Goal: Task Accomplishment & Management: Complete application form

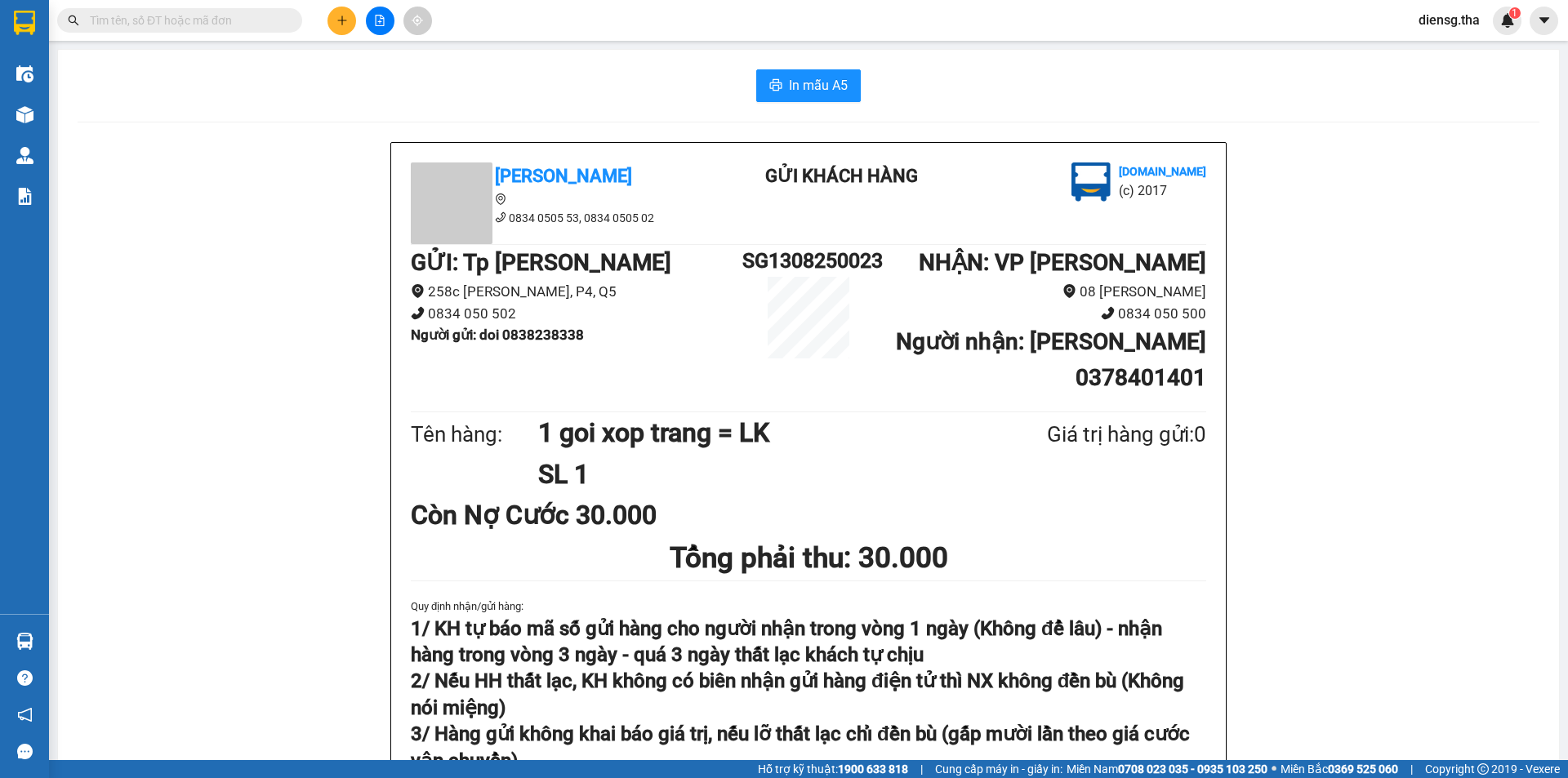
scroll to position [81, 0]
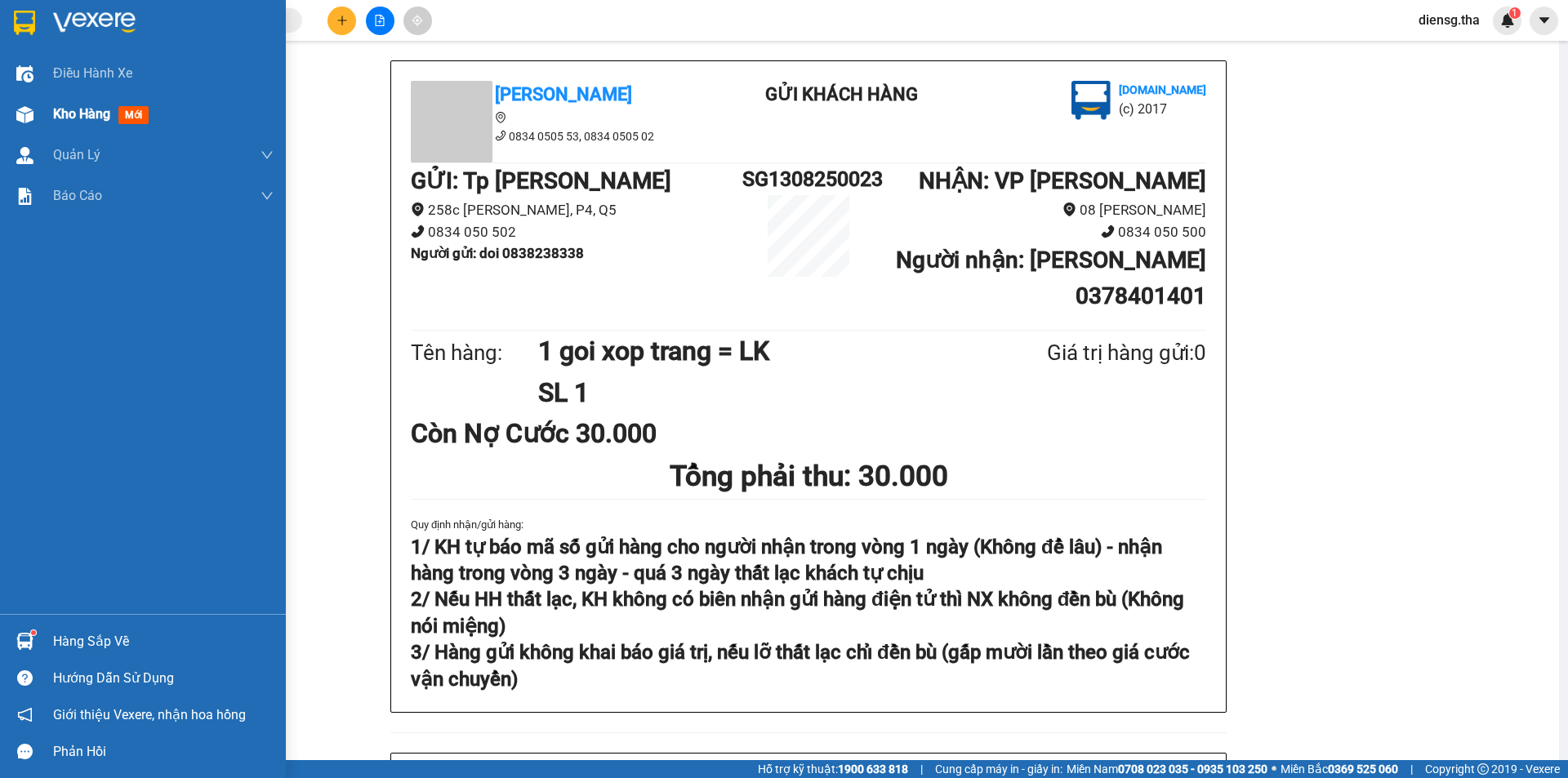
click at [92, 122] on span "Kho hàng" at bounding box center [81, 114] width 57 height 15
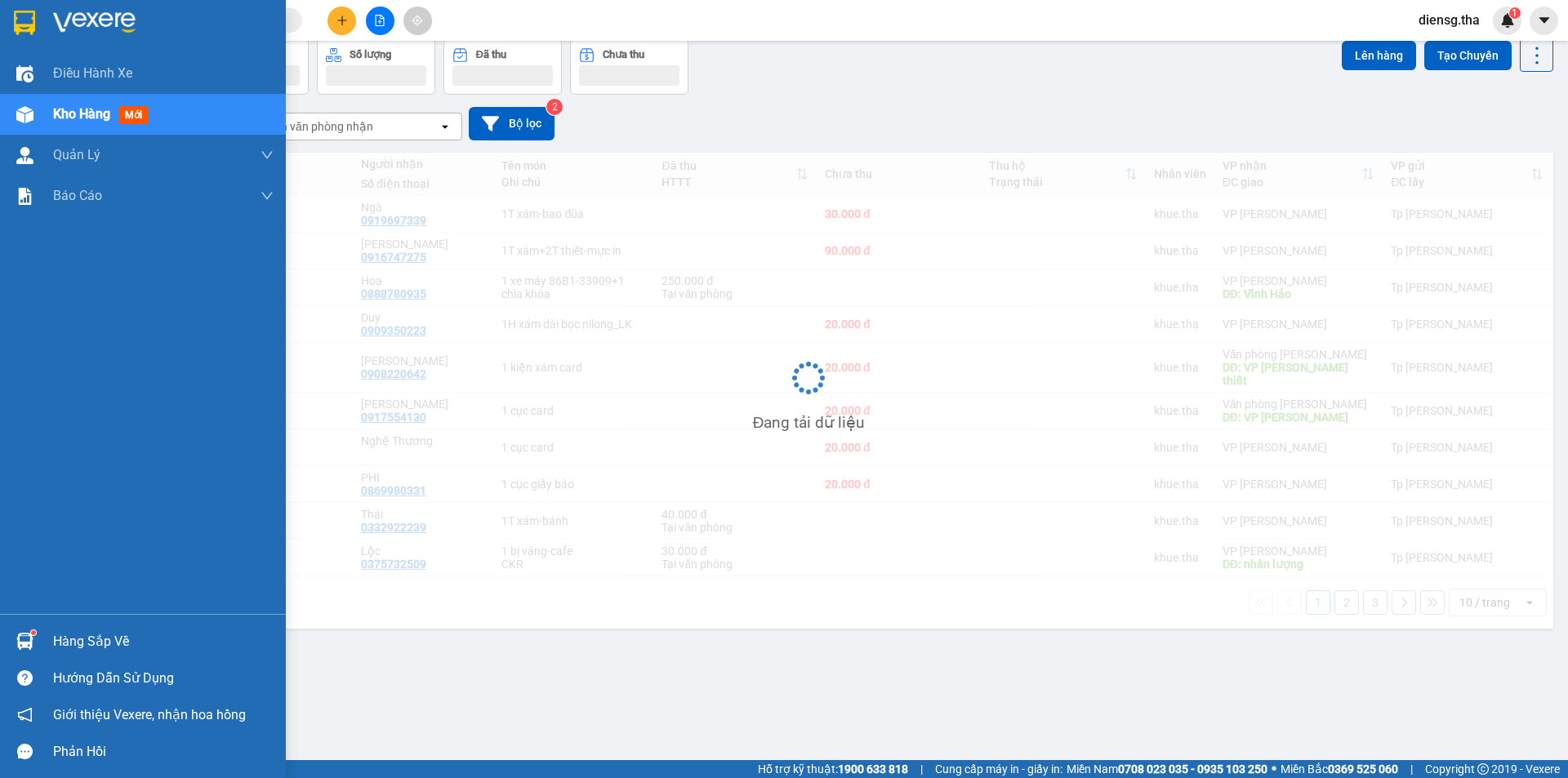
scroll to position [75, 0]
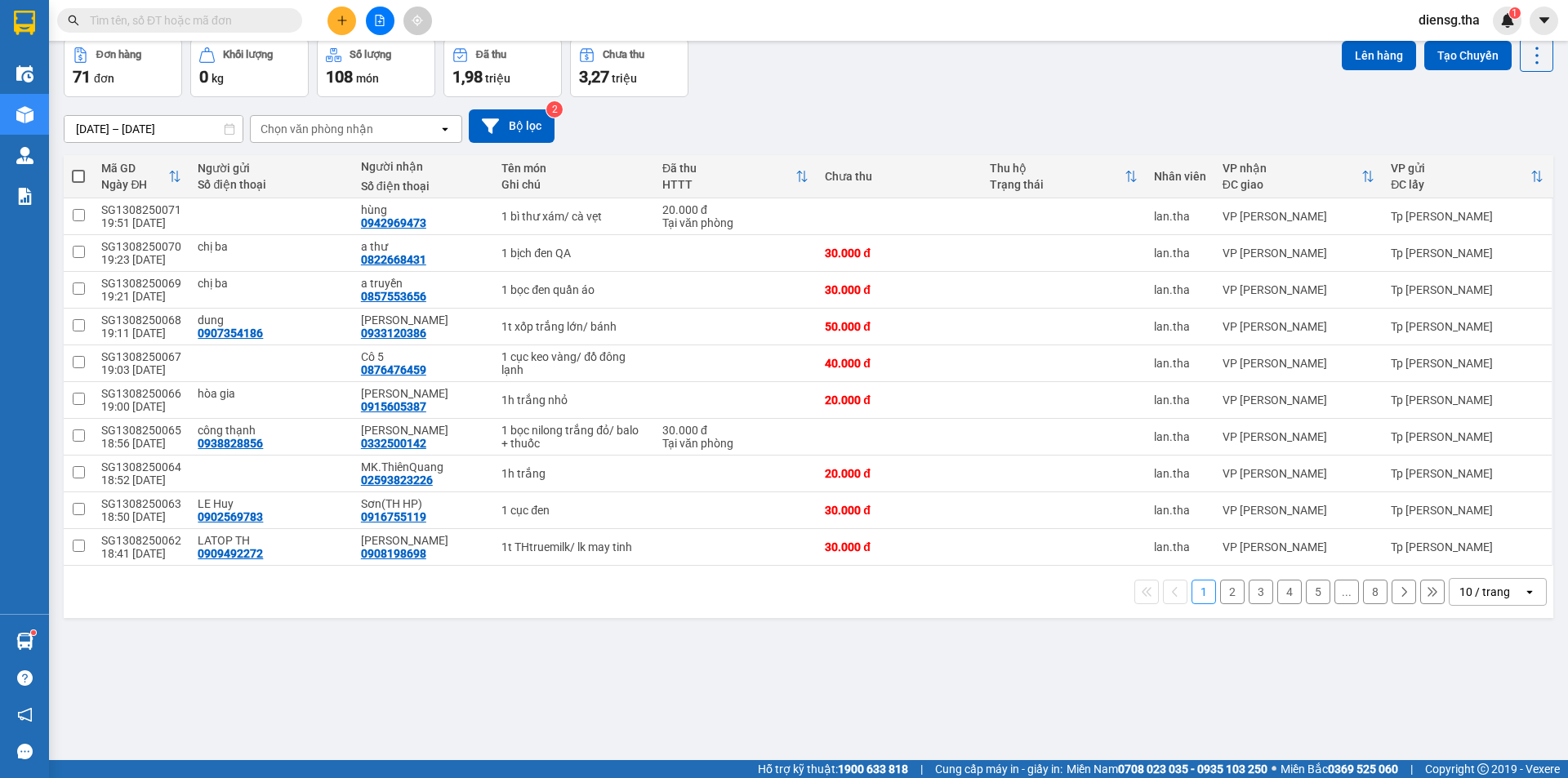
click at [1474, 587] on div "10 / trang" at bounding box center [1485, 592] width 51 height 16
click at [1465, 543] on div "100 / trang" at bounding box center [1485, 556] width 98 height 30
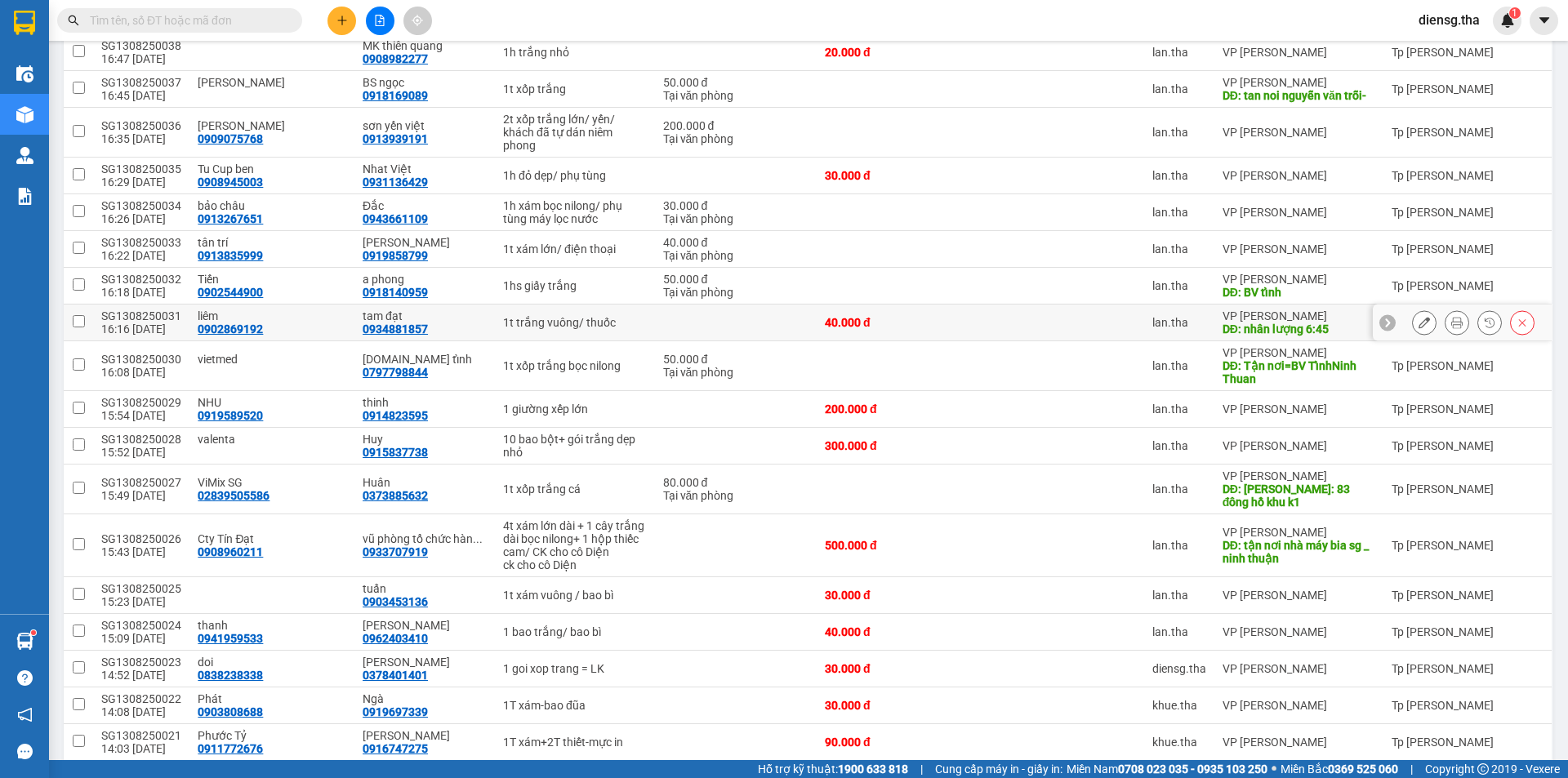
scroll to position [1544, 0]
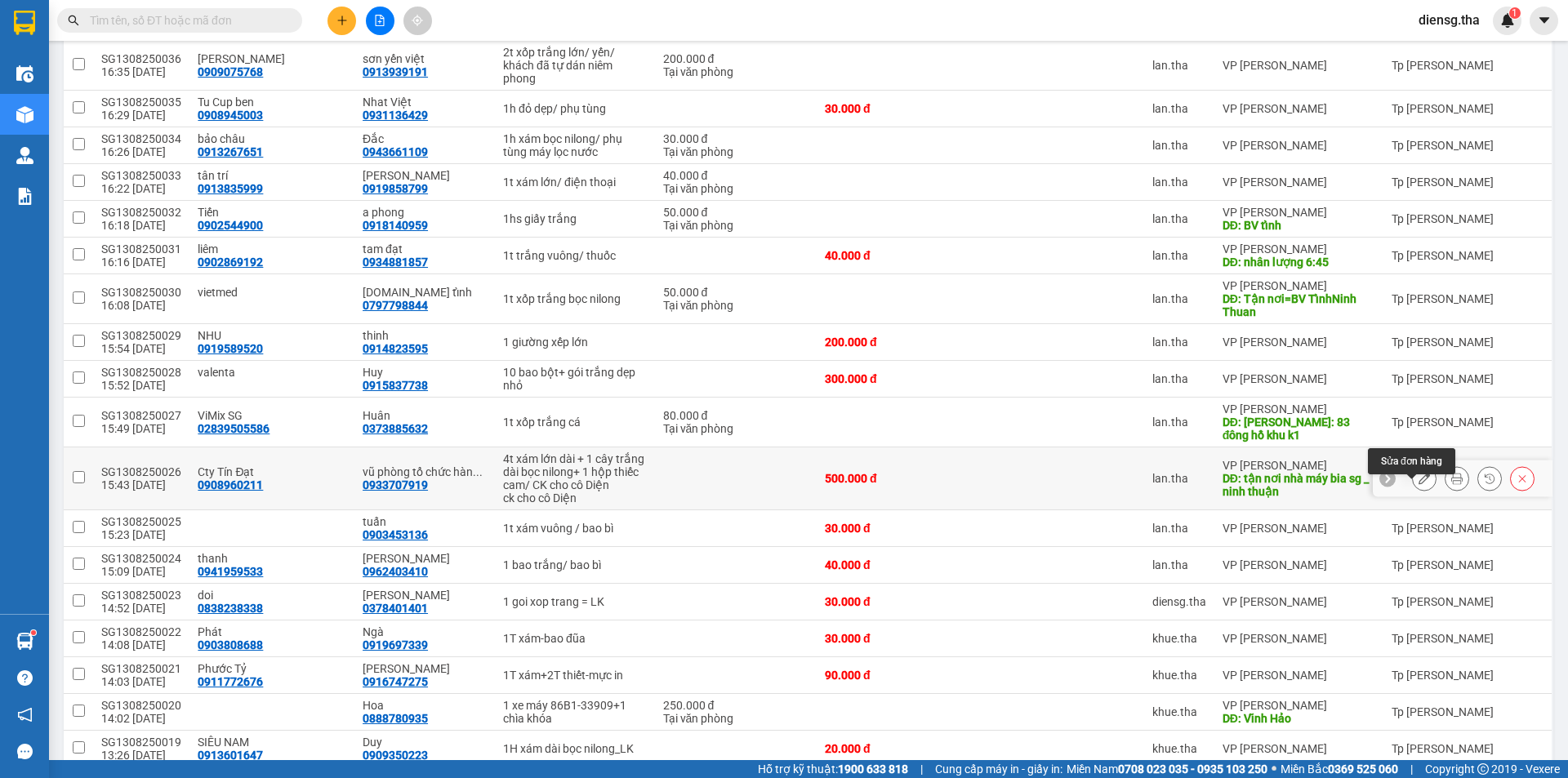
click at [1418, 484] on icon at bounding box center [1424, 478] width 12 height 12
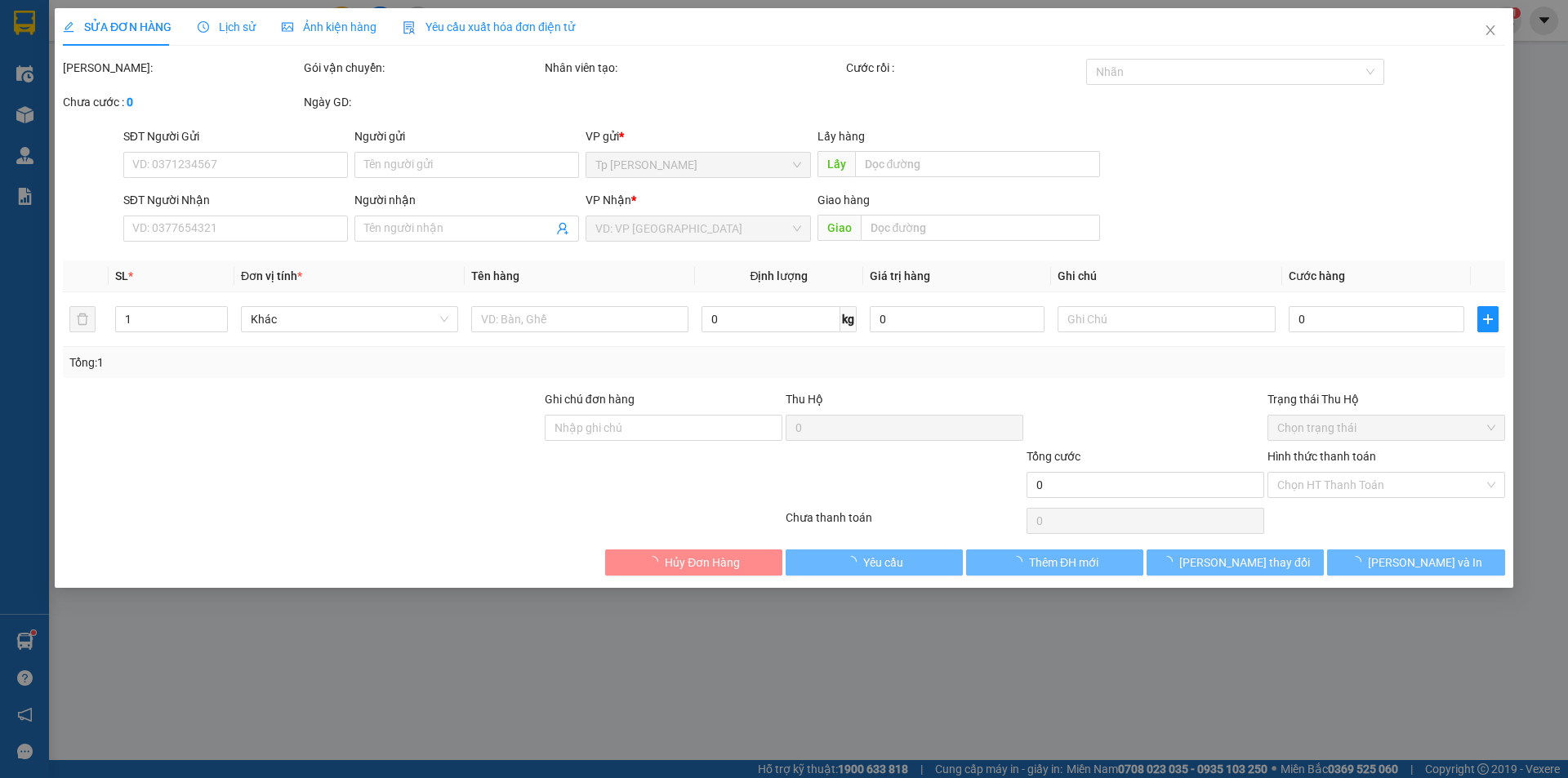
type input "0908960211"
type input "Cty Tín Đạt"
type input "0933707919"
type input "vũ phòng tổ chức hành chính"
type input "tận nơi nhà máy bia sg _ ninh thuận"
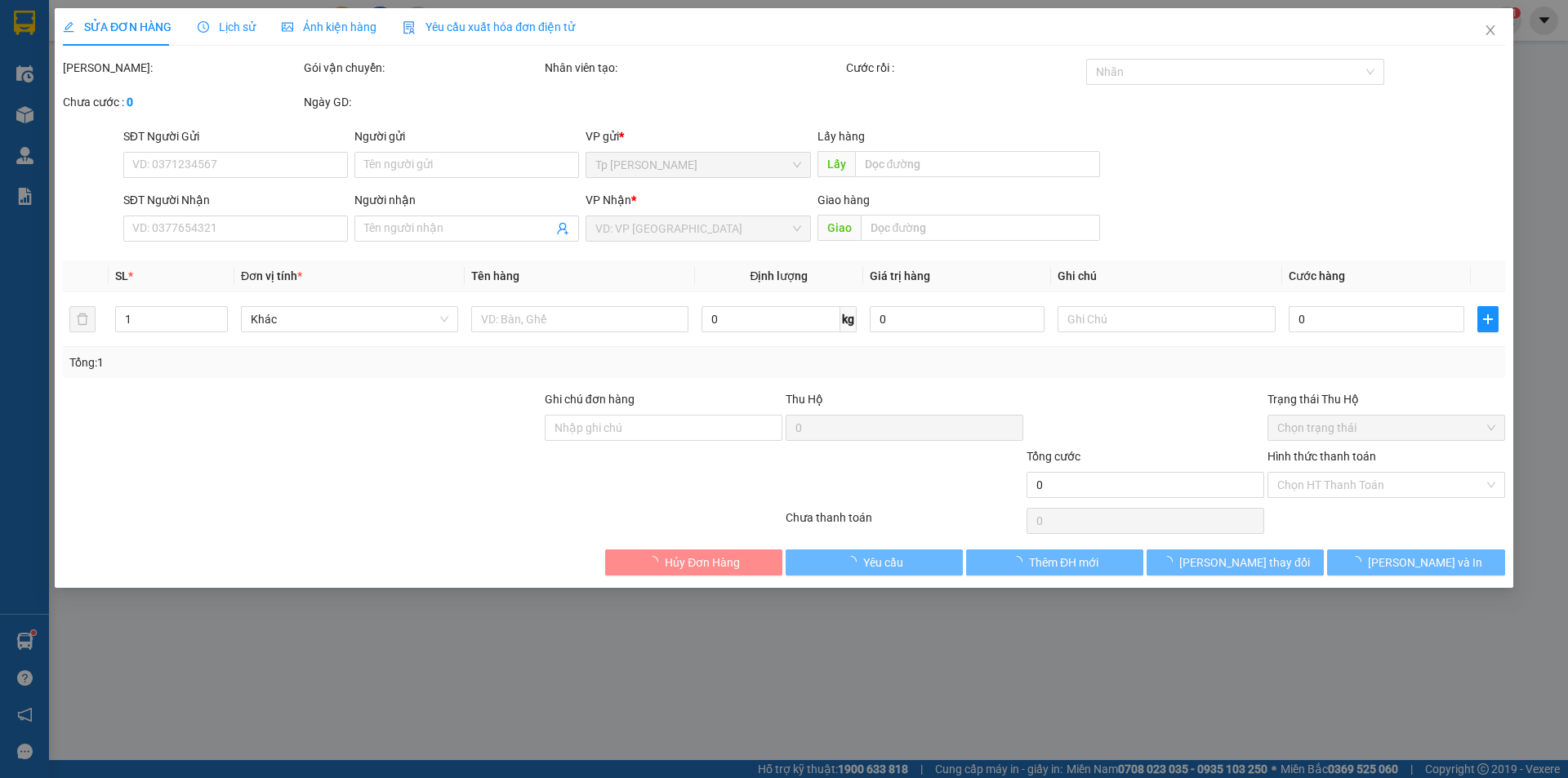
type input "CK cho cô Diện"
type input "500.000"
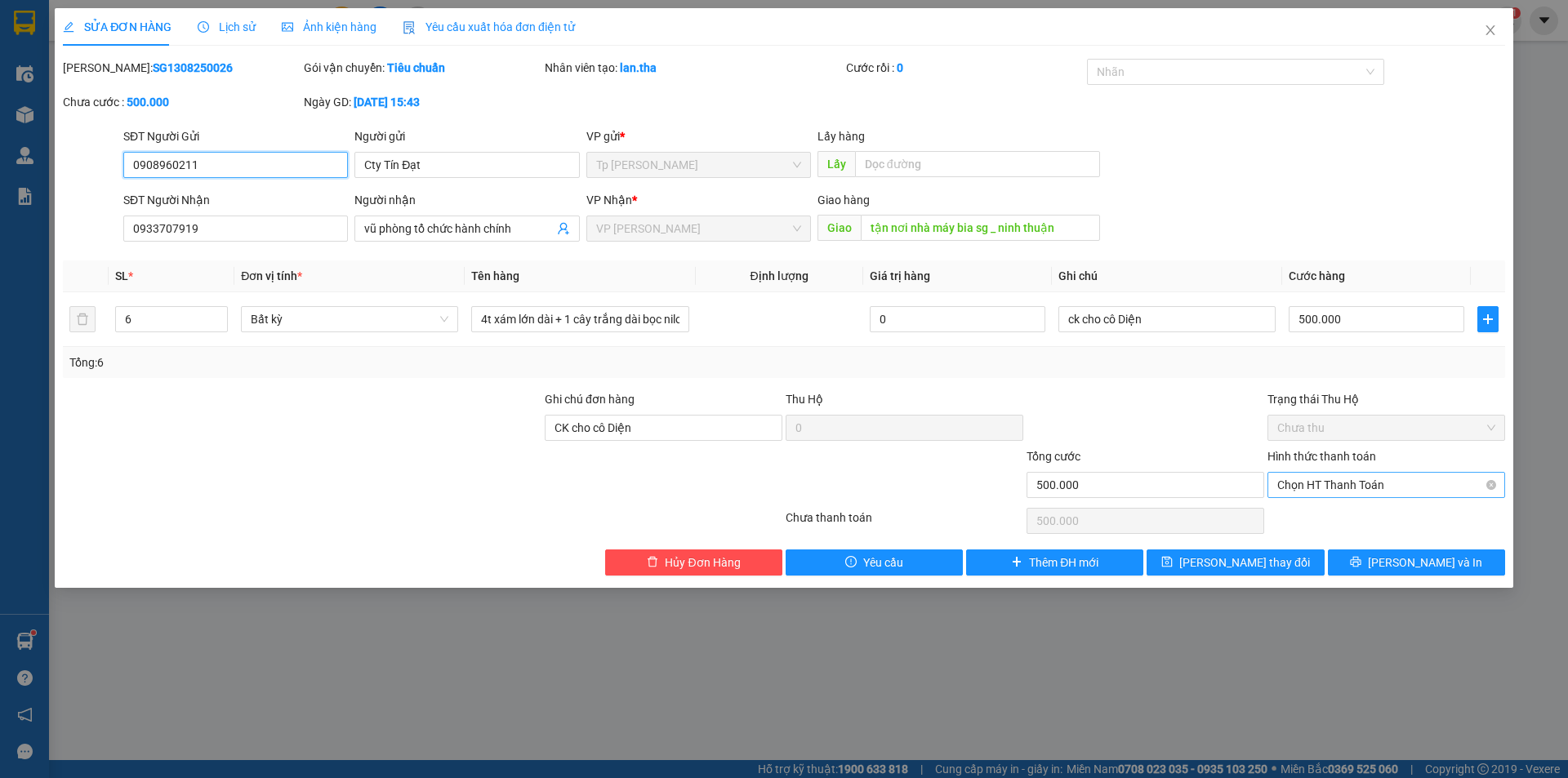
click at [1340, 486] on span "Chọn HT Thanh Toán" at bounding box center [1385, 484] width 218 height 24
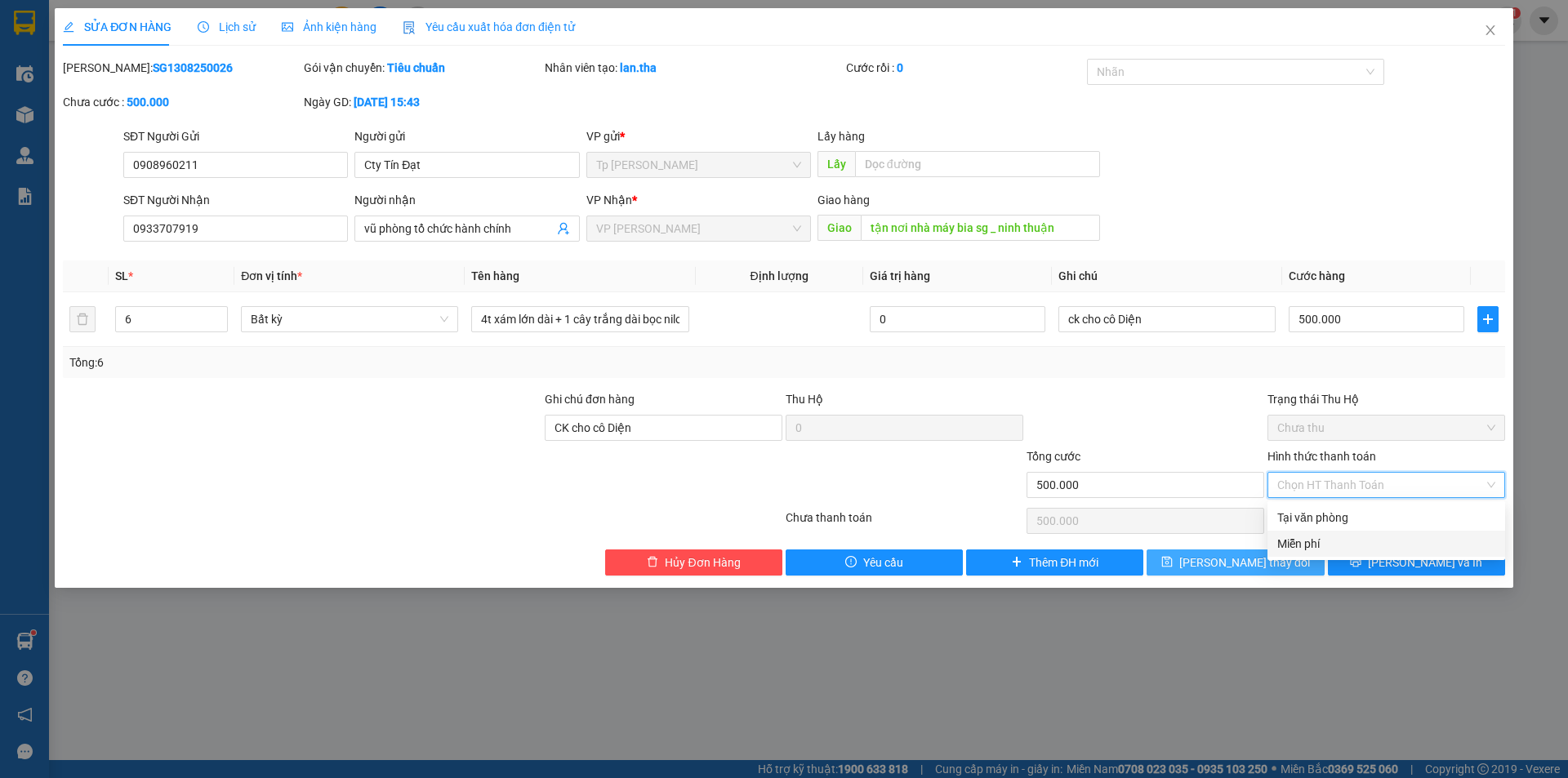
click at [1252, 557] on span "[PERSON_NAME] thay đổi" at bounding box center [1245, 562] width 131 height 18
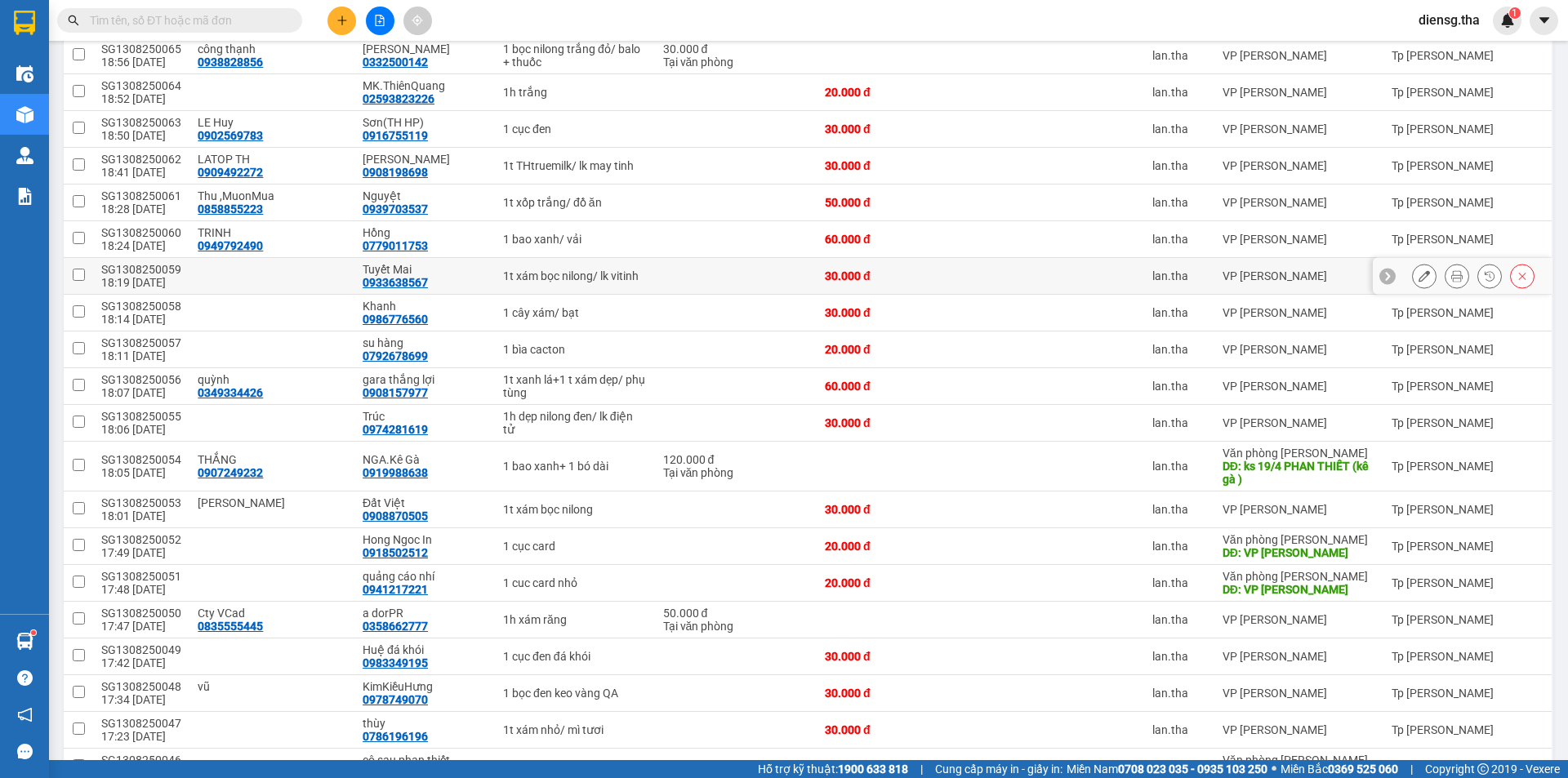
scroll to position [245, 0]
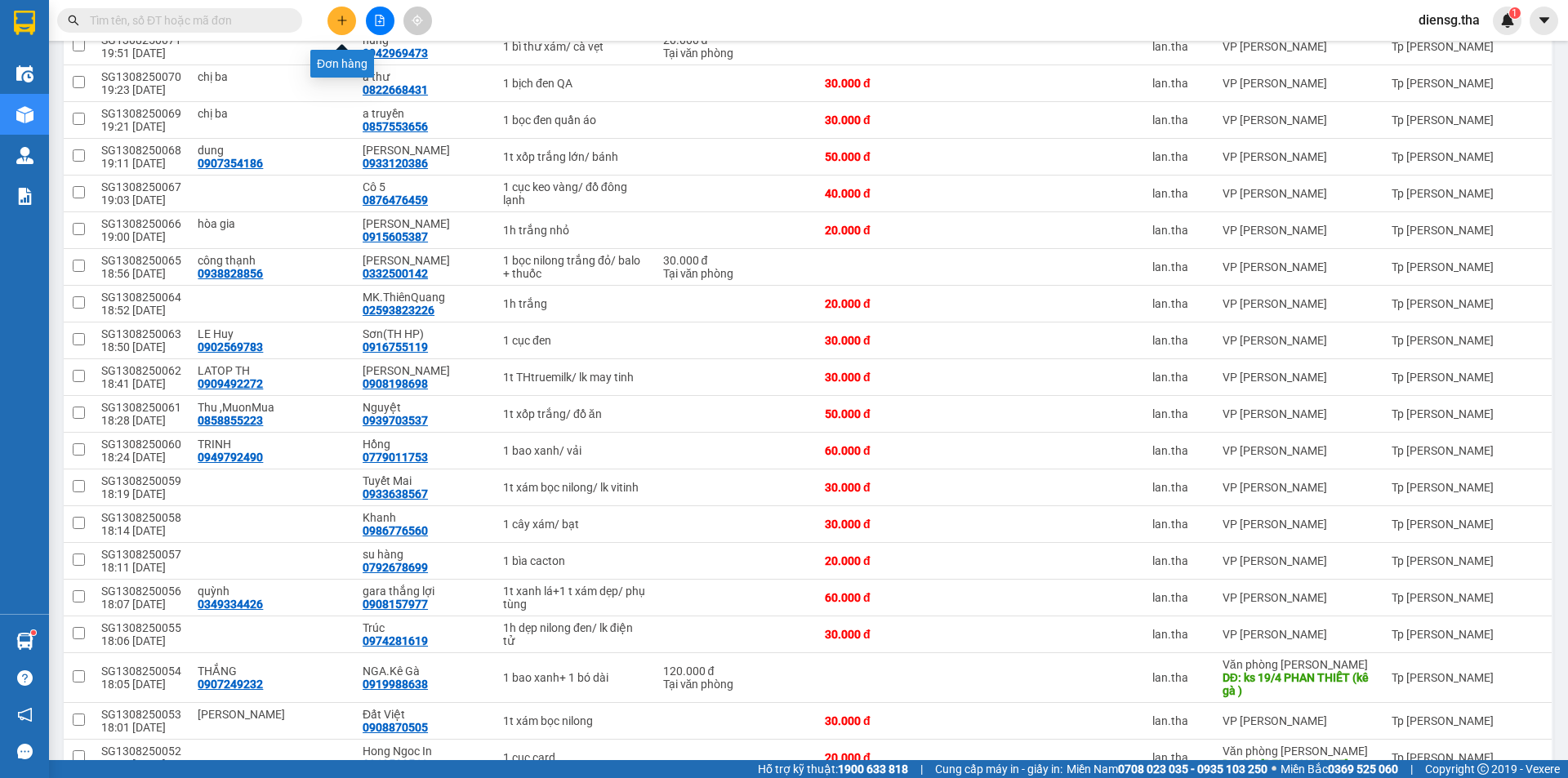
click at [343, 21] on icon "plus" at bounding box center [342, 20] width 12 height 12
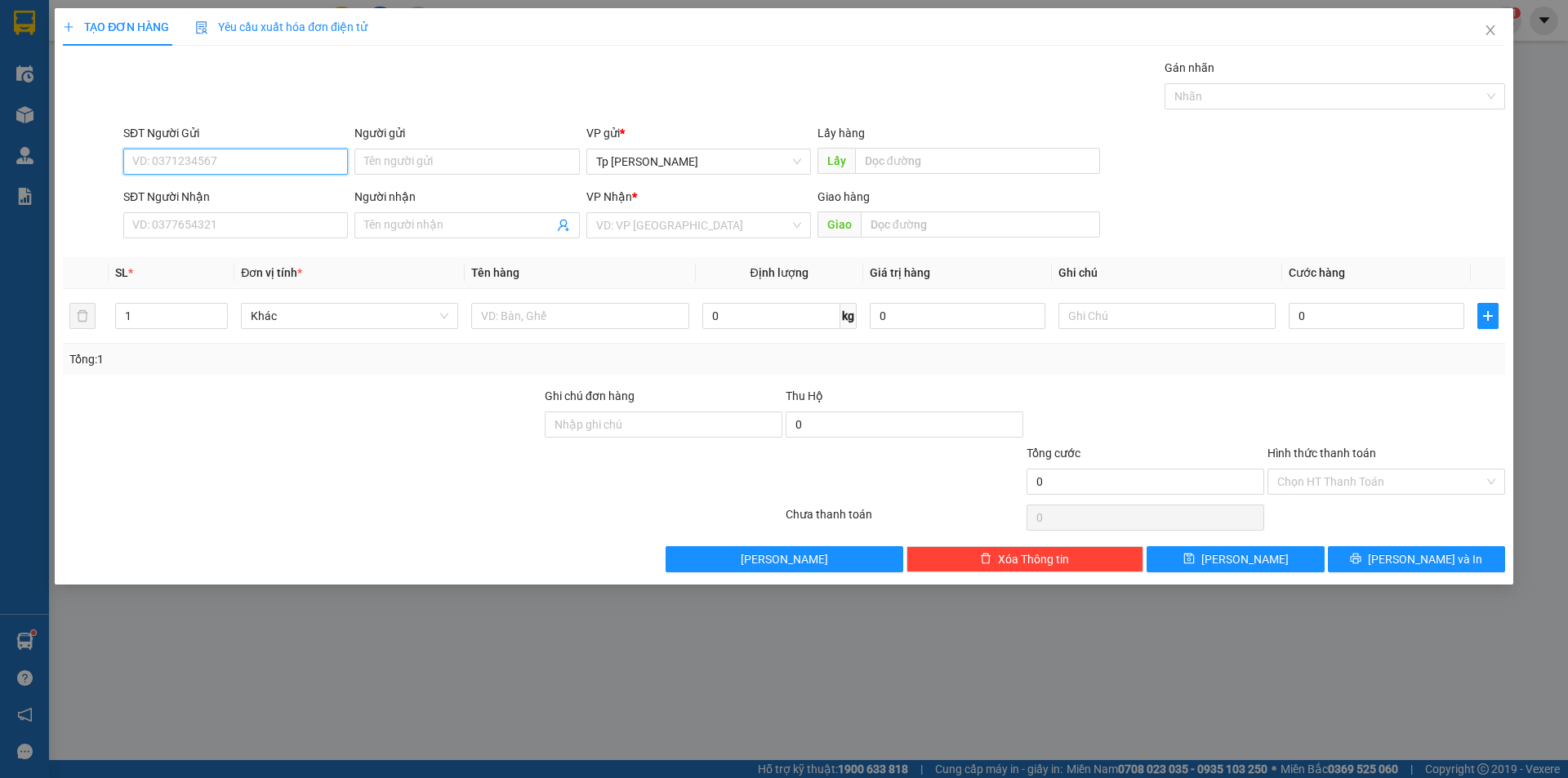
click at [281, 160] on input "SĐT Người Gửi" at bounding box center [236, 161] width 225 height 26
type input "0931226982"
click at [227, 194] on div "0931226982 - lab PT" at bounding box center [236, 194] width 205 height 18
type input "lab PT"
type input "0373364802"
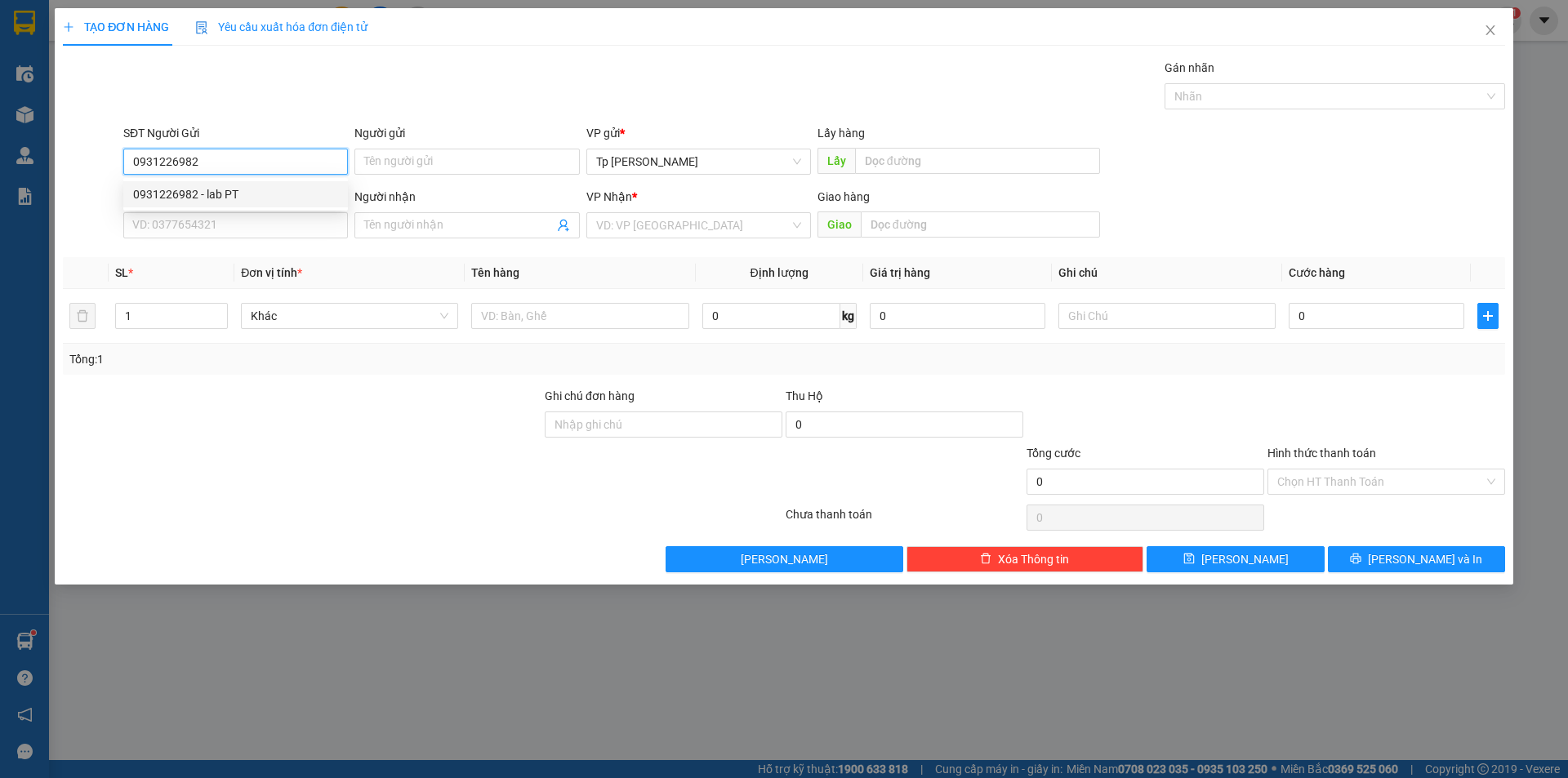
type input "[PERSON_NAME](NK việt đức)"
type input "0931226982"
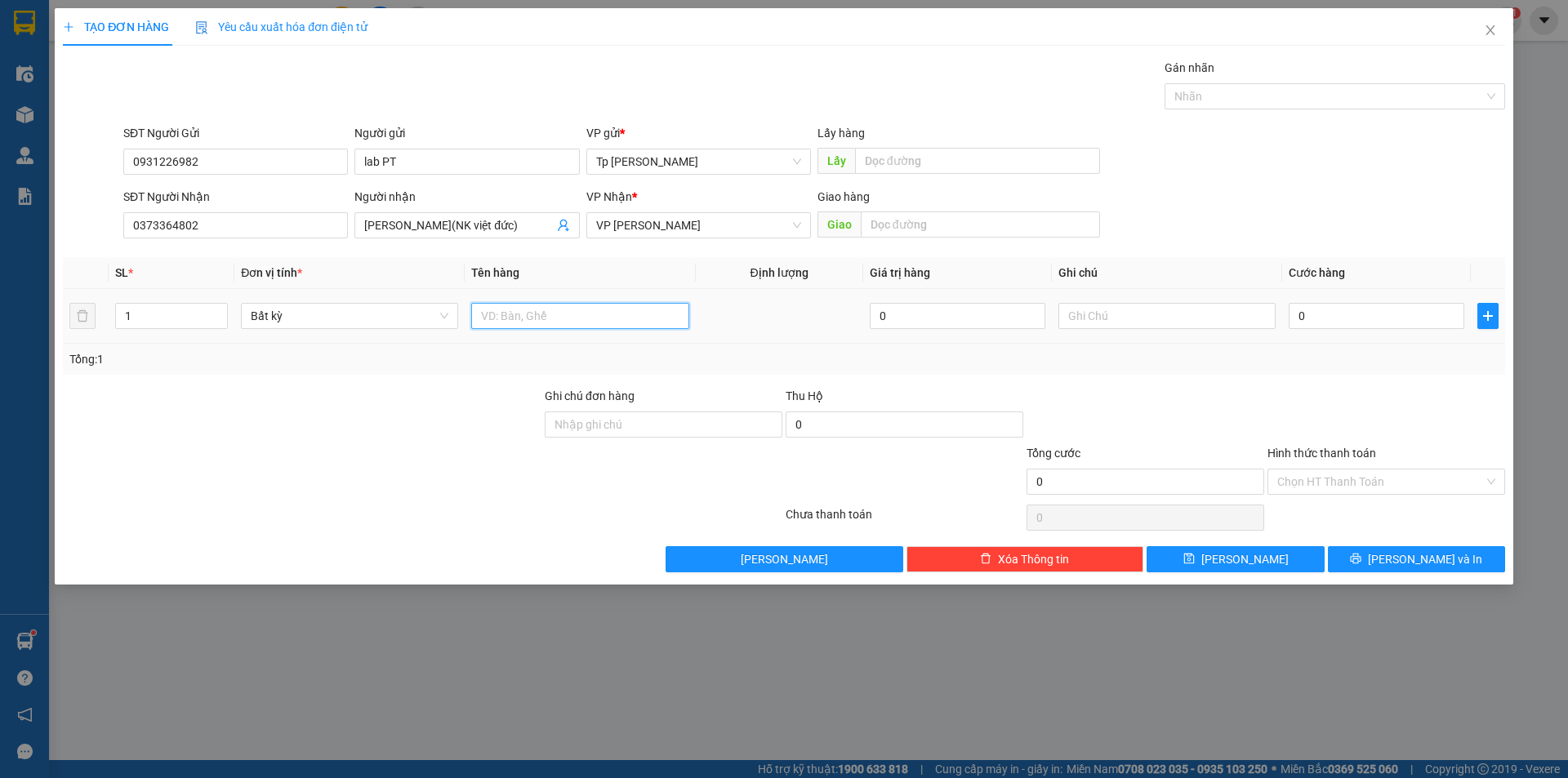
click at [497, 313] on input "text" at bounding box center [579, 315] width 218 height 26
type input "1 H xam= Rang"
click at [1358, 324] on input "0" at bounding box center [1376, 315] width 176 height 26
type input "5"
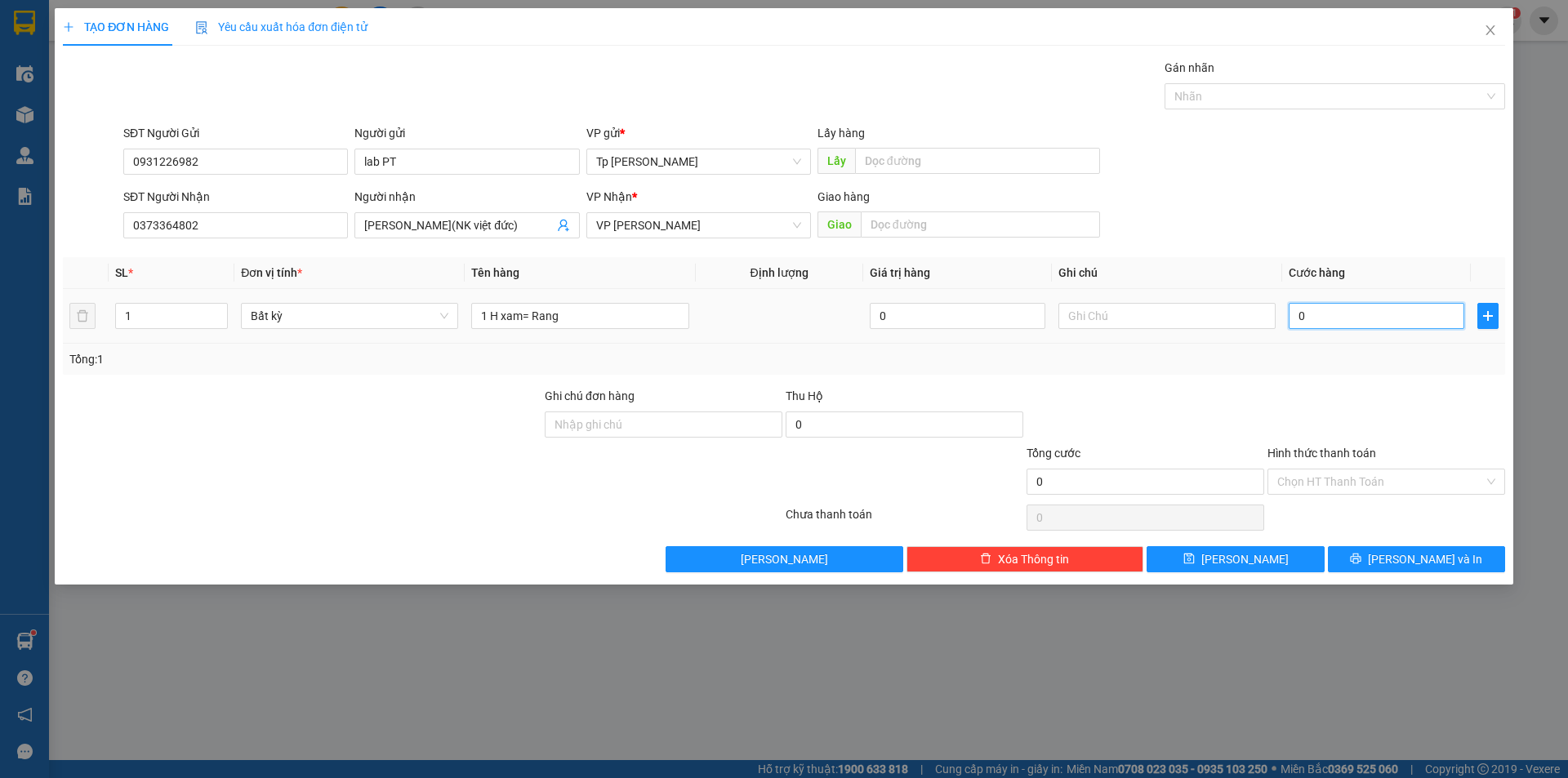
type input "5"
type input "50"
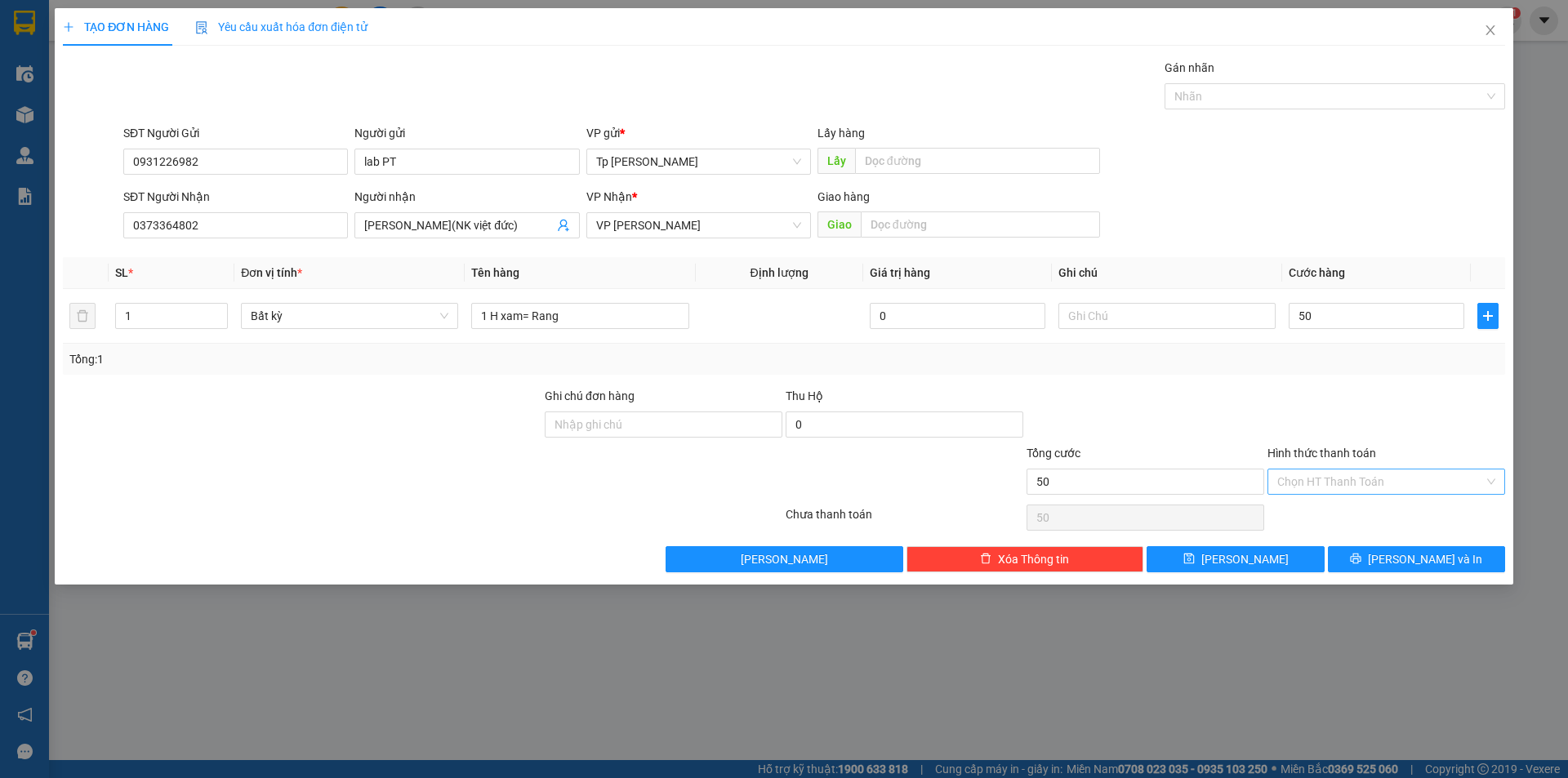
type input "50.000"
click at [1361, 472] on input "Hình thức thanh toán" at bounding box center [1380, 481] width 207 height 24
click at [1336, 504] on div "Tại văn phòng" at bounding box center [1385, 514] width 237 height 26
type input "0"
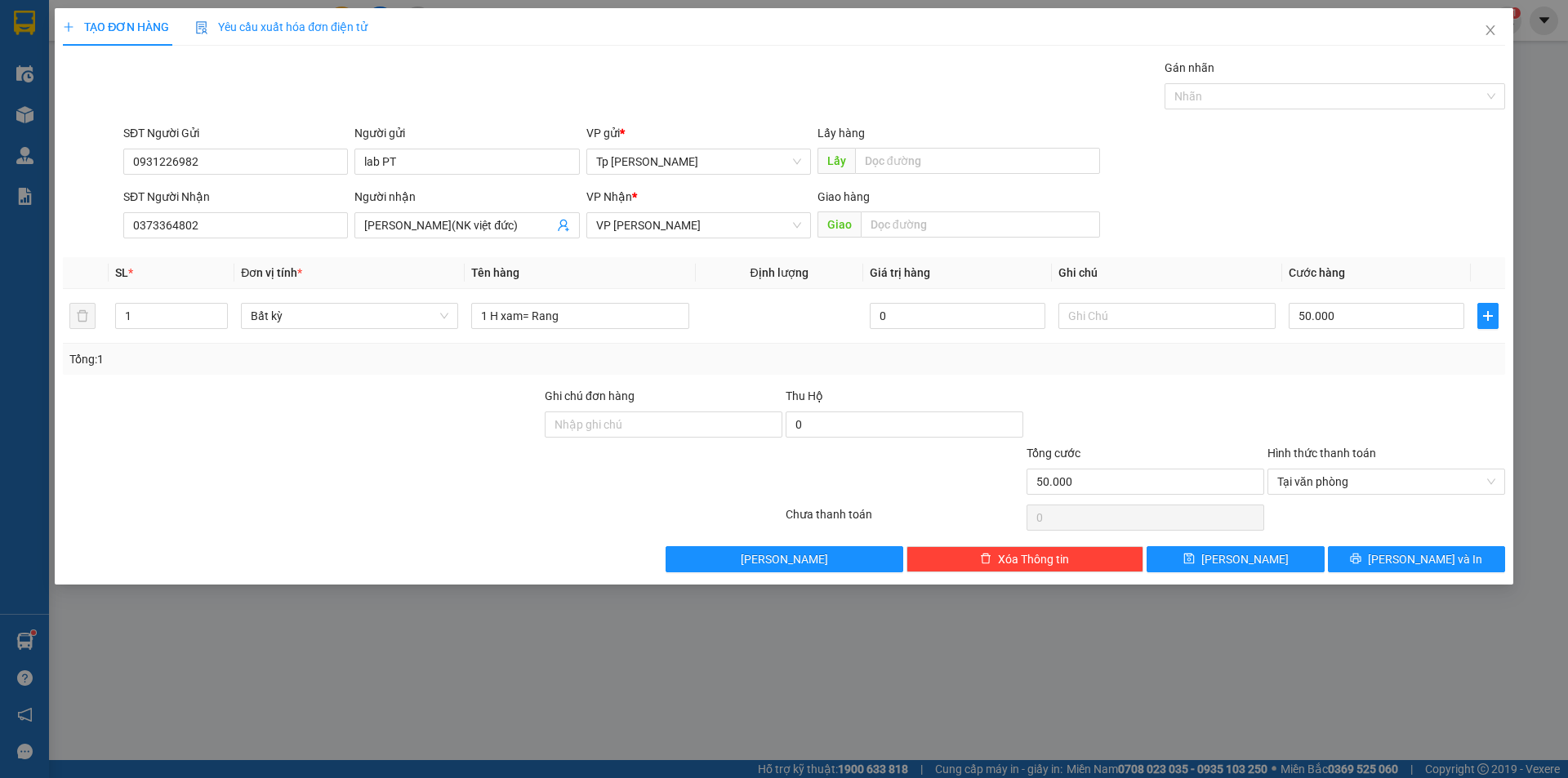
click at [1336, 504] on div at bounding box center [1386, 517] width 241 height 32
click at [1387, 569] on button "[PERSON_NAME] và In" at bounding box center [1417, 559] width 177 height 26
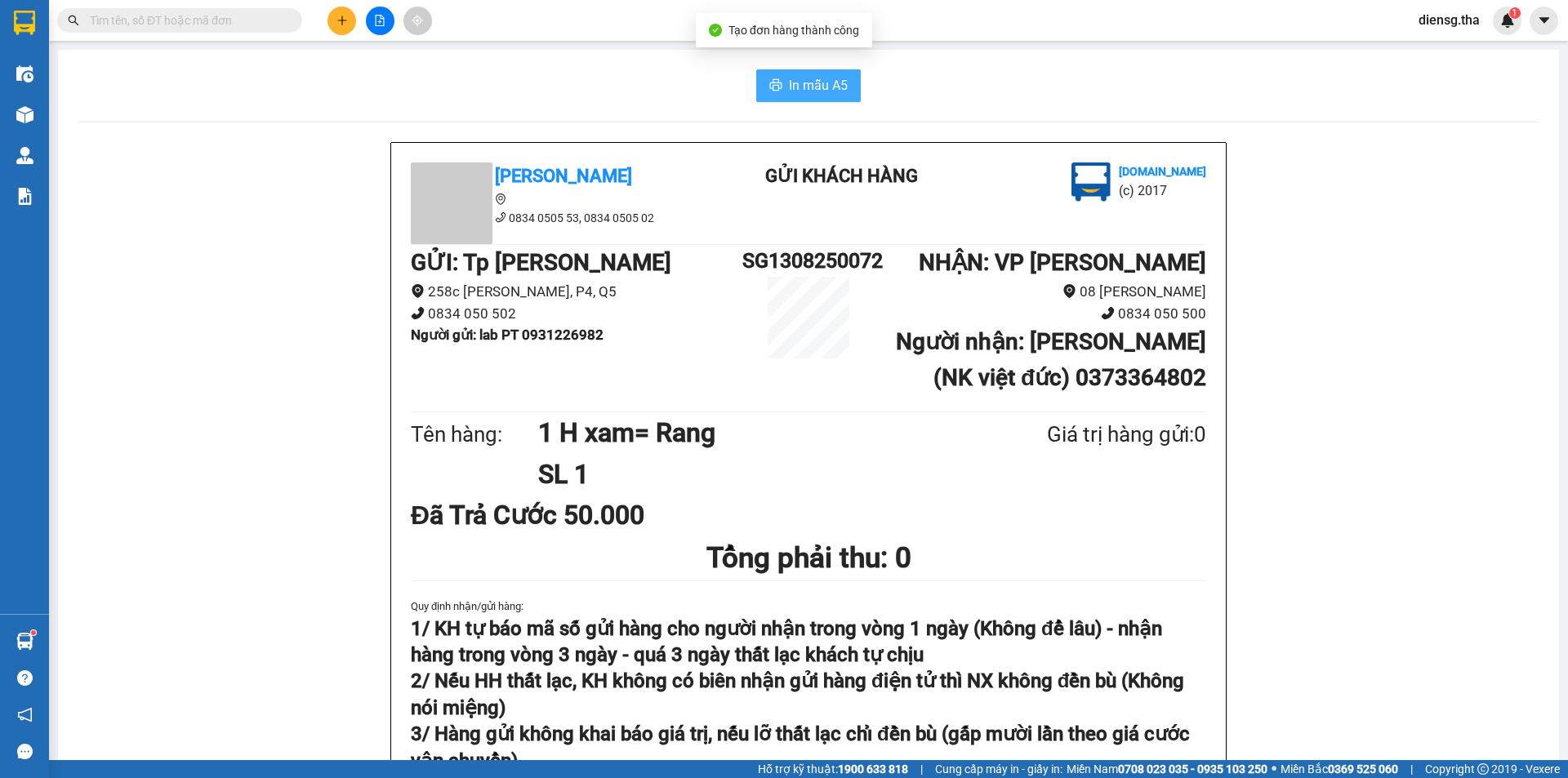
click at [815, 85] on span "In mẫu A5" at bounding box center [818, 85] width 59 height 21
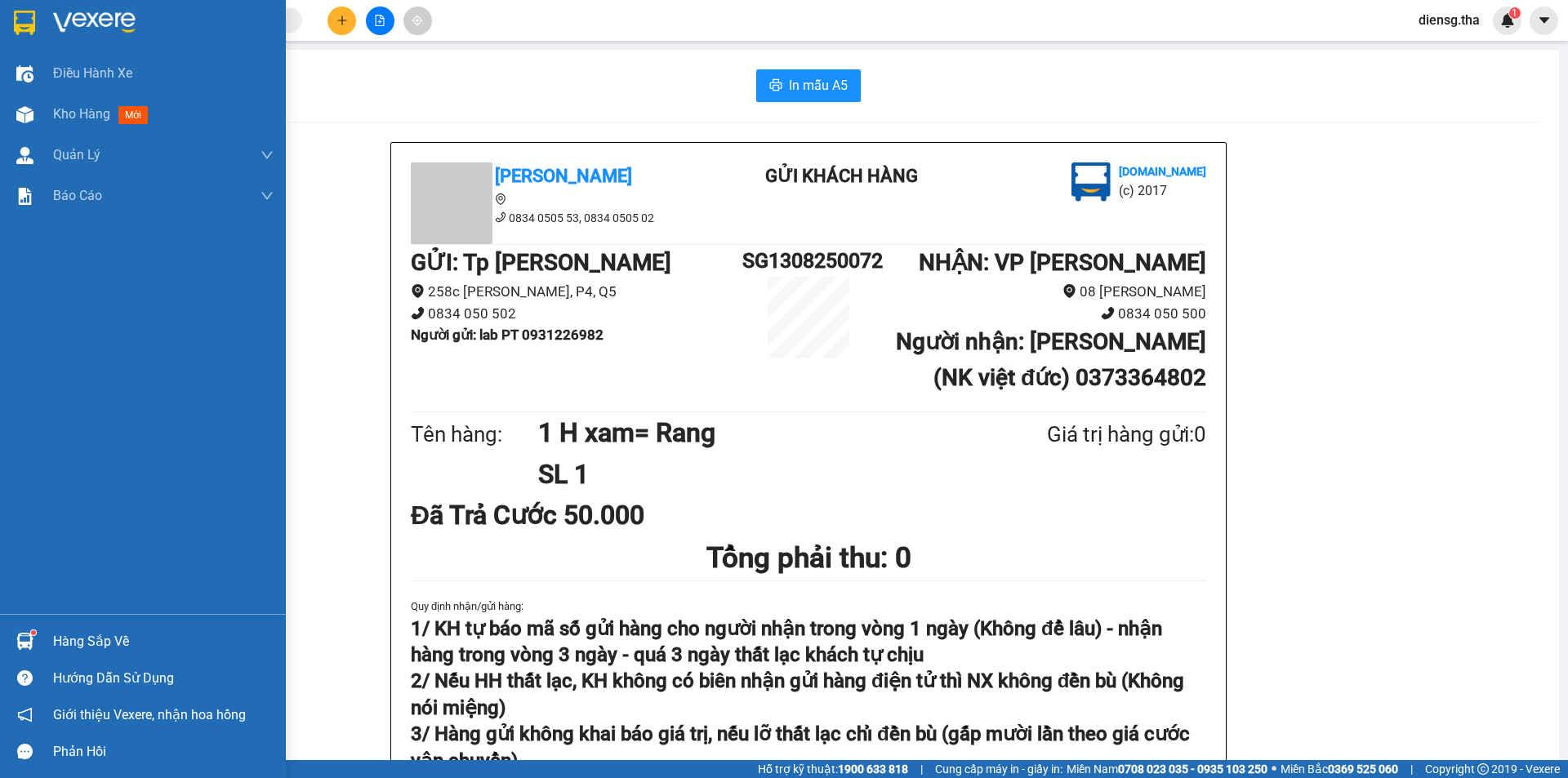
drag, startPoint x: 0, startPoint y: 43, endPoint x: 335, endPoint y: 23, distance: 335.6
click at [335, 23] on button at bounding box center [342, 21] width 29 height 29
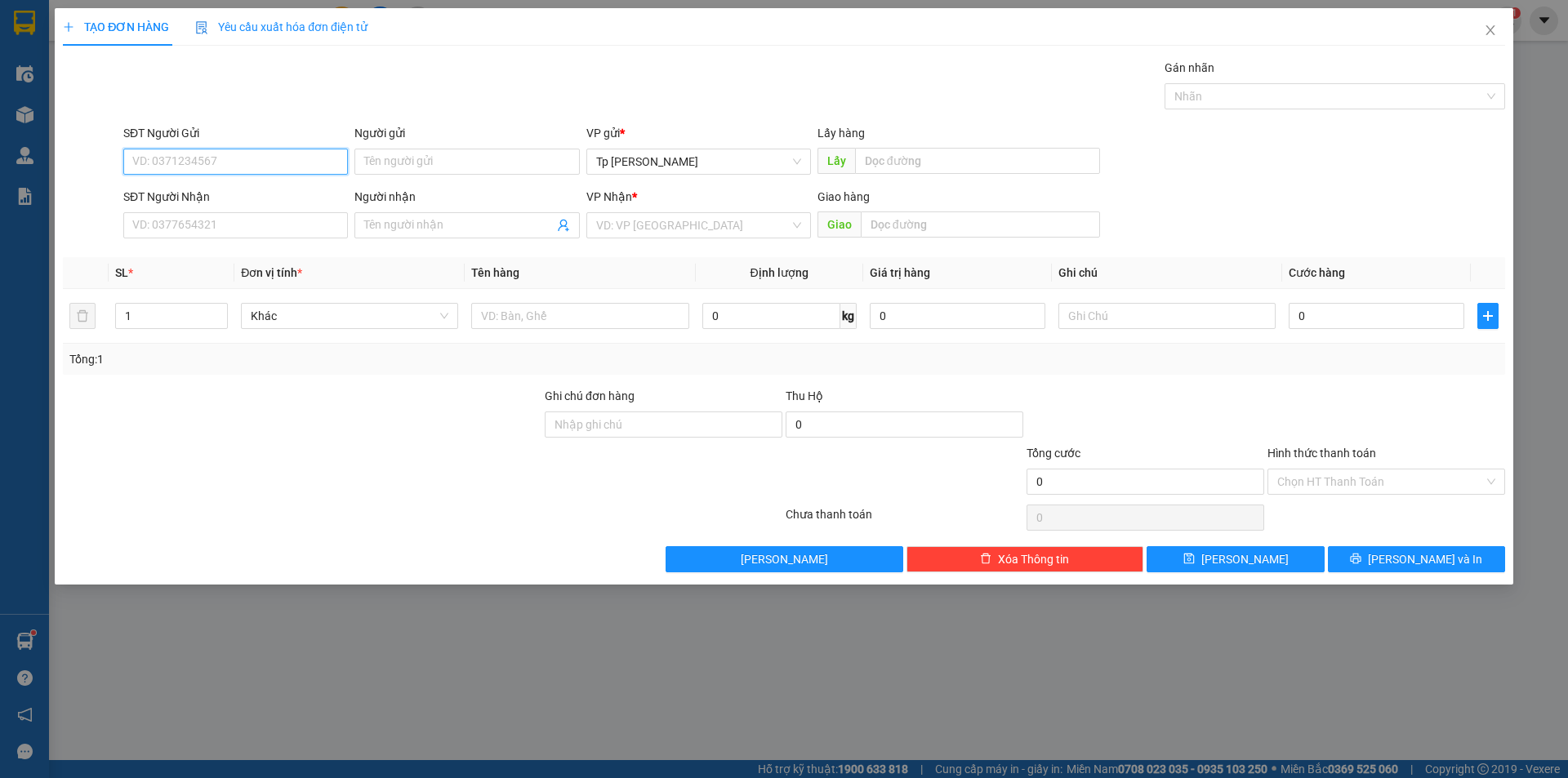
click at [258, 167] on input "SĐT Người Gửi" at bounding box center [236, 161] width 225 height 26
type input "0901332871"
click at [295, 196] on div "0901332871 - [GEOGRAPHIC_DATA]/đông phương" at bounding box center [262, 194] width 258 height 18
type input "HỮU PHƯỚC/đông phương"
type input "0913899051"
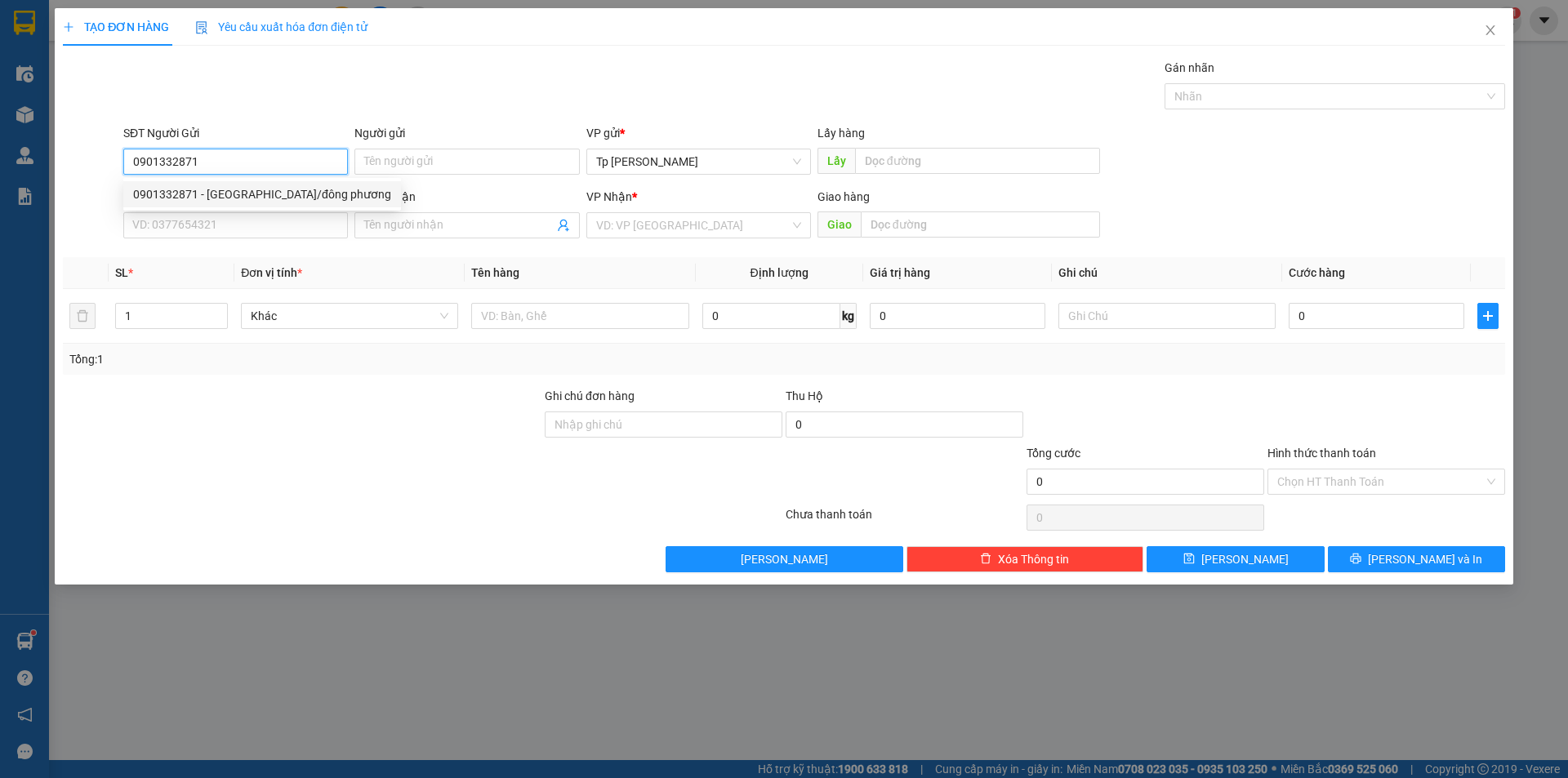
type input "[PERSON_NAME]"
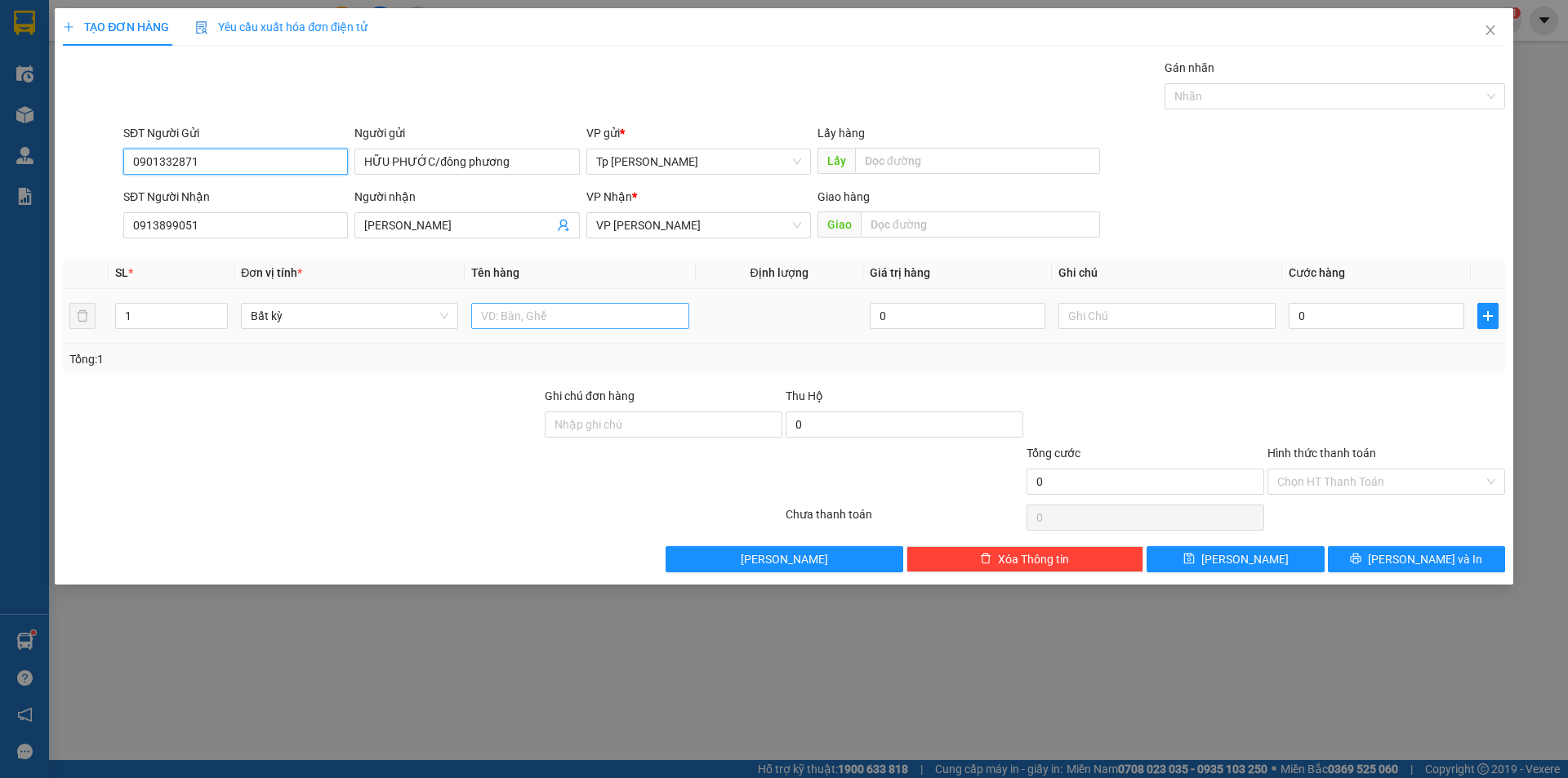
type input "0901332871"
click at [505, 321] on input "text" at bounding box center [579, 315] width 218 height 26
type input "1 H Xám nhỏ= Lk"
click at [1336, 312] on input "0" at bounding box center [1376, 315] width 176 height 26
type input "3"
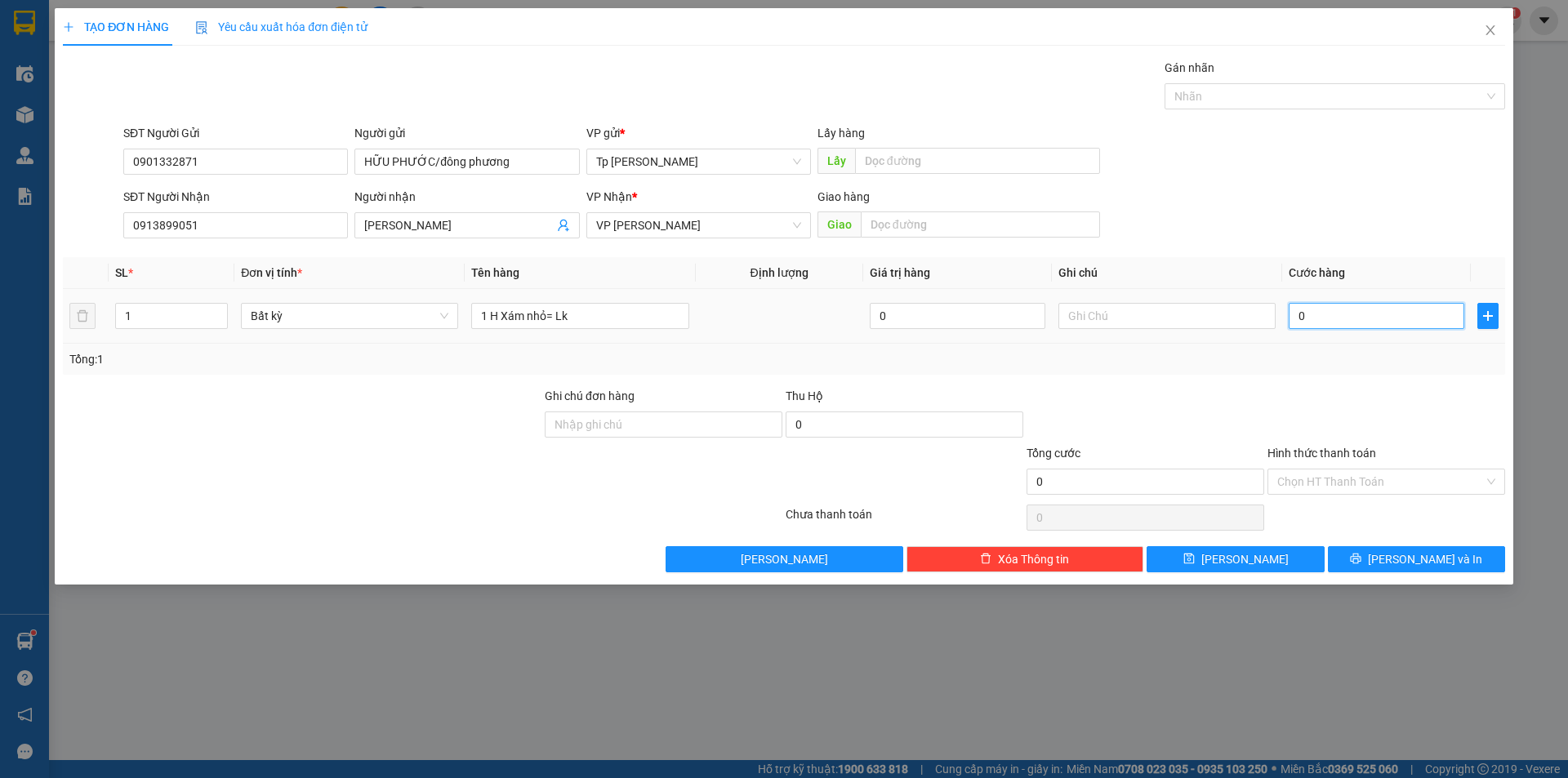
type input "3"
type input "30"
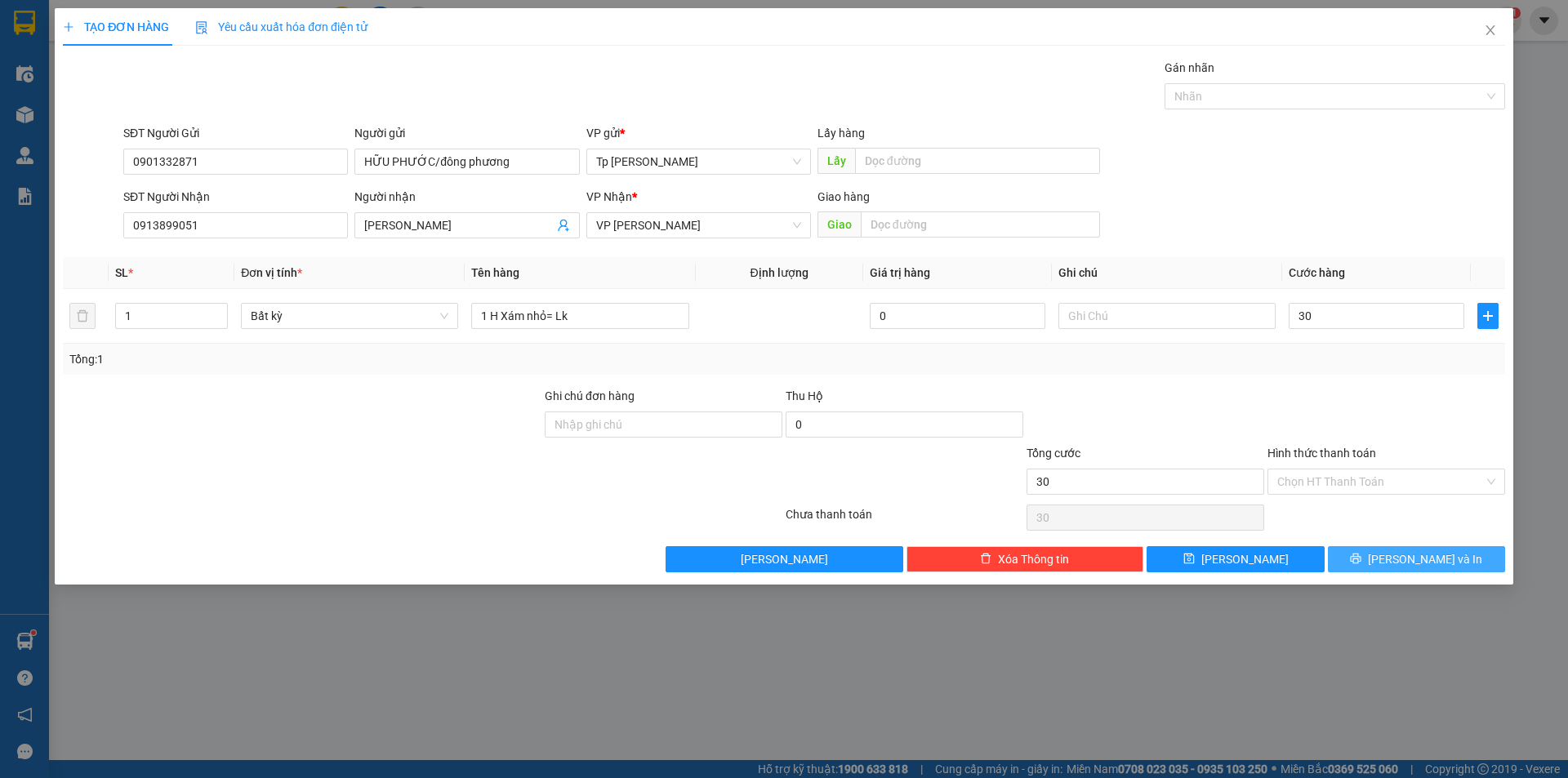
type input "30.000"
click at [1369, 557] on button "[PERSON_NAME] và In" at bounding box center [1417, 559] width 177 height 26
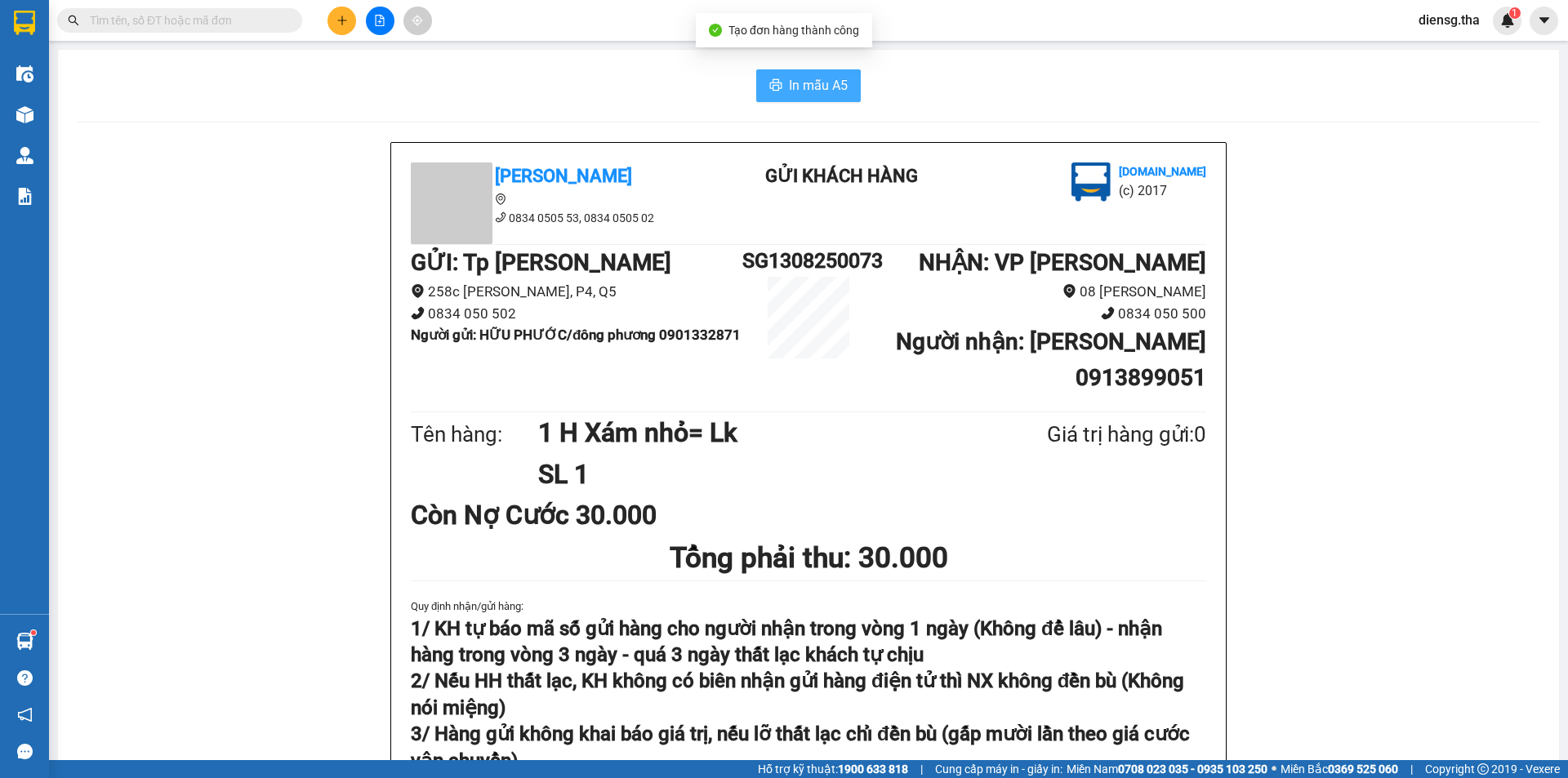
click at [823, 74] on button "In mẫu A5" at bounding box center [808, 86] width 105 height 32
click at [813, 88] on span "In mẫu A5" at bounding box center [818, 85] width 59 height 21
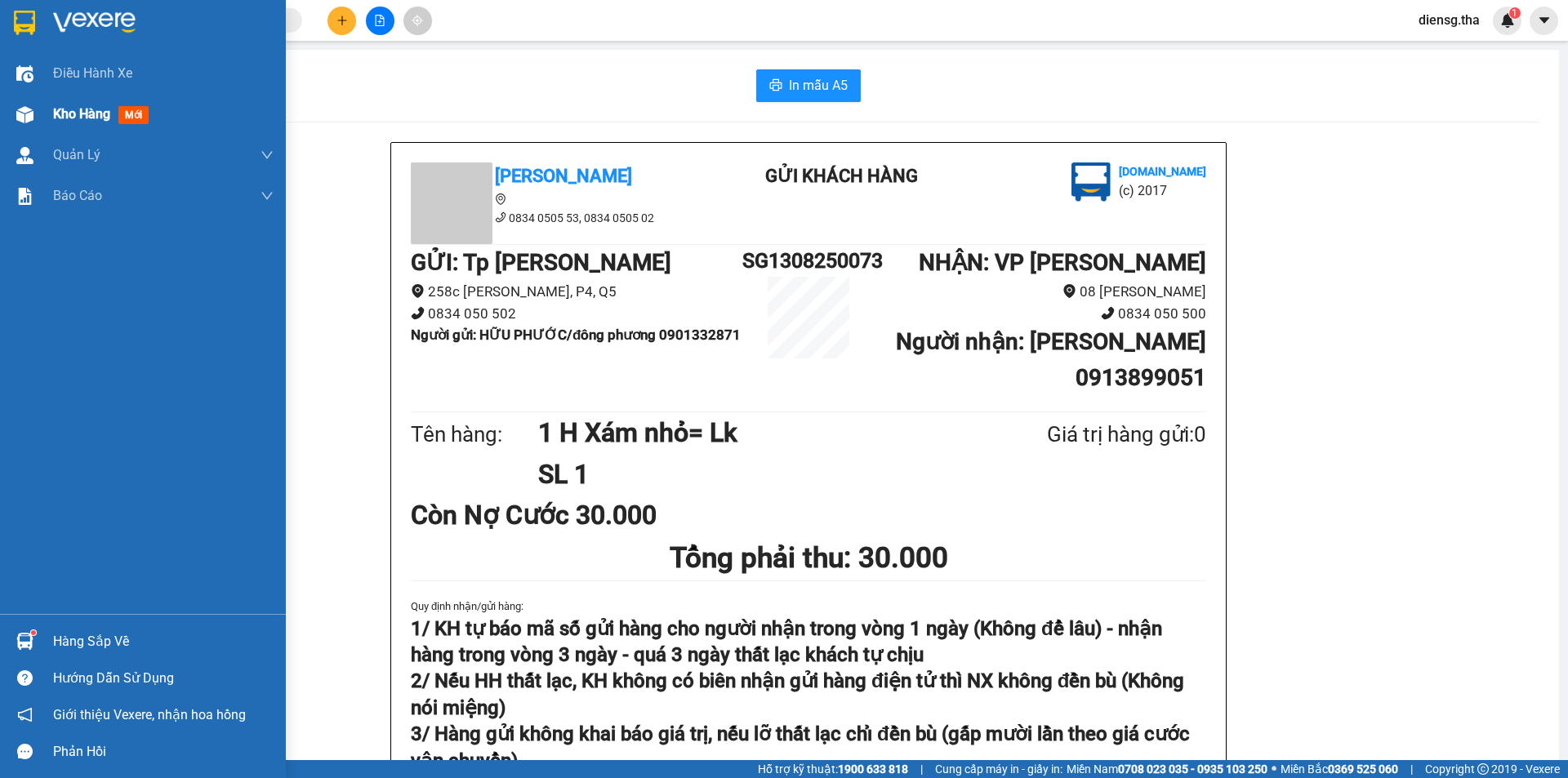
click at [62, 115] on span "Kho hàng" at bounding box center [81, 114] width 57 height 15
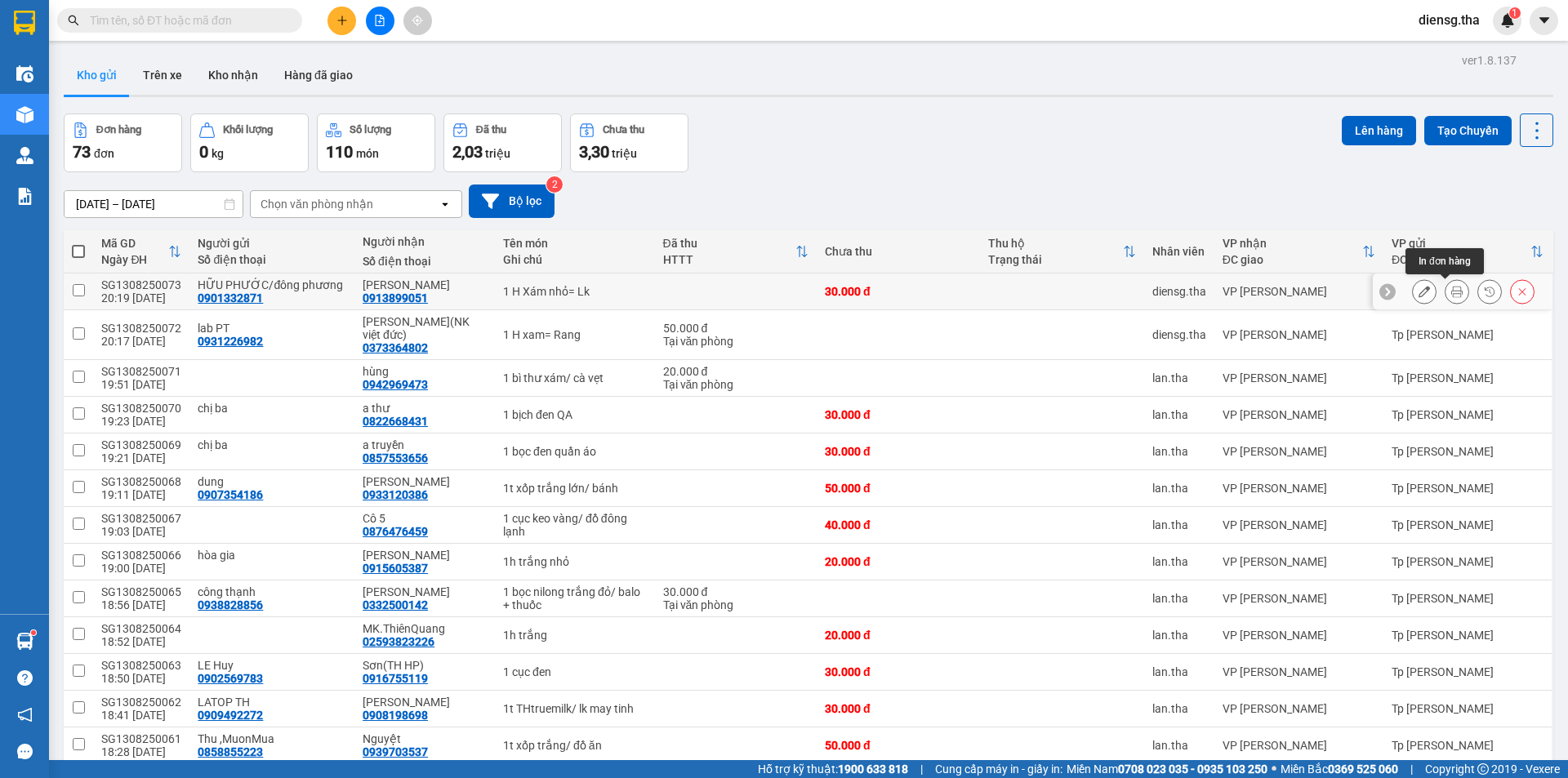
click at [1452, 289] on icon at bounding box center [1457, 291] width 12 height 12
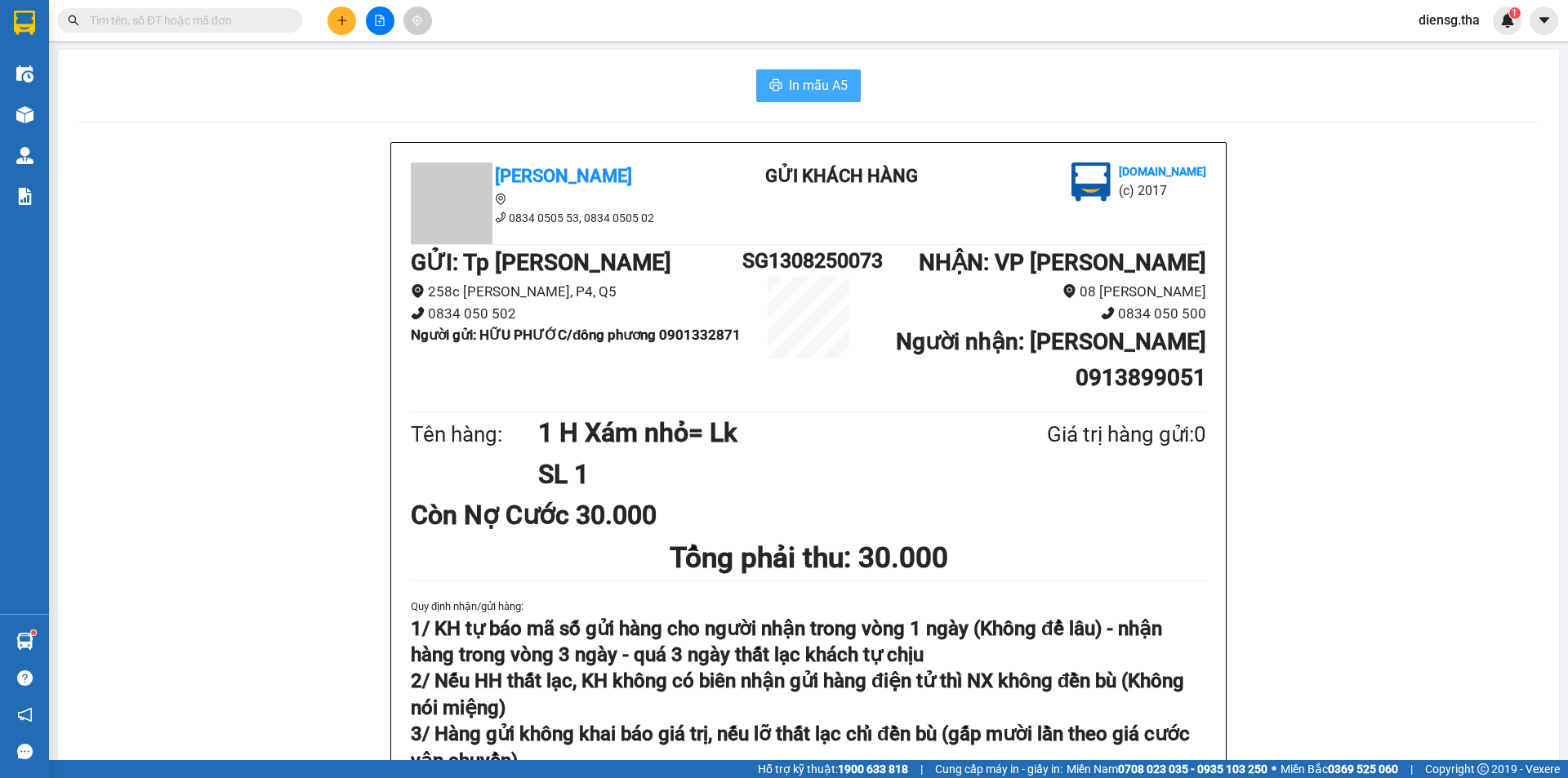
click at [793, 82] on span "In mẫu A5" at bounding box center [818, 85] width 59 height 21
click at [236, 17] on input "text" at bounding box center [185, 21] width 193 height 18
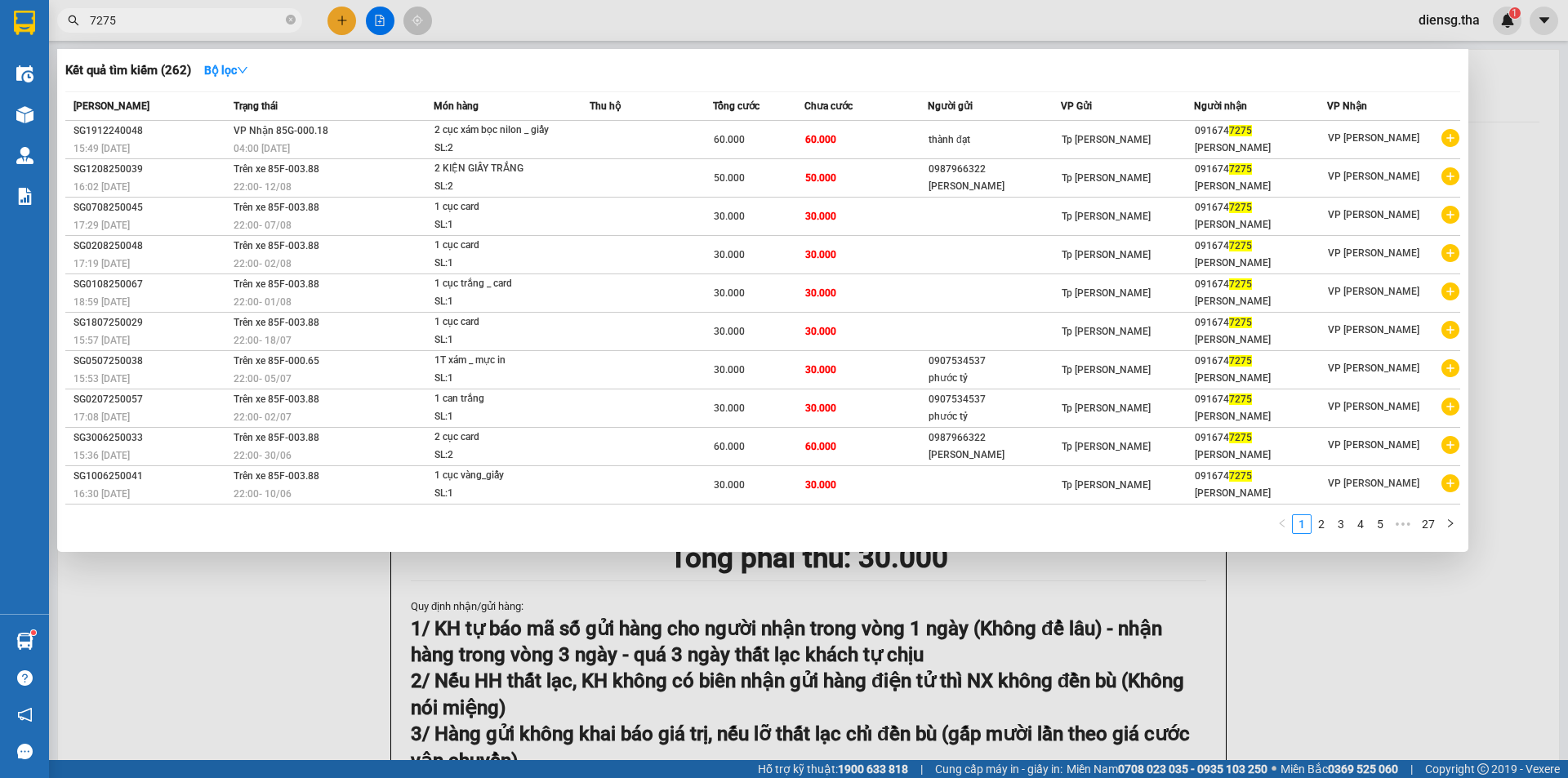
click at [170, 27] on input "7275" at bounding box center [185, 21] width 193 height 18
click at [242, 23] on input "7275" at bounding box center [185, 21] width 193 height 18
type input "7"
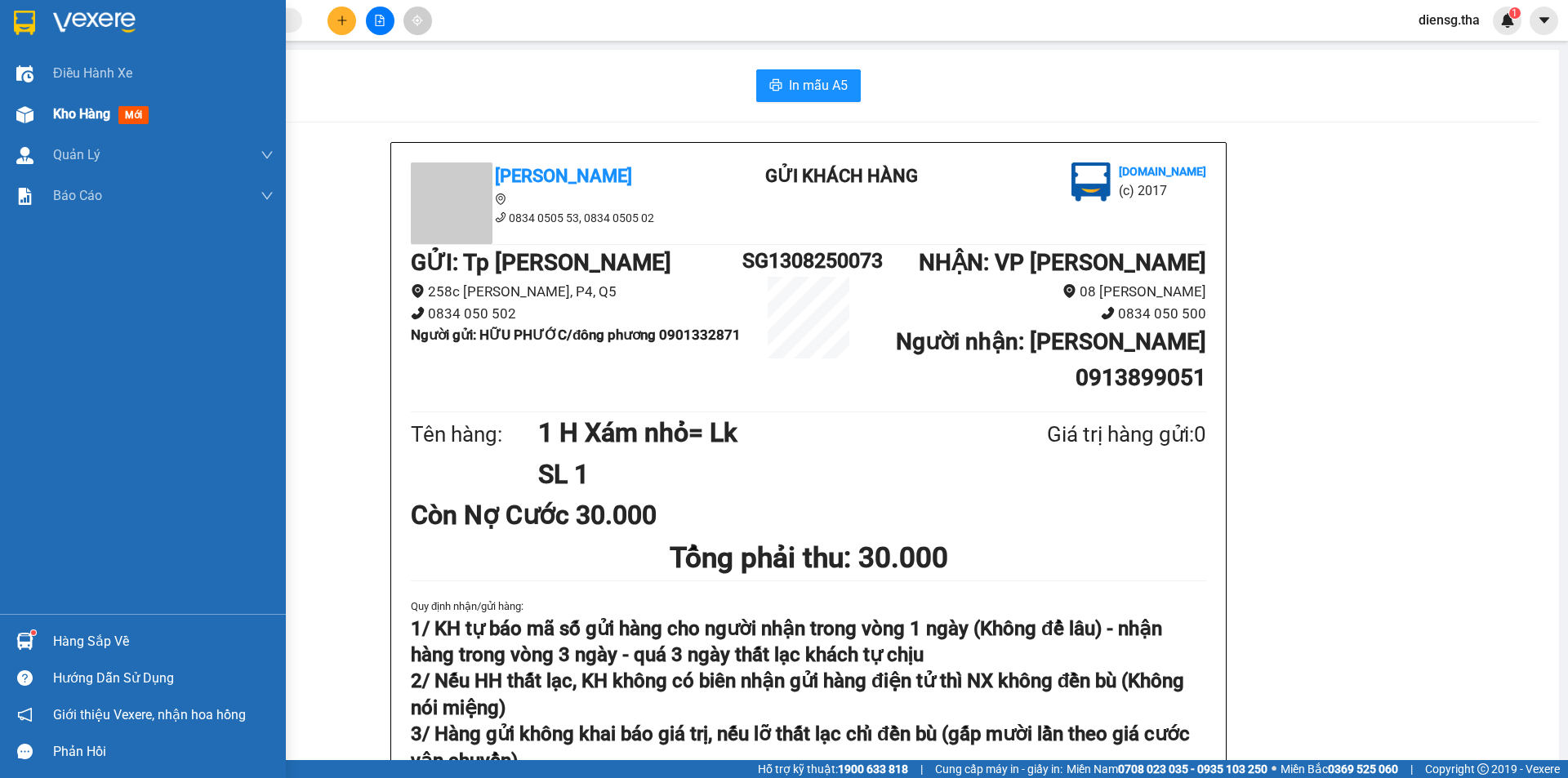
click at [99, 117] on span "Kho hàng" at bounding box center [81, 114] width 57 height 15
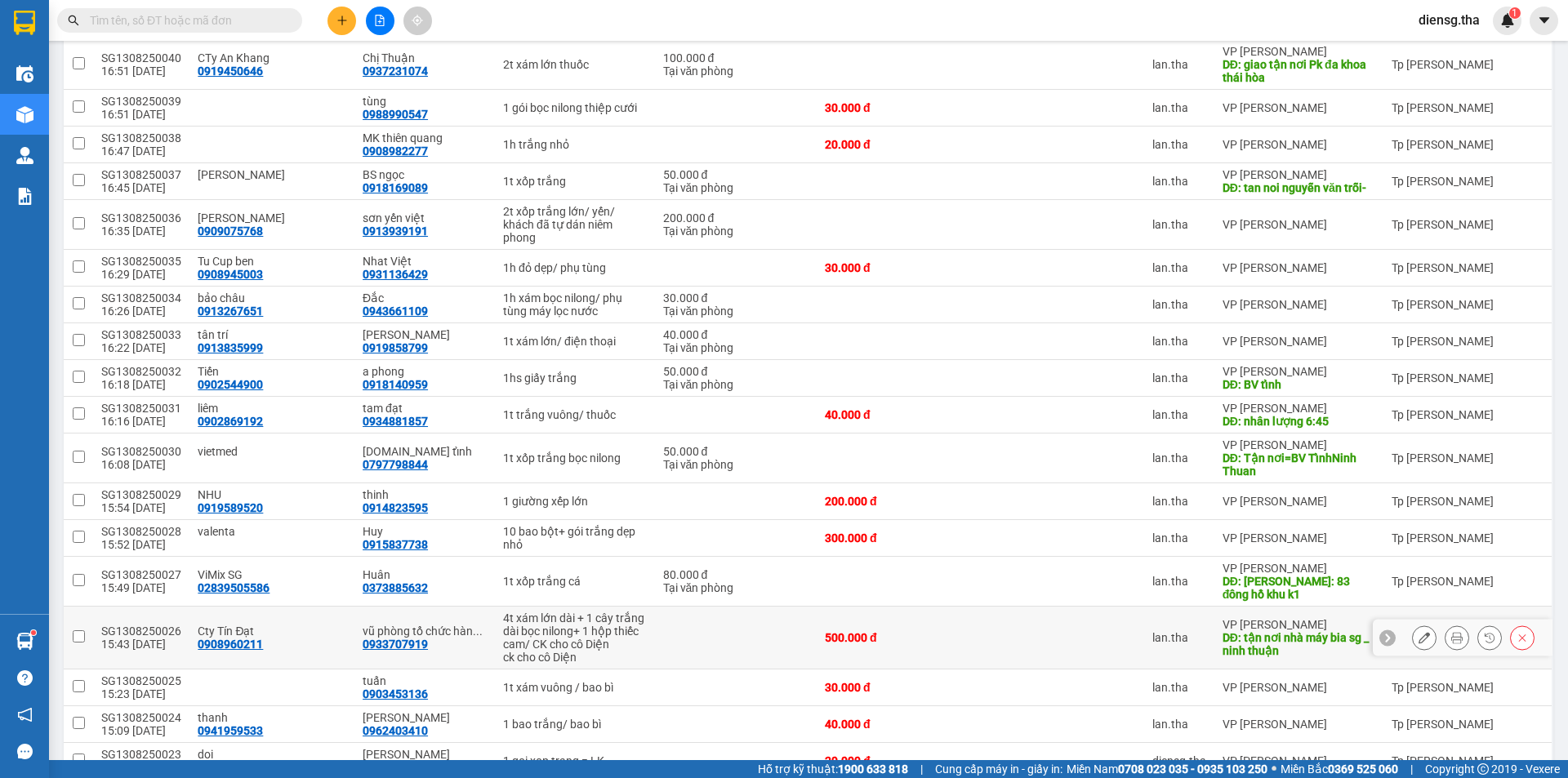
scroll to position [1470, 0]
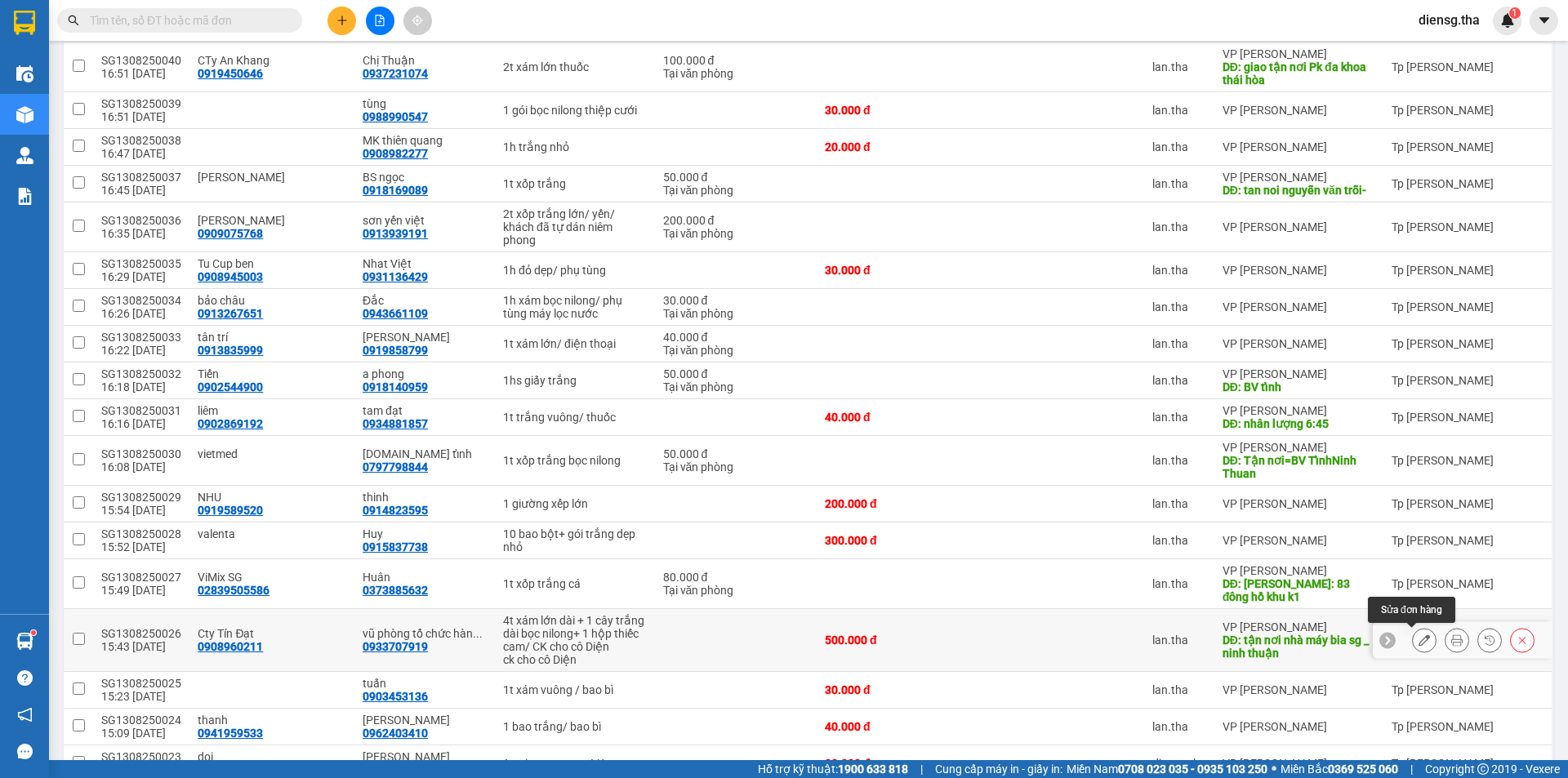
click at [1418, 636] on icon at bounding box center [1424, 640] width 12 height 12
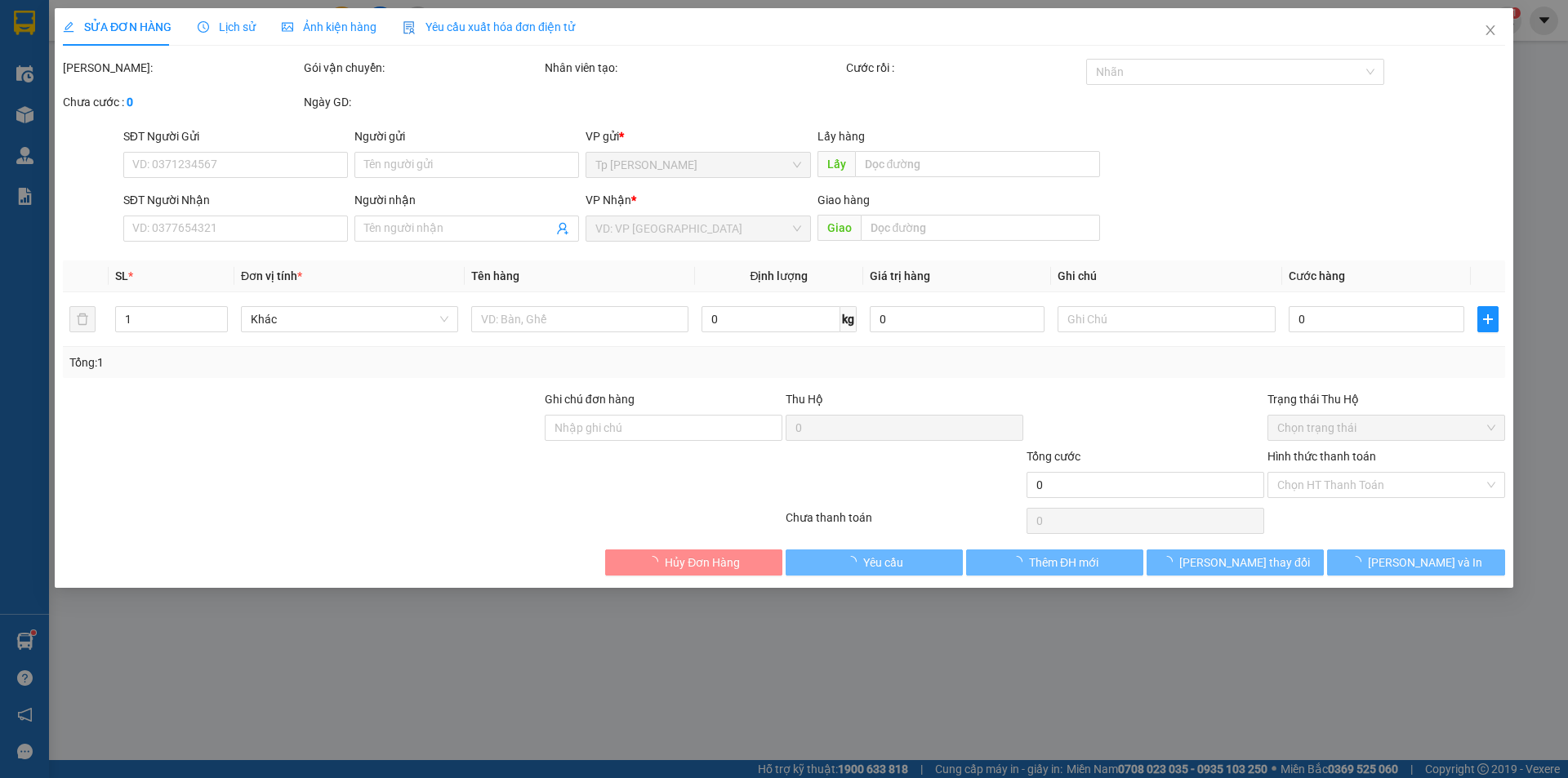
type input "0908960211"
type input "Cty Tín Đạt"
type input "0933707919"
type input "vũ phòng tổ chức hành chính"
type input "tận nơi nhà máy bia sg _ ninh thuận"
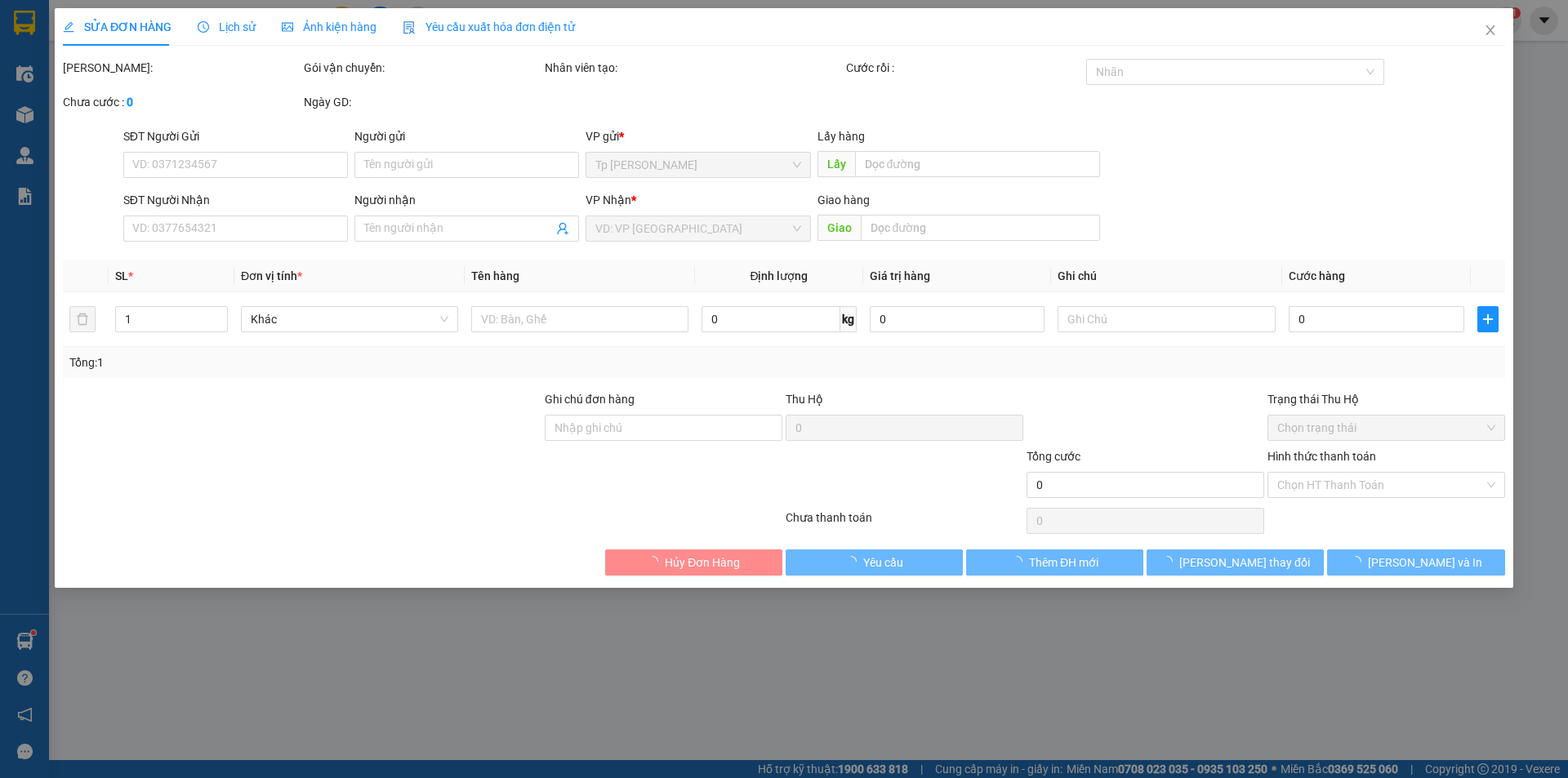
type input "CK cho cô Diện"
type input "500.000"
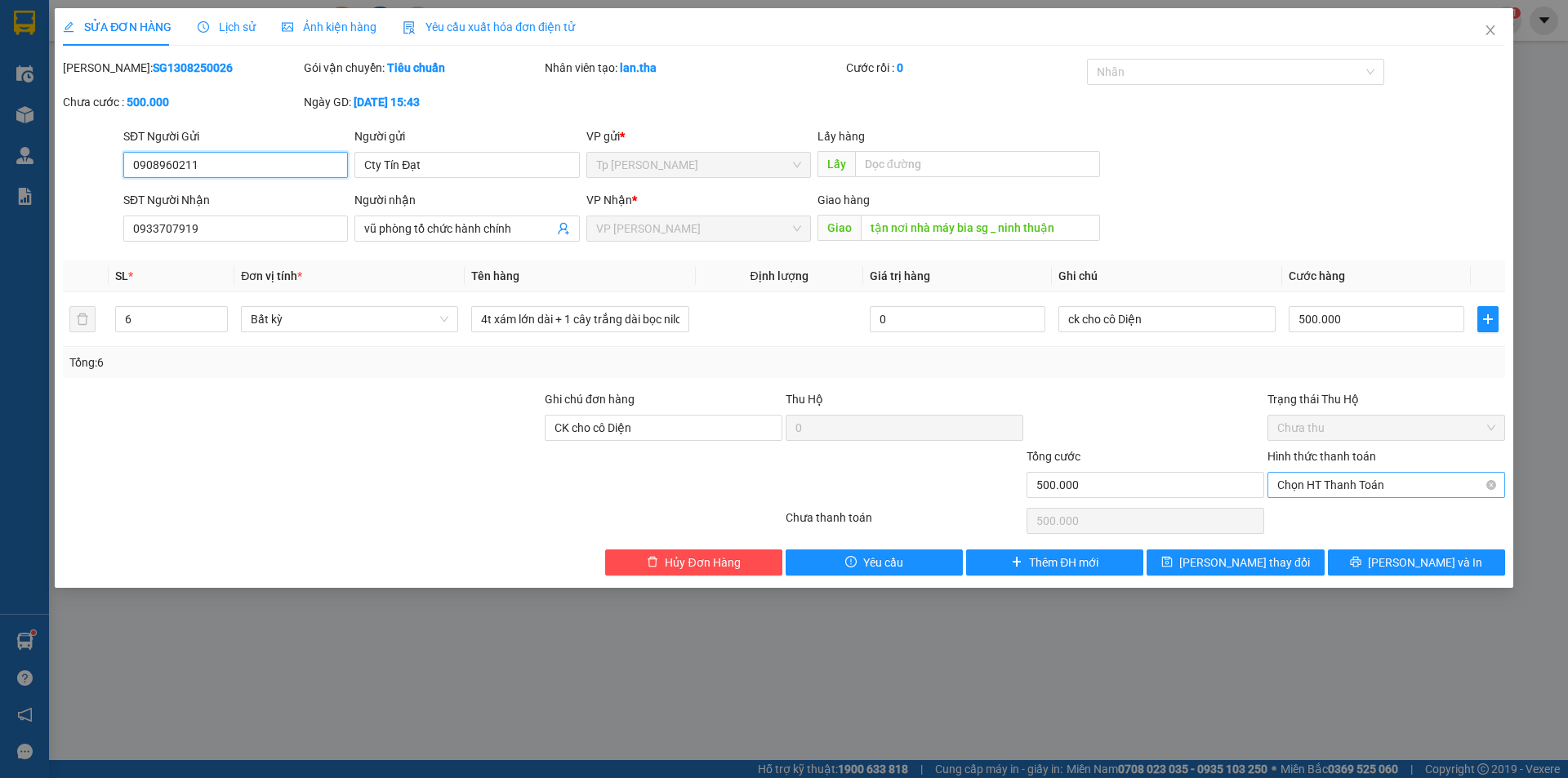
click at [1311, 483] on span "Chọn HT Thanh Toán" at bounding box center [1385, 484] width 218 height 24
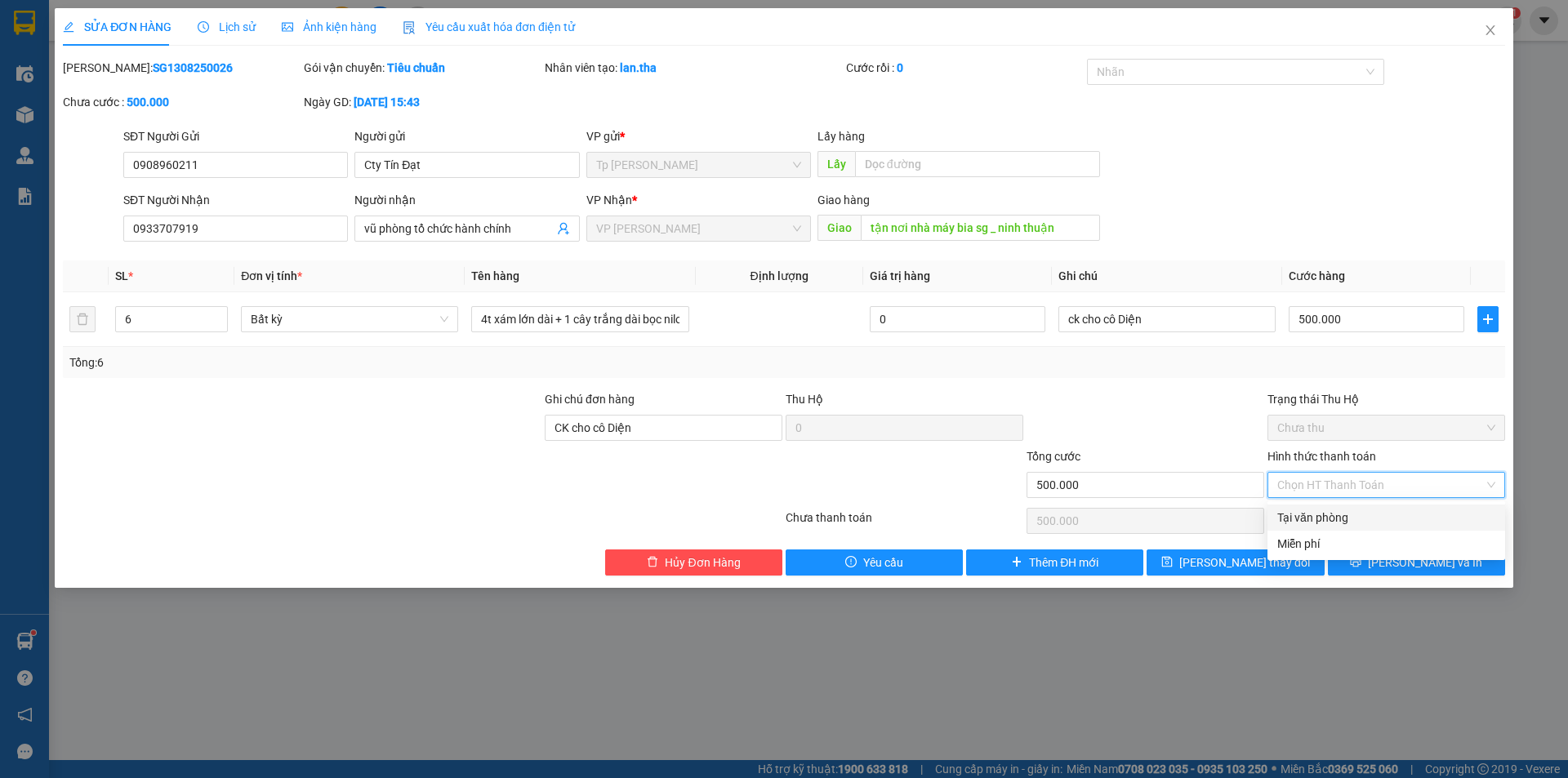
click at [1310, 520] on div "Tại văn phòng" at bounding box center [1385, 517] width 218 height 18
type input "0"
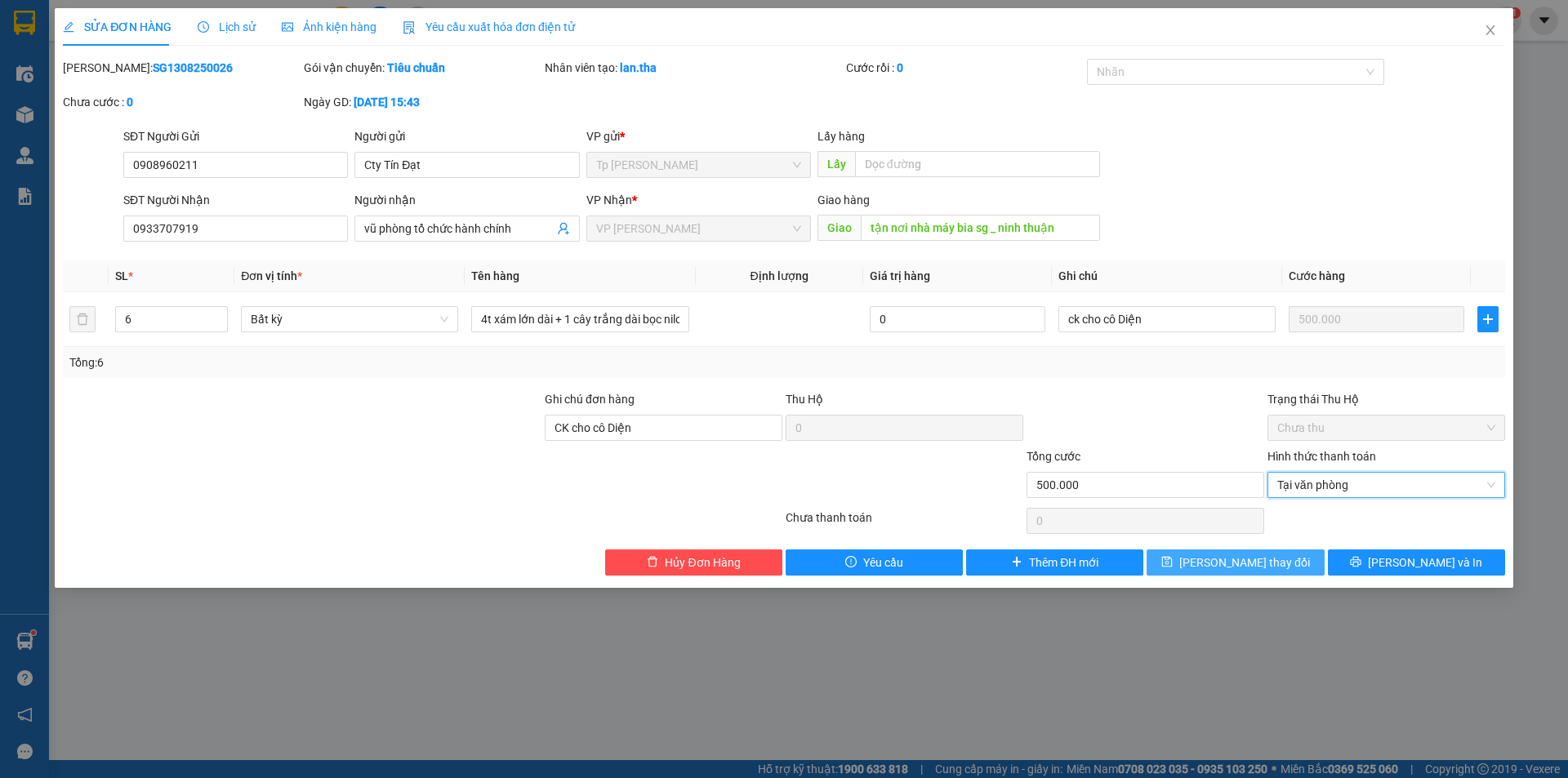
click at [1257, 562] on span "[PERSON_NAME] thay đổi" at bounding box center [1245, 562] width 131 height 18
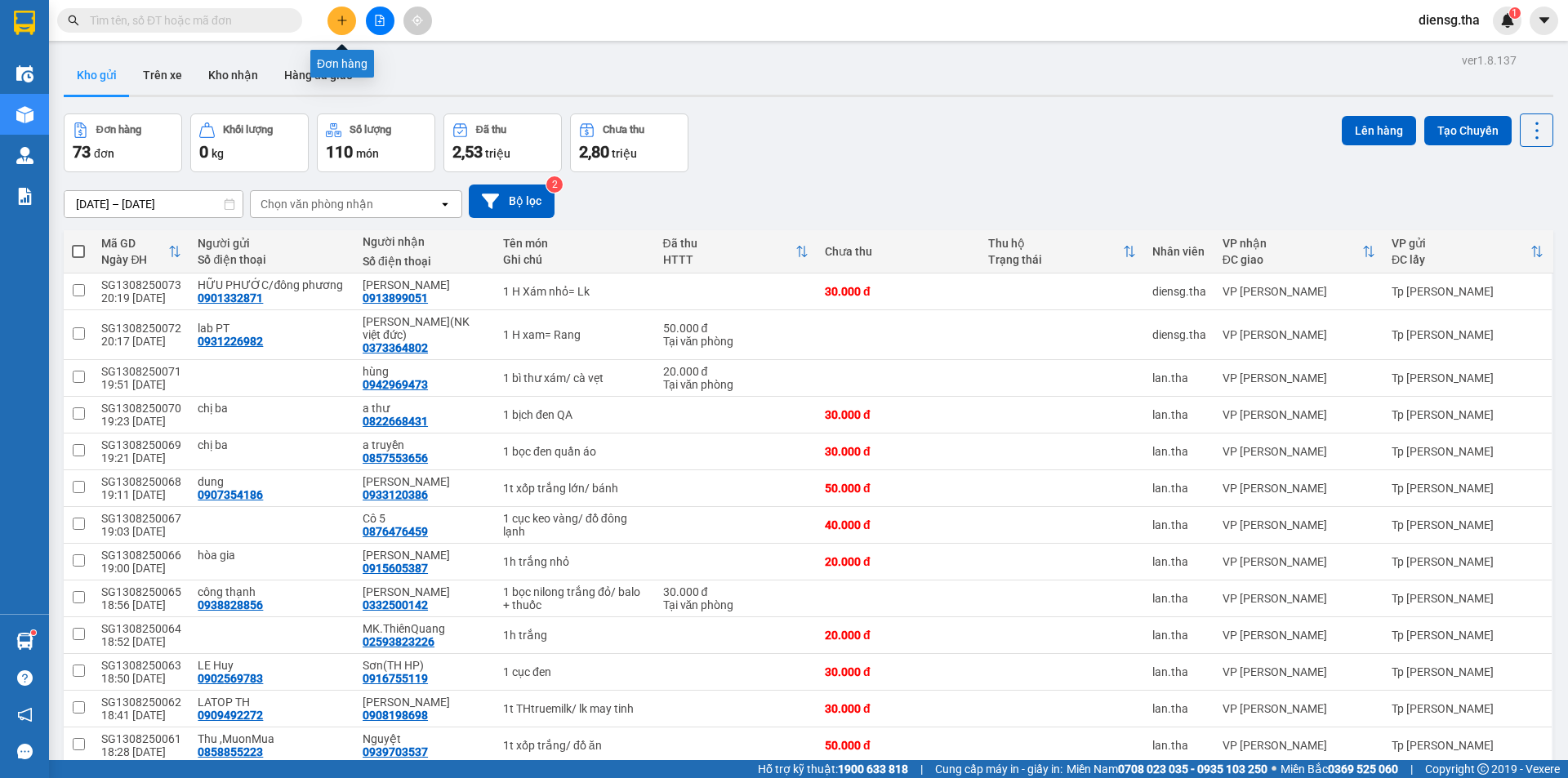
click at [338, 21] on icon "plus" at bounding box center [342, 20] width 12 height 12
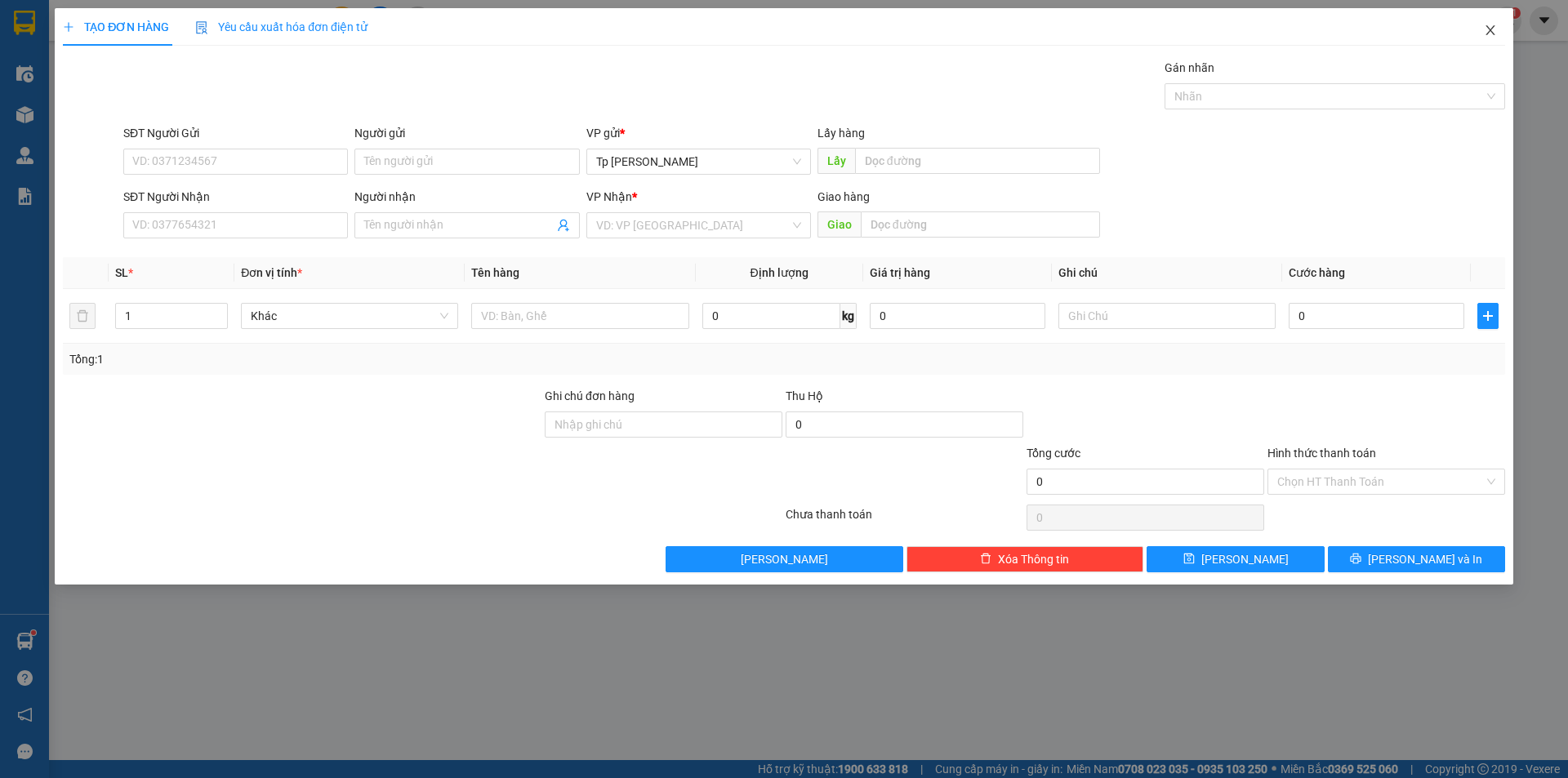
click at [1489, 30] on icon "close" at bounding box center [1490, 30] width 9 height 10
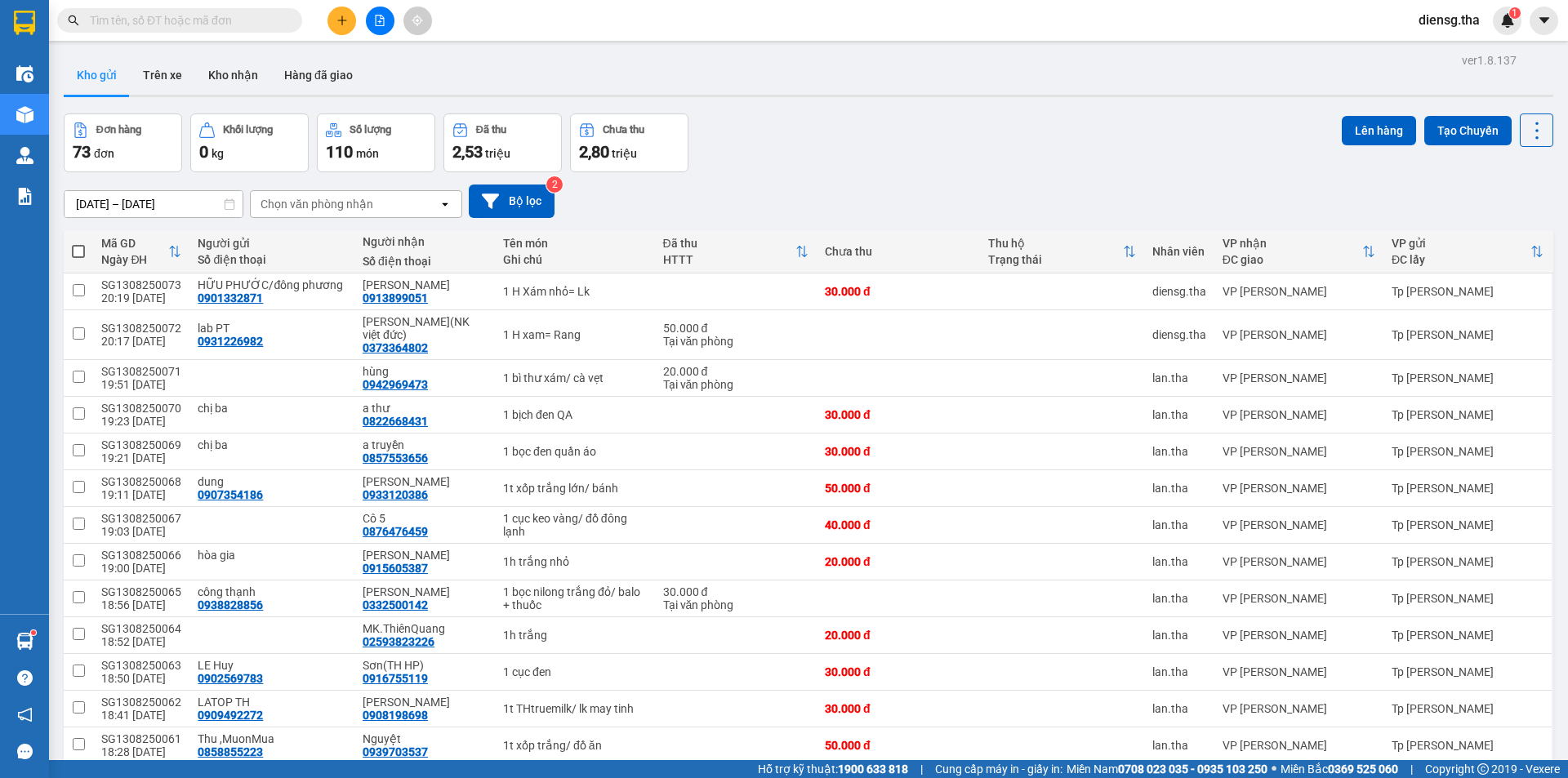
click at [272, 24] on input "text" at bounding box center [185, 21] width 193 height 18
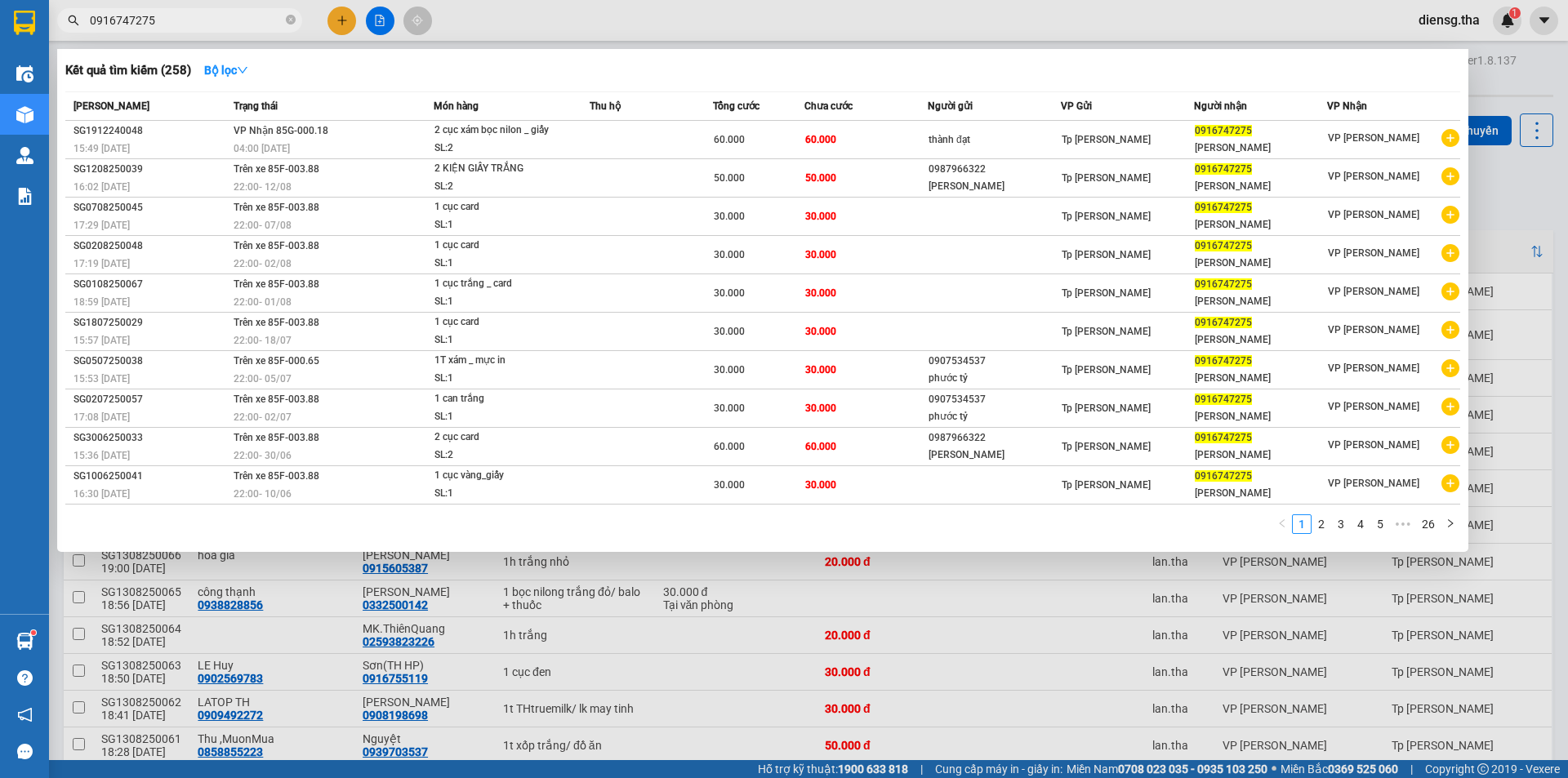
type input "0916747275"
click at [342, 23] on div at bounding box center [784, 389] width 1568 height 778
click at [342, 23] on icon "plus" at bounding box center [341, 20] width 1 height 9
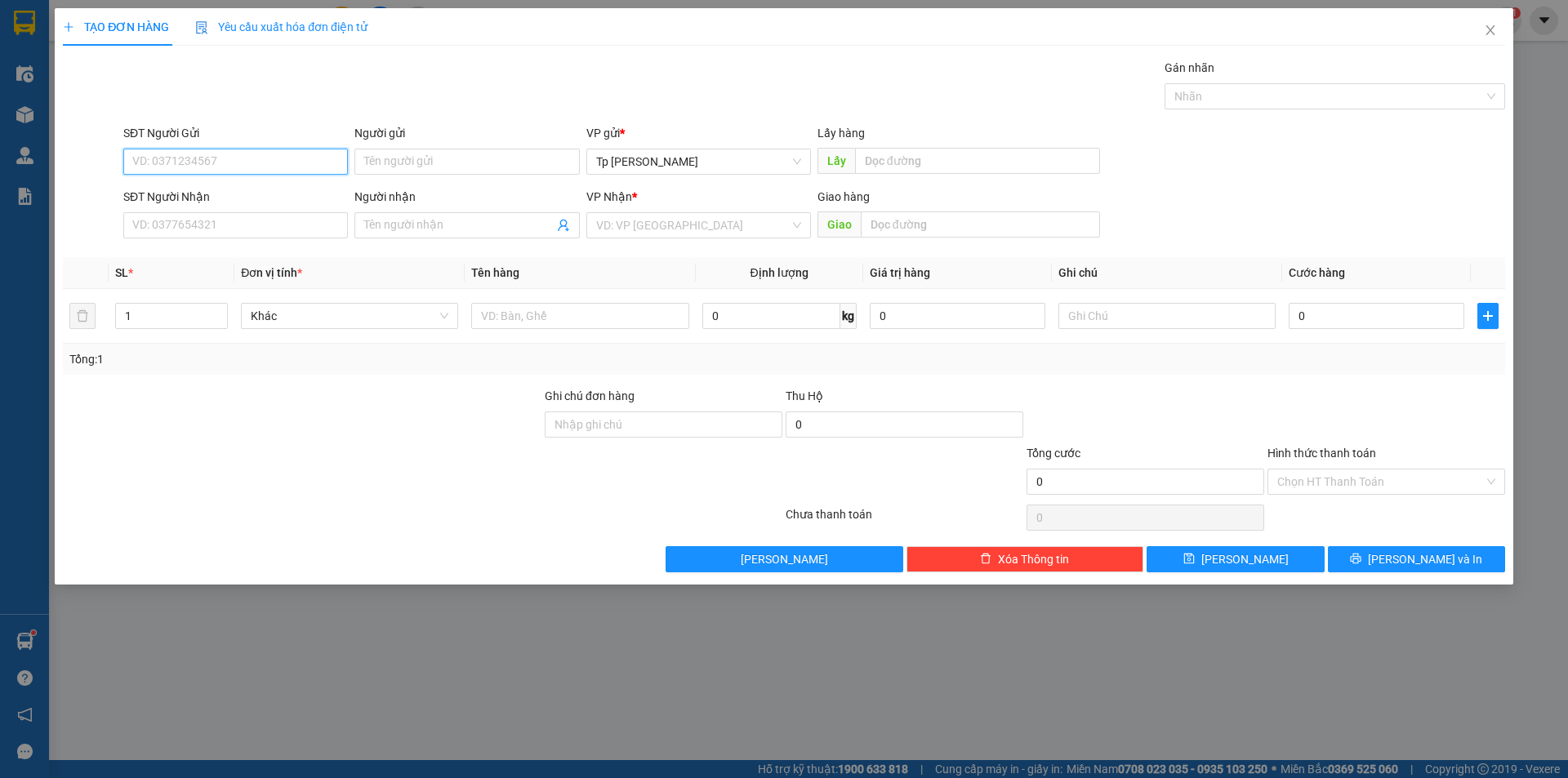
click at [263, 158] on input "SĐT Người Gửi" at bounding box center [236, 161] width 225 height 26
click at [279, 235] on input "SĐT Người Nhận" at bounding box center [236, 225] width 225 height 26
type input "0"
drag, startPoint x: 287, startPoint y: 256, endPoint x: 178, endPoint y: 224, distance: 113.6
click at [178, 224] on input "0" at bounding box center [236, 225] width 225 height 26
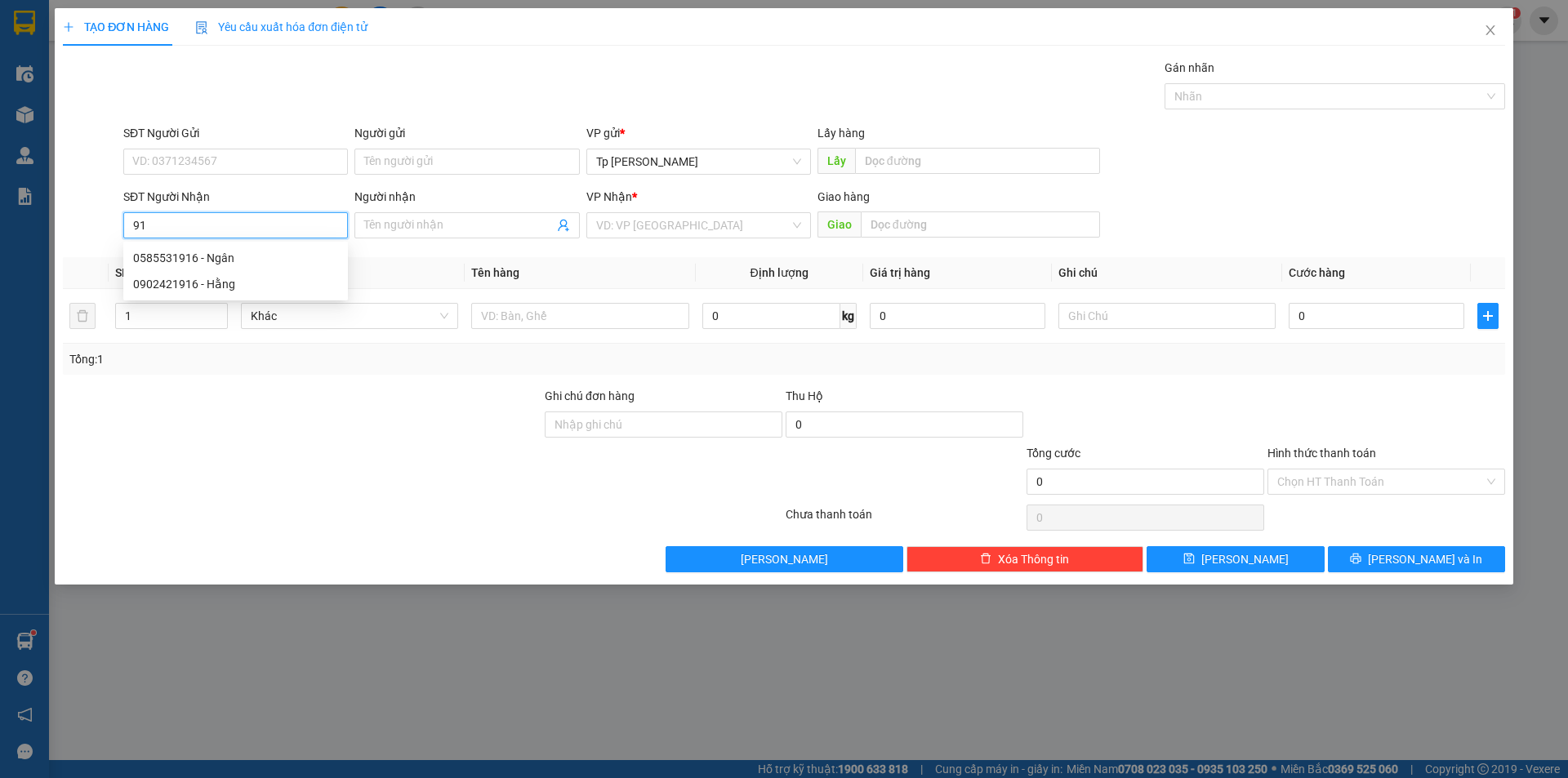
type input "9"
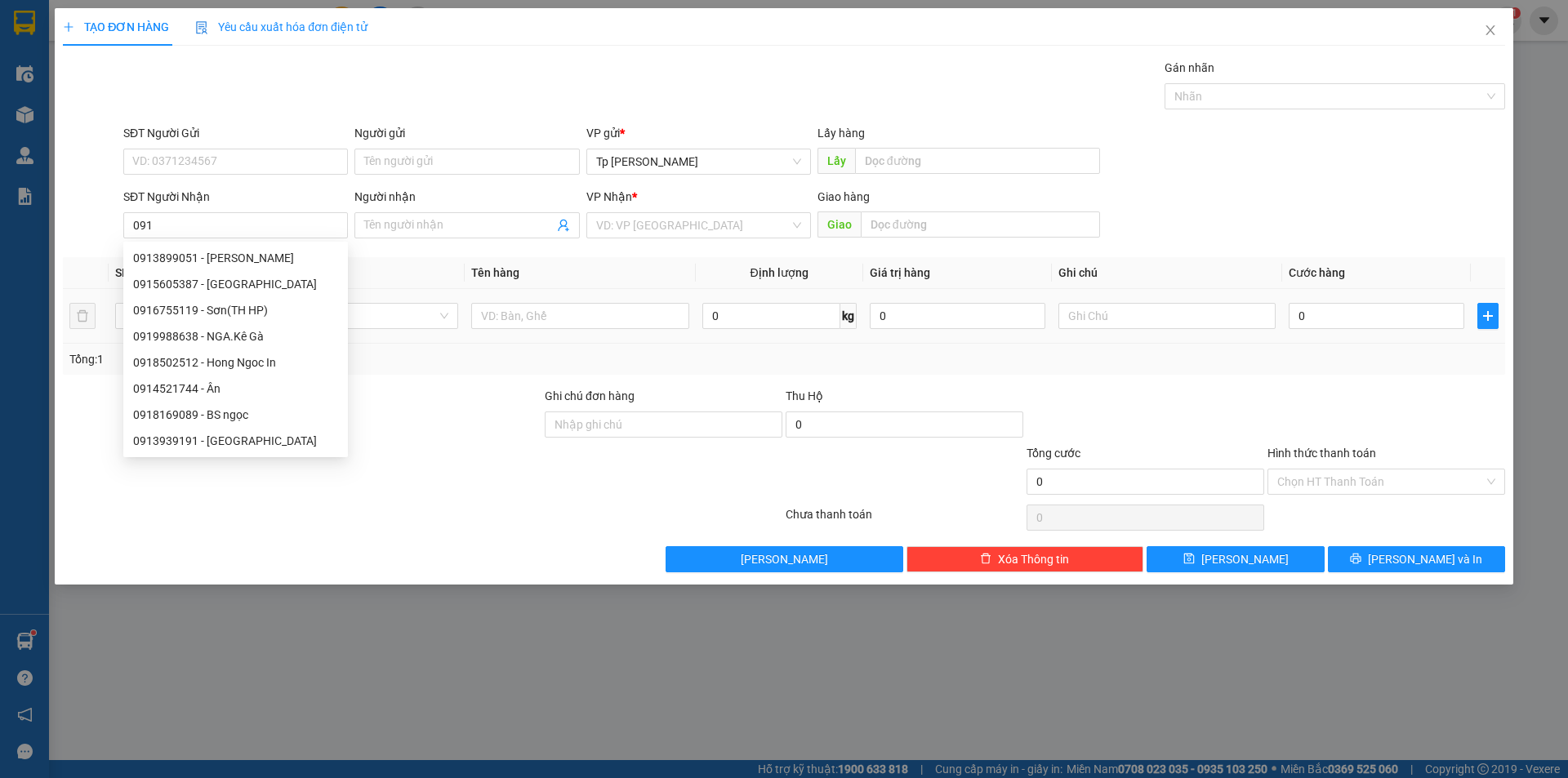
drag, startPoint x: 179, startPoint y: 232, endPoint x: 604, endPoint y: 286, distance: 428.4
click at [635, 292] on td at bounding box center [579, 316] width 230 height 55
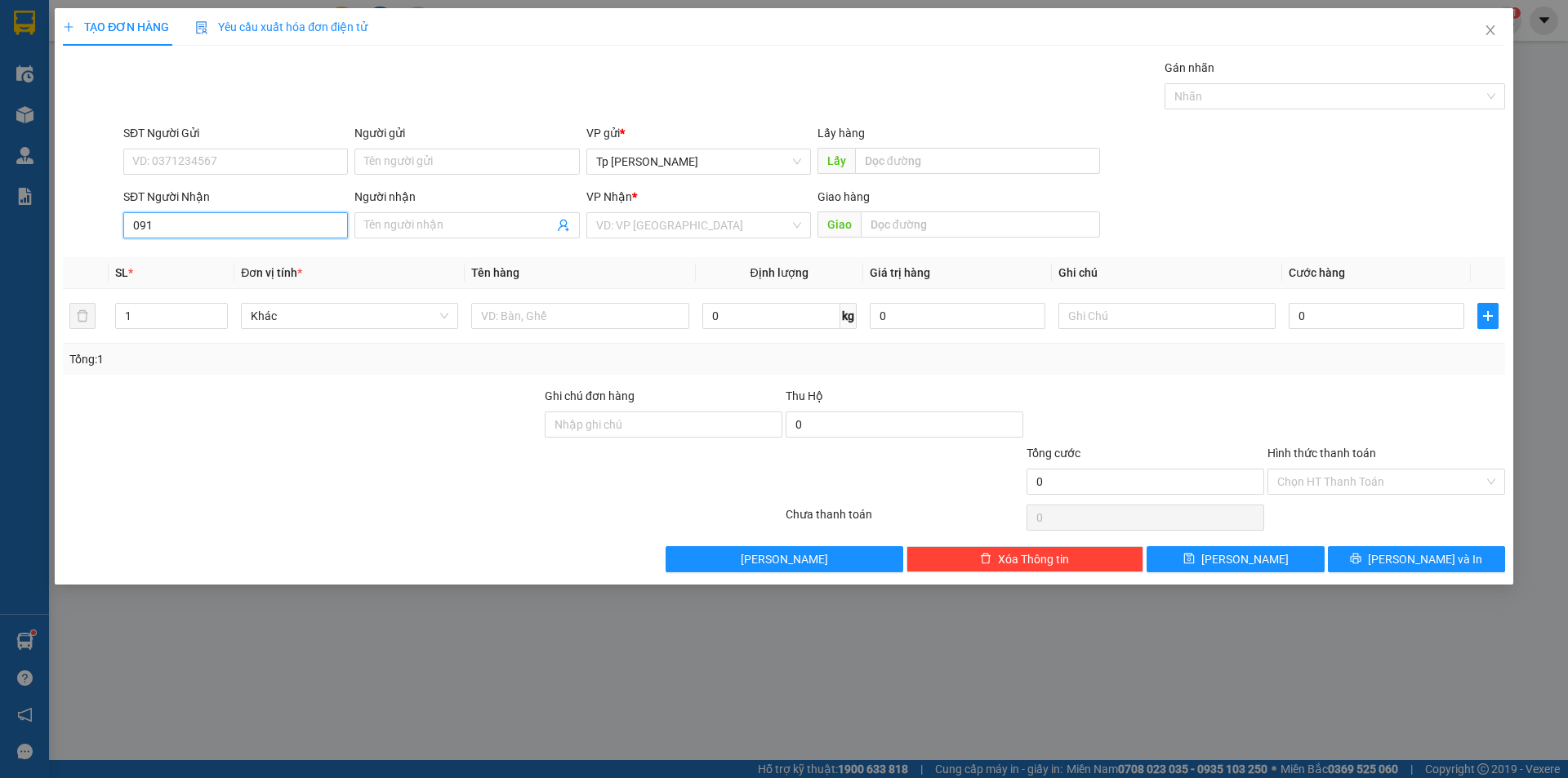
click at [168, 227] on input "091" at bounding box center [236, 225] width 225 height 26
click at [219, 264] on div "0916747275 - [PERSON_NAME]" at bounding box center [236, 258] width 205 height 18
type input "0916747275"
type input "[PERSON_NAME]"
type input "0916747275"
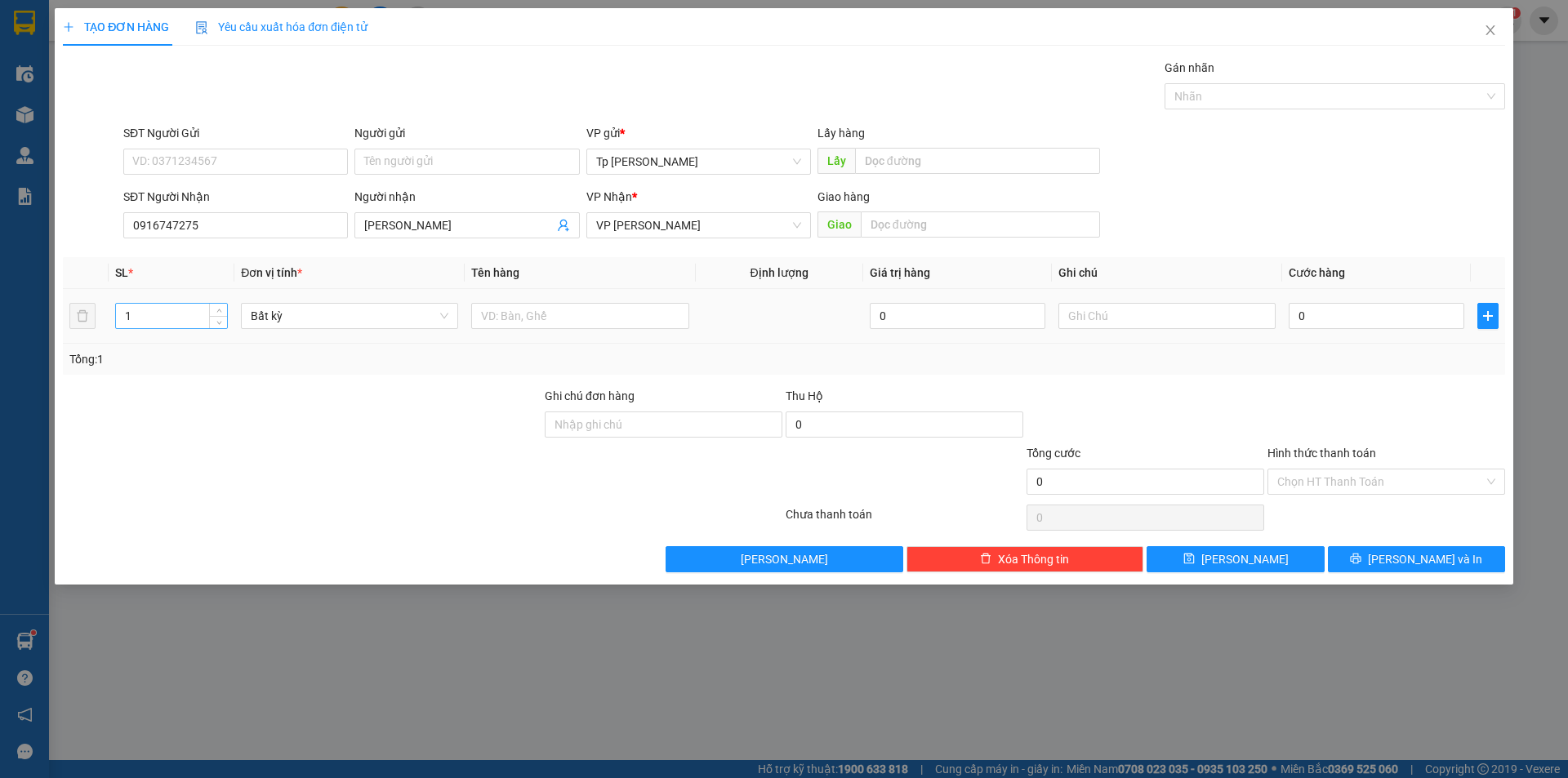
click at [169, 311] on input "1" at bounding box center [171, 315] width 111 height 24
type input "3"
type input "2"
click at [536, 311] on input "text" at bounding box center [579, 315] width 218 height 26
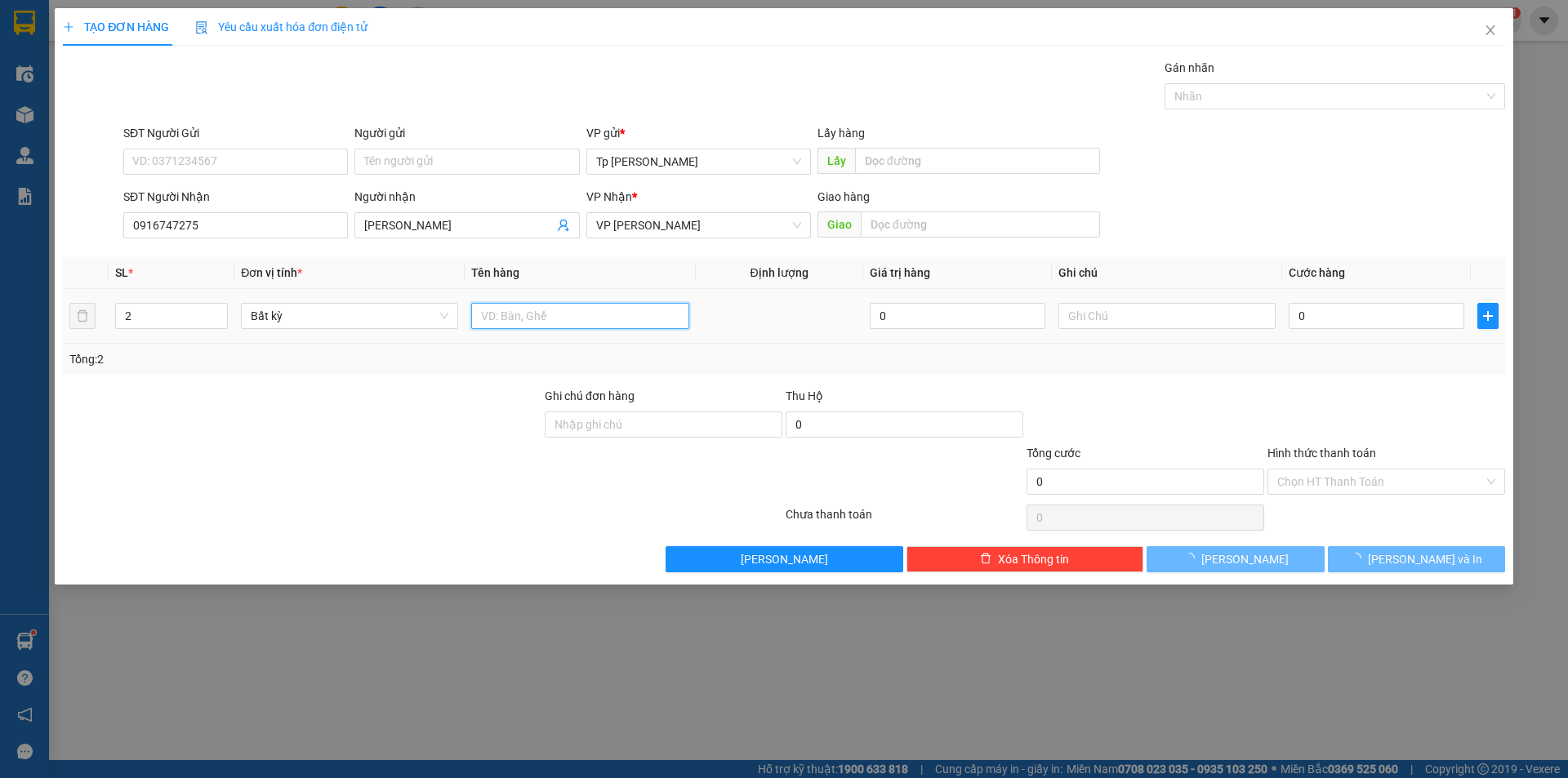
click at [536, 311] on input "text" at bounding box center [579, 315] width 218 height 26
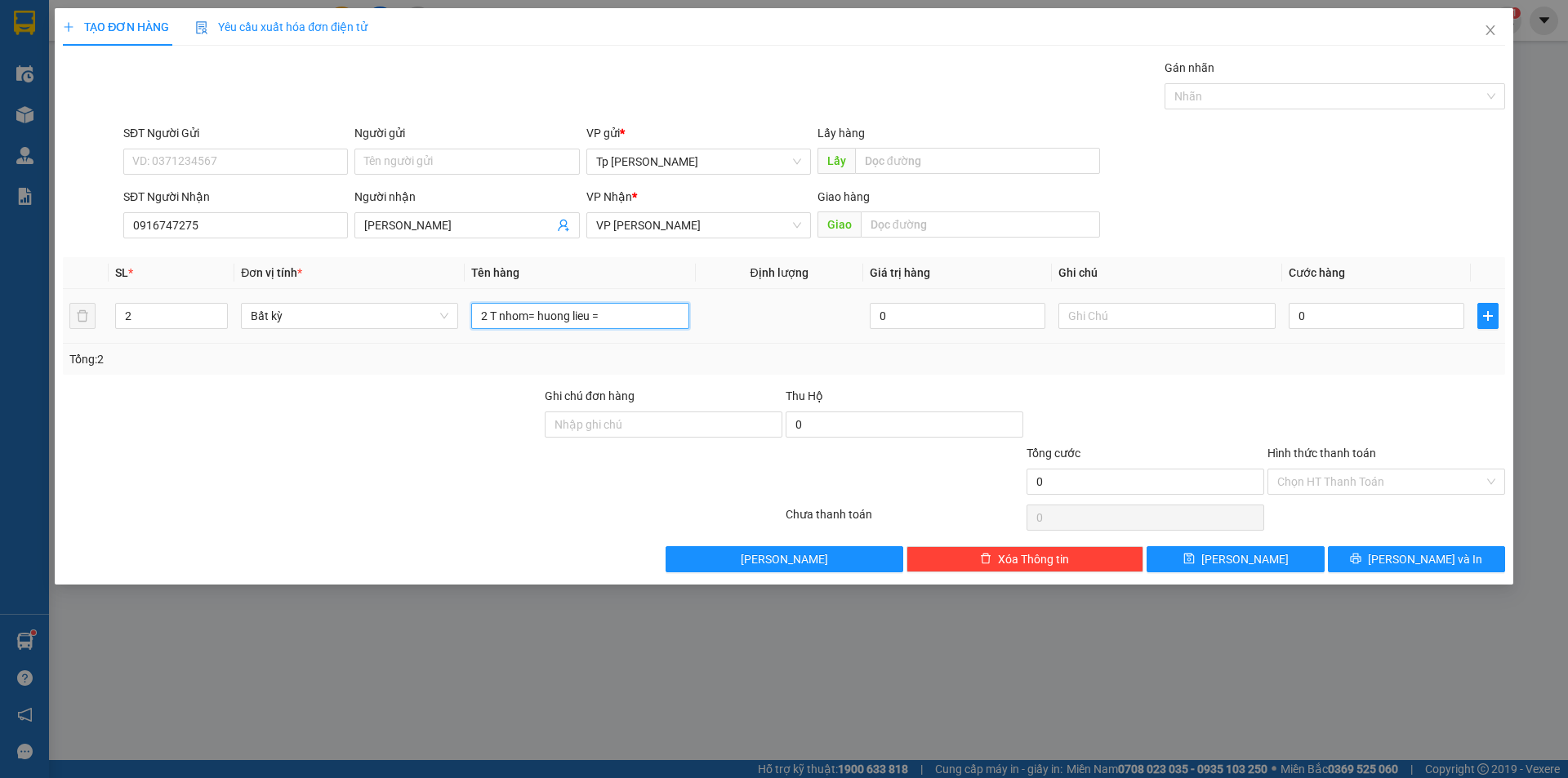
type input "2 T nhom= huong lieu ="
drag, startPoint x: 657, startPoint y: 302, endPoint x: 1341, endPoint y: 317, distance: 684.2
click at [1341, 317] on input "0" at bounding box center [1376, 315] width 176 height 26
type input "8"
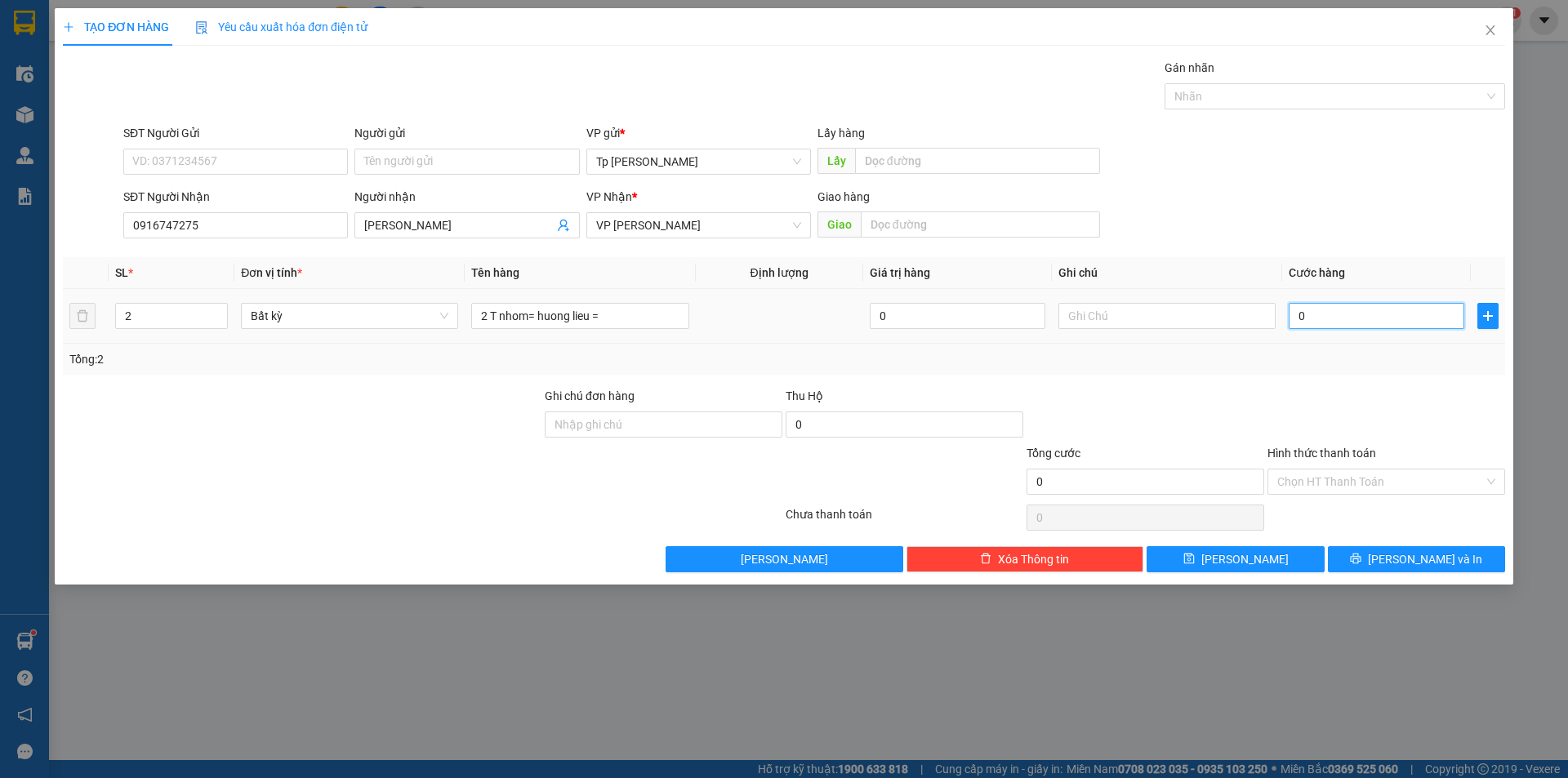
type input "8"
type input "80"
type input "8"
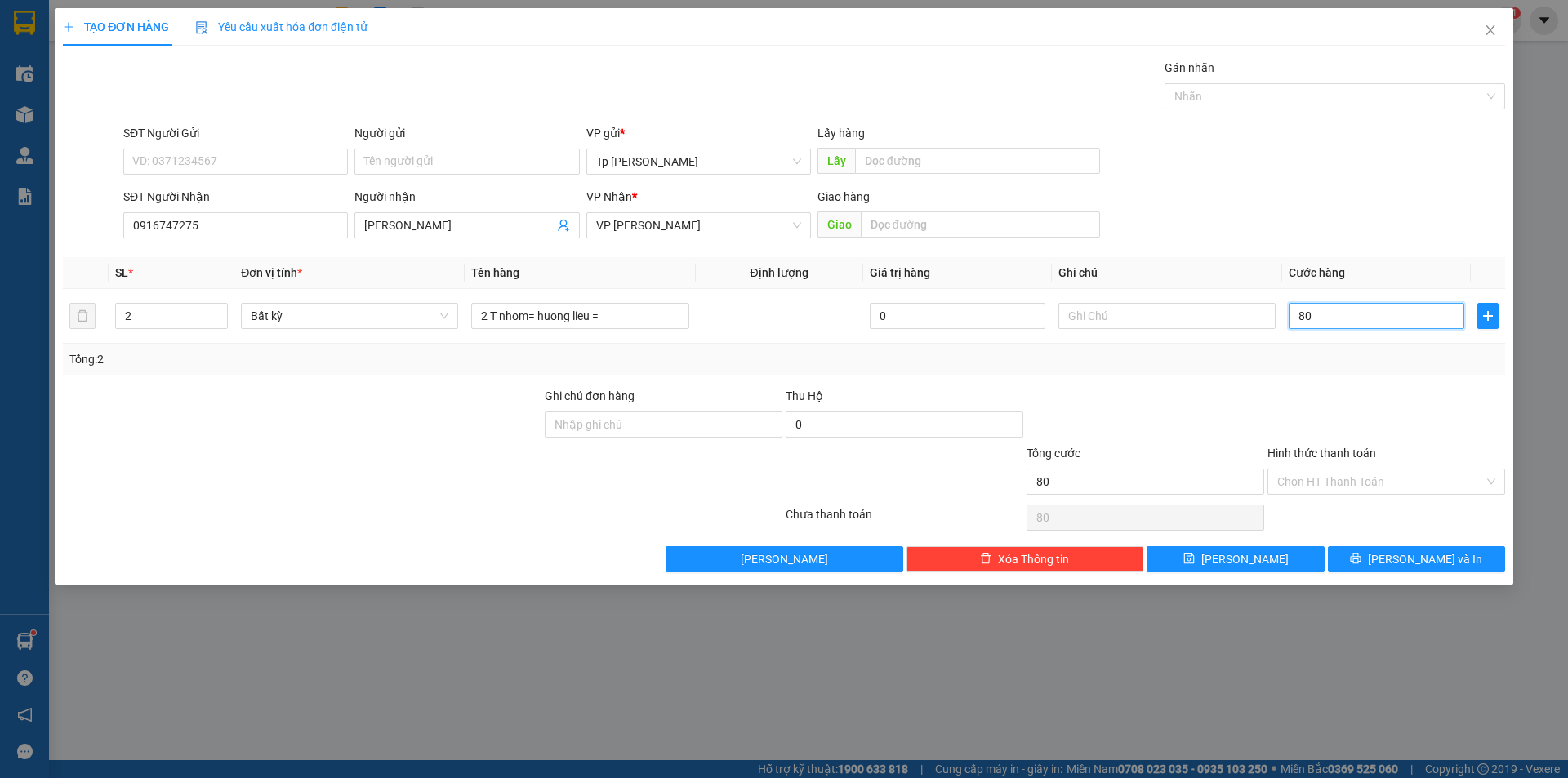
type input "8"
type input "0"
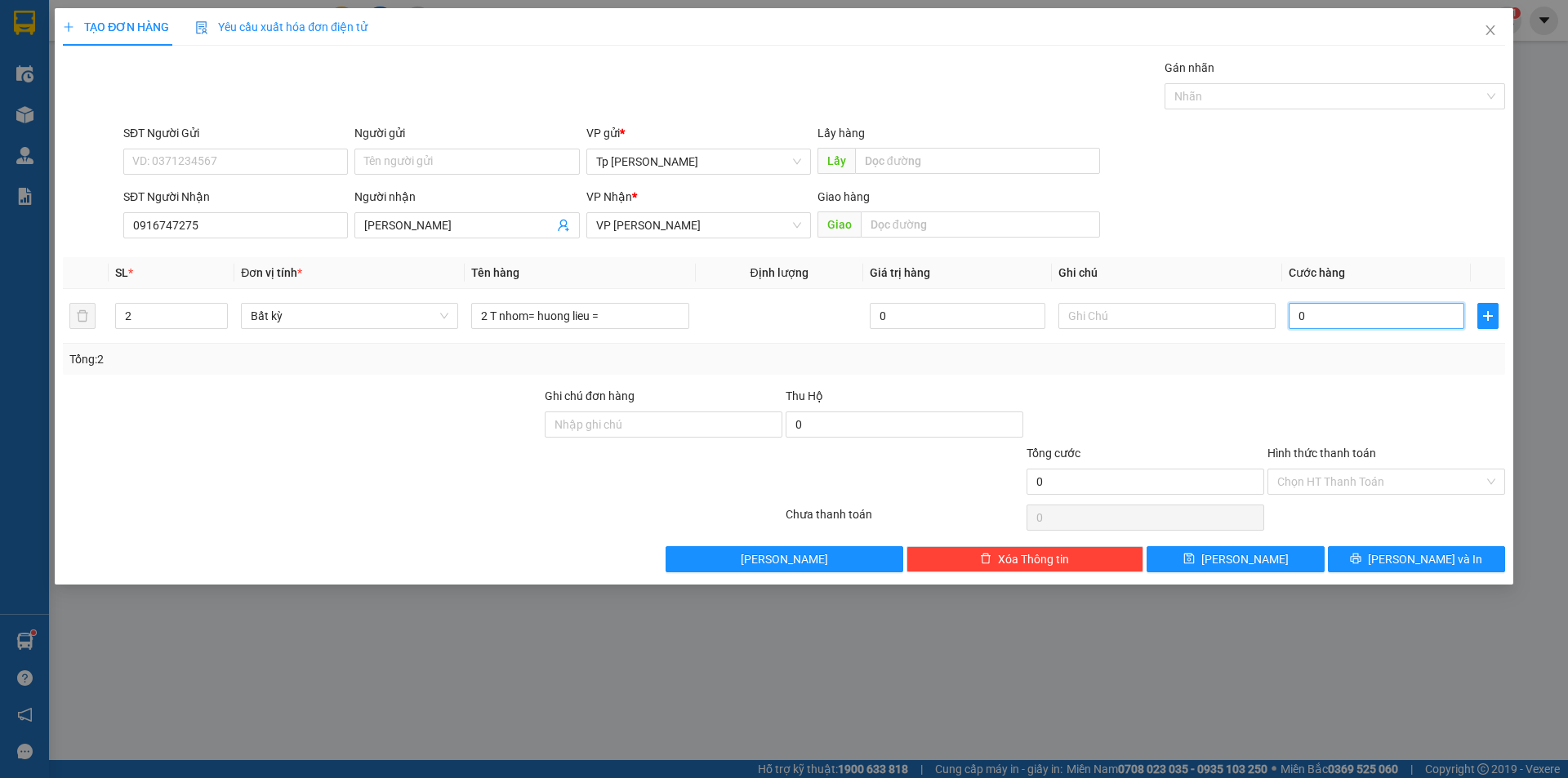
type input "08"
type input "8"
type input "8.000"
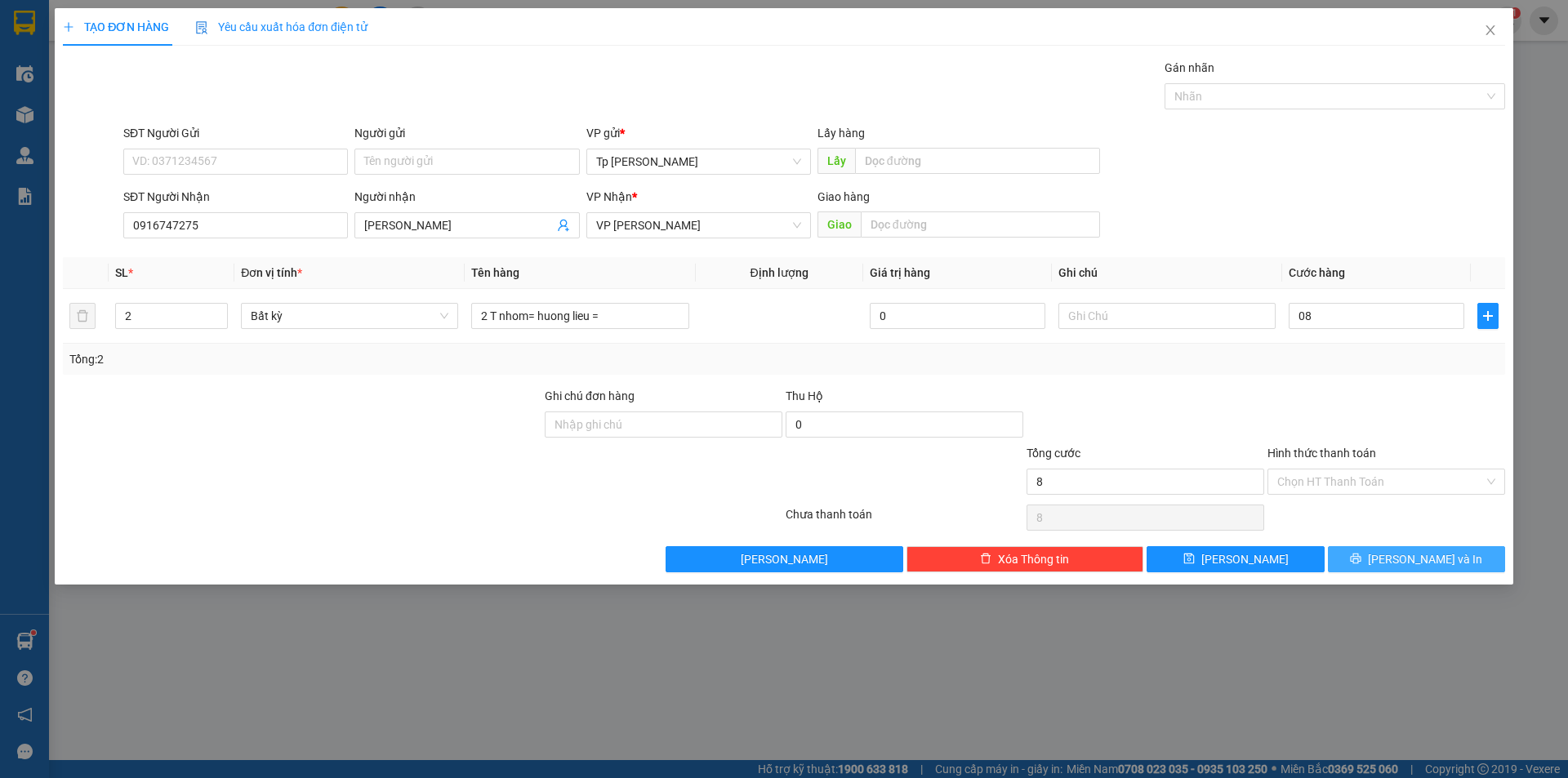
type input "8.000"
click at [1402, 560] on span "[PERSON_NAME] và In" at bounding box center [1426, 560] width 115 height 18
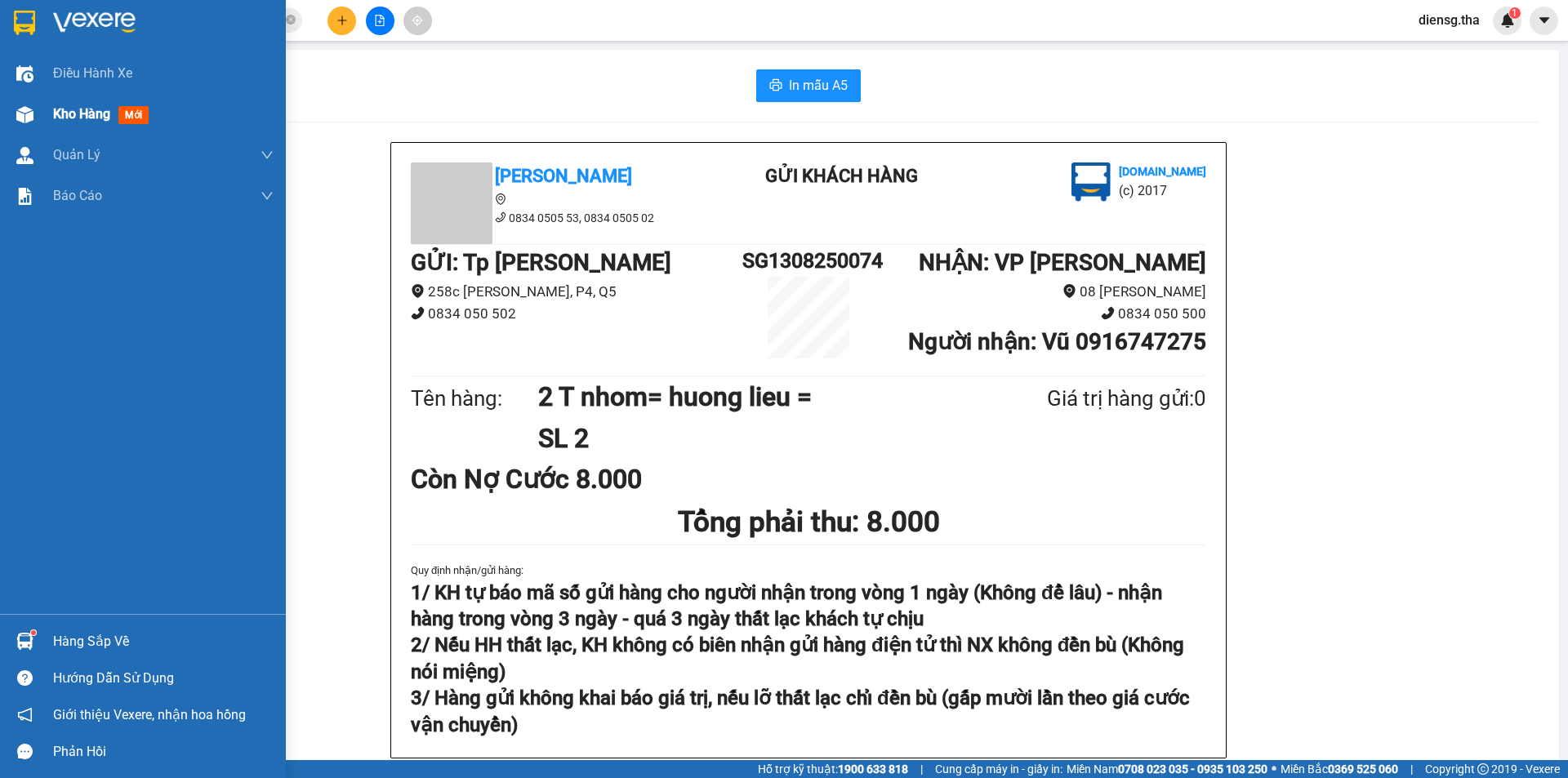
click at [86, 115] on span "Kho hàng" at bounding box center [81, 114] width 57 height 15
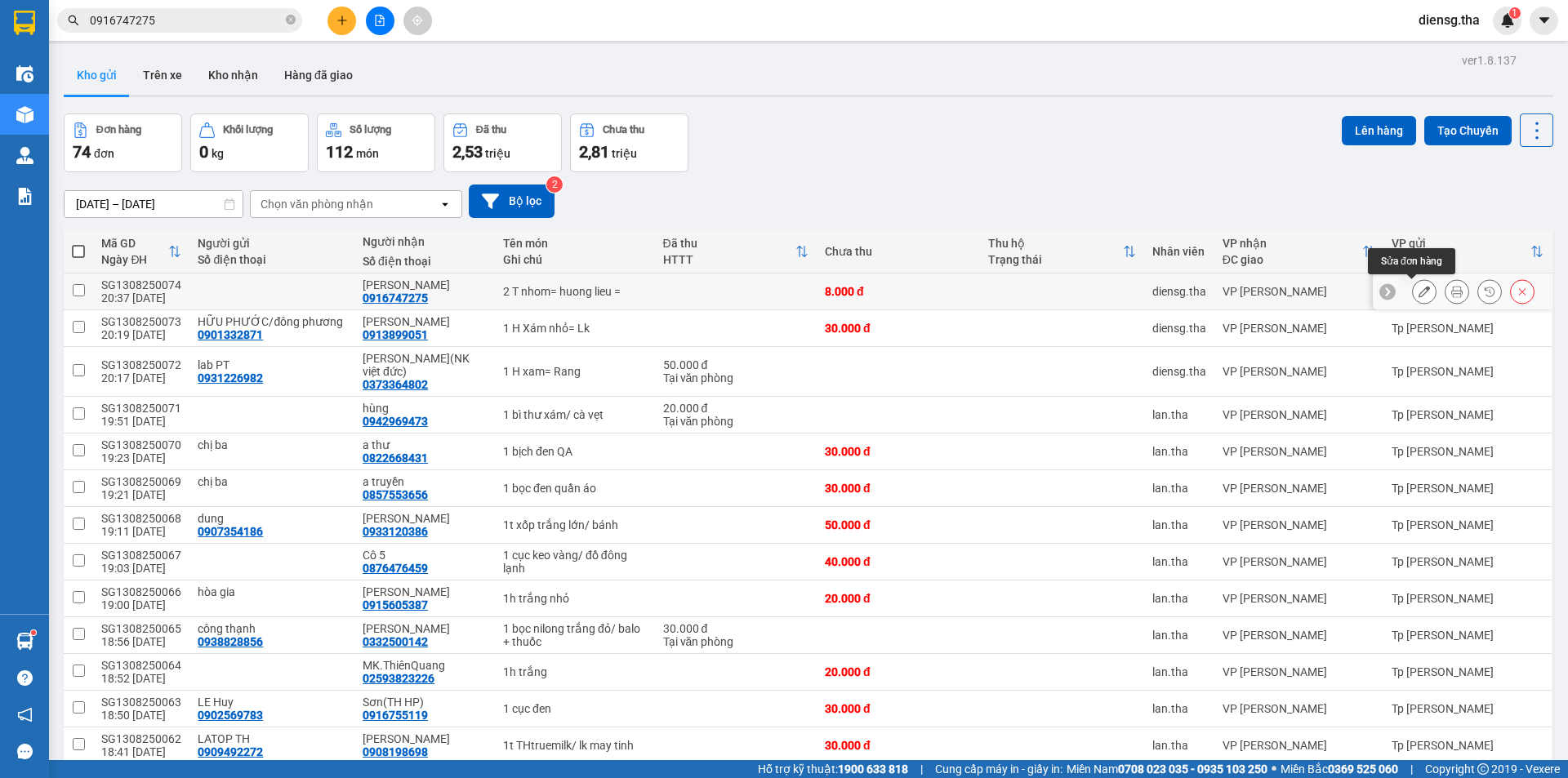
click at [1418, 288] on icon at bounding box center [1424, 291] width 12 height 12
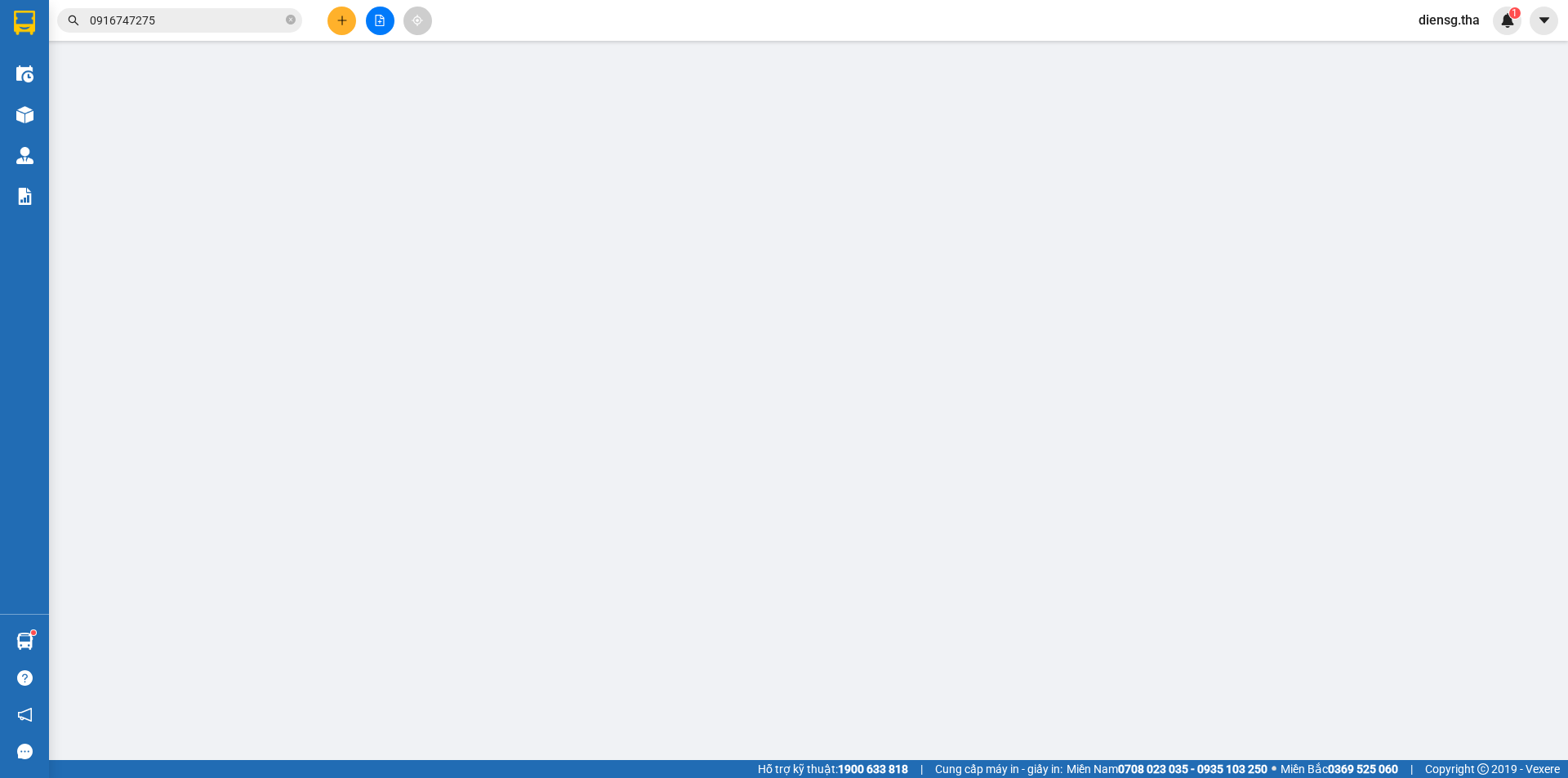
type input "0916747275"
type input "[PERSON_NAME]"
type input "8.000"
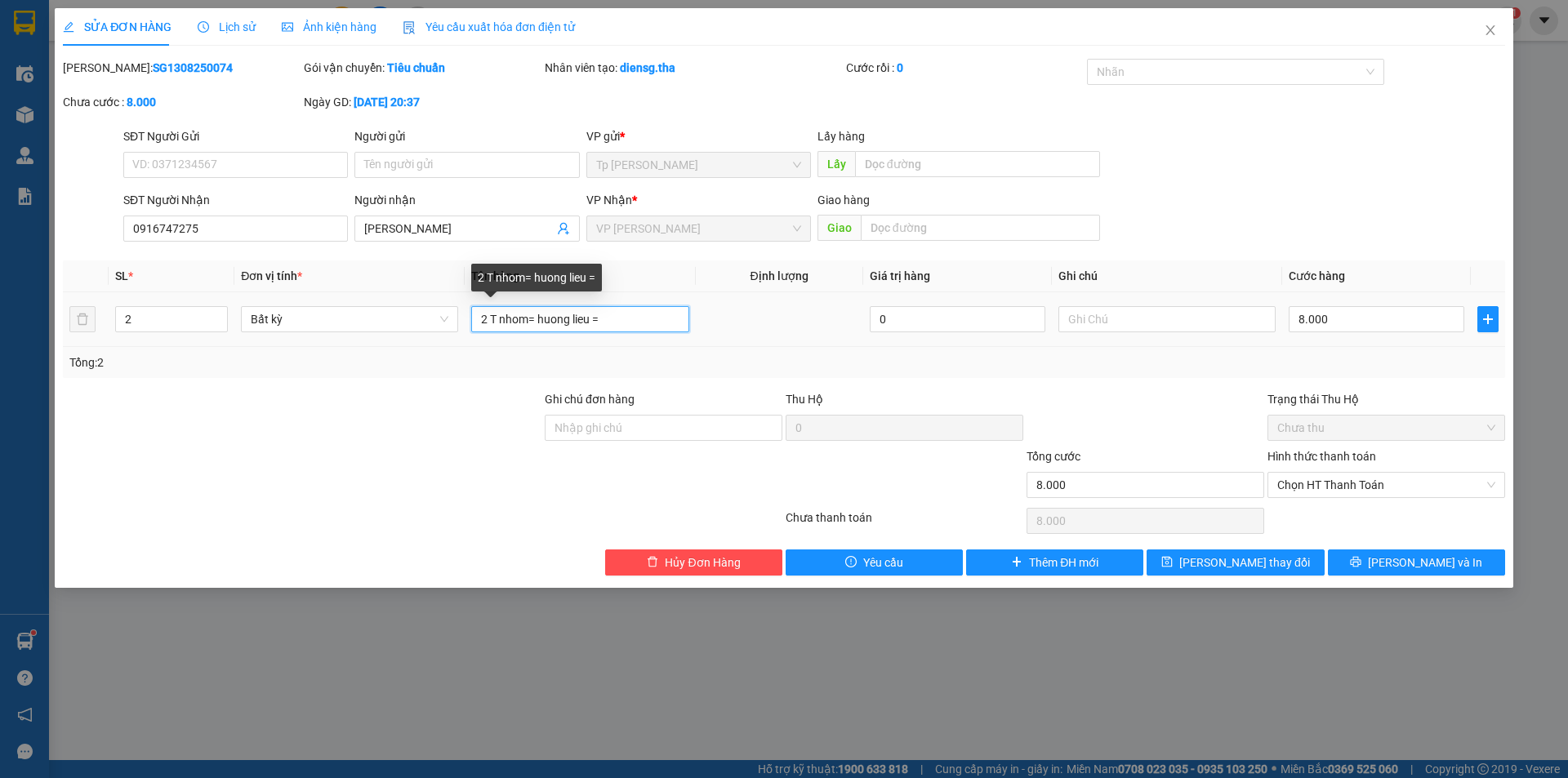
click at [528, 320] on input "2 T nhom= huong lieu =" at bounding box center [579, 319] width 218 height 26
type input "2 T nhôm= huong lieu ="
click at [1342, 318] on input "8.000" at bounding box center [1376, 319] width 176 height 26
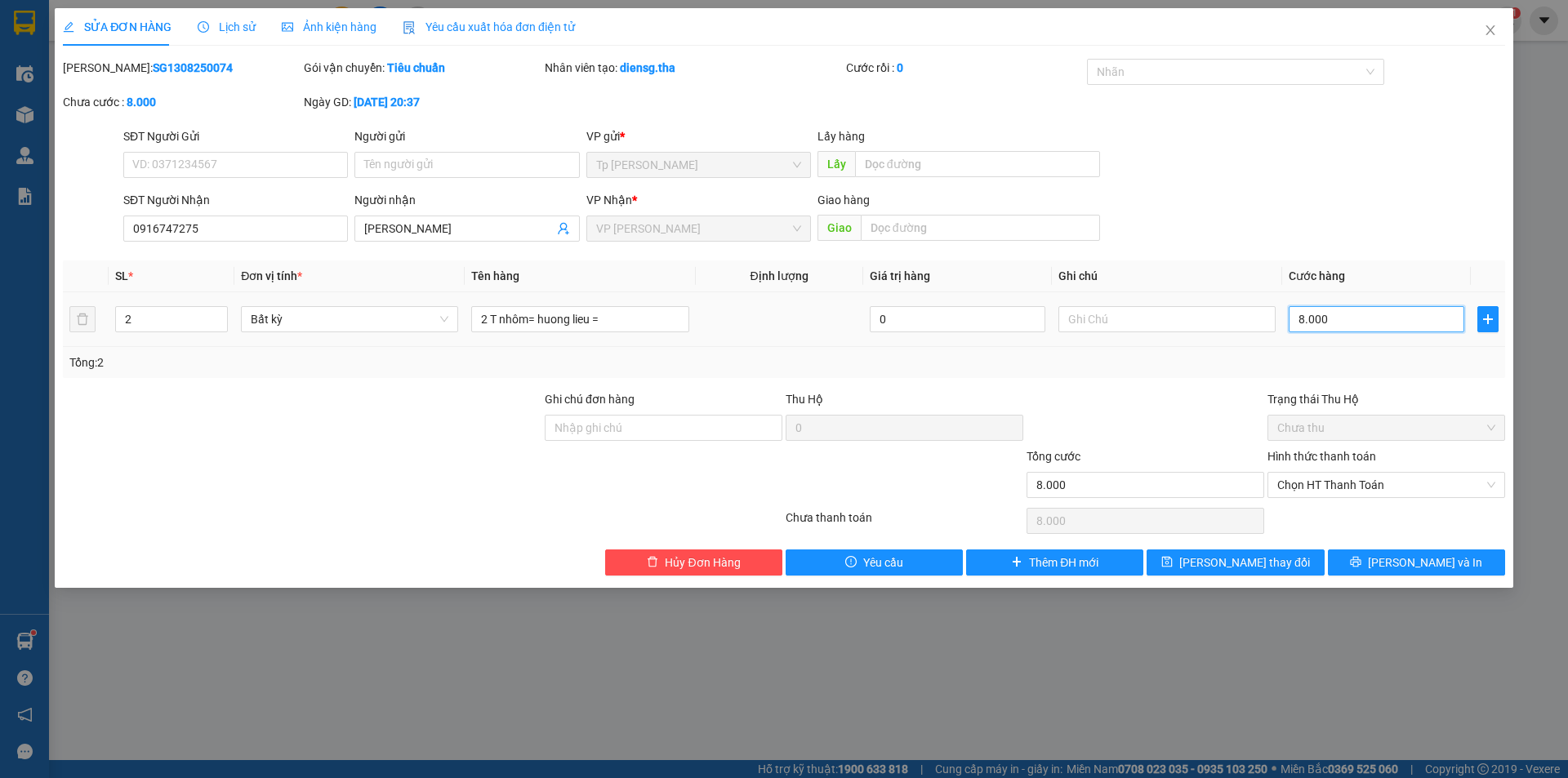
type input "8"
type input "80"
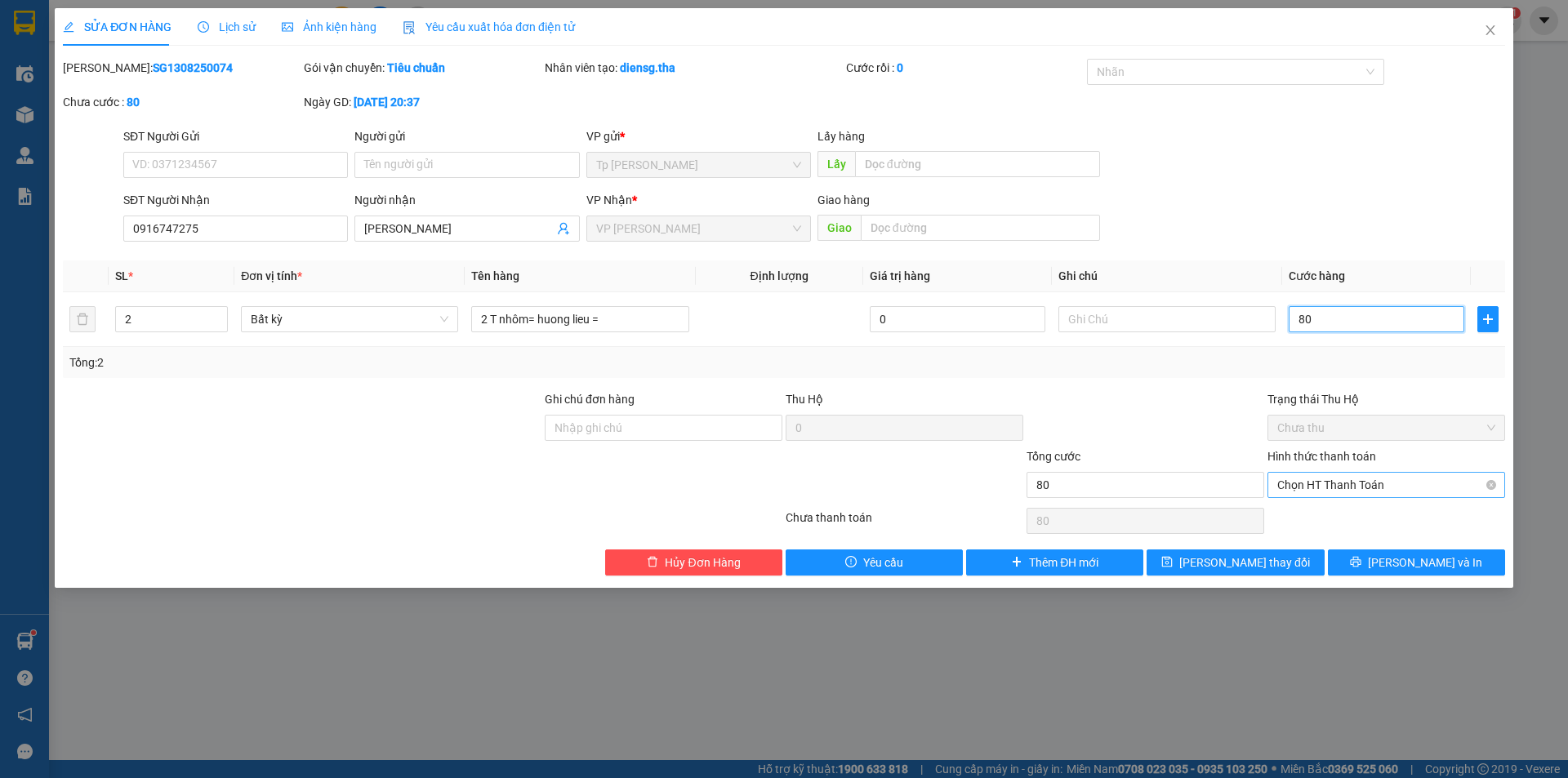
click at [1352, 486] on span "Chọn HT Thanh Toán" at bounding box center [1385, 484] width 218 height 24
type input "80"
type input "80.000"
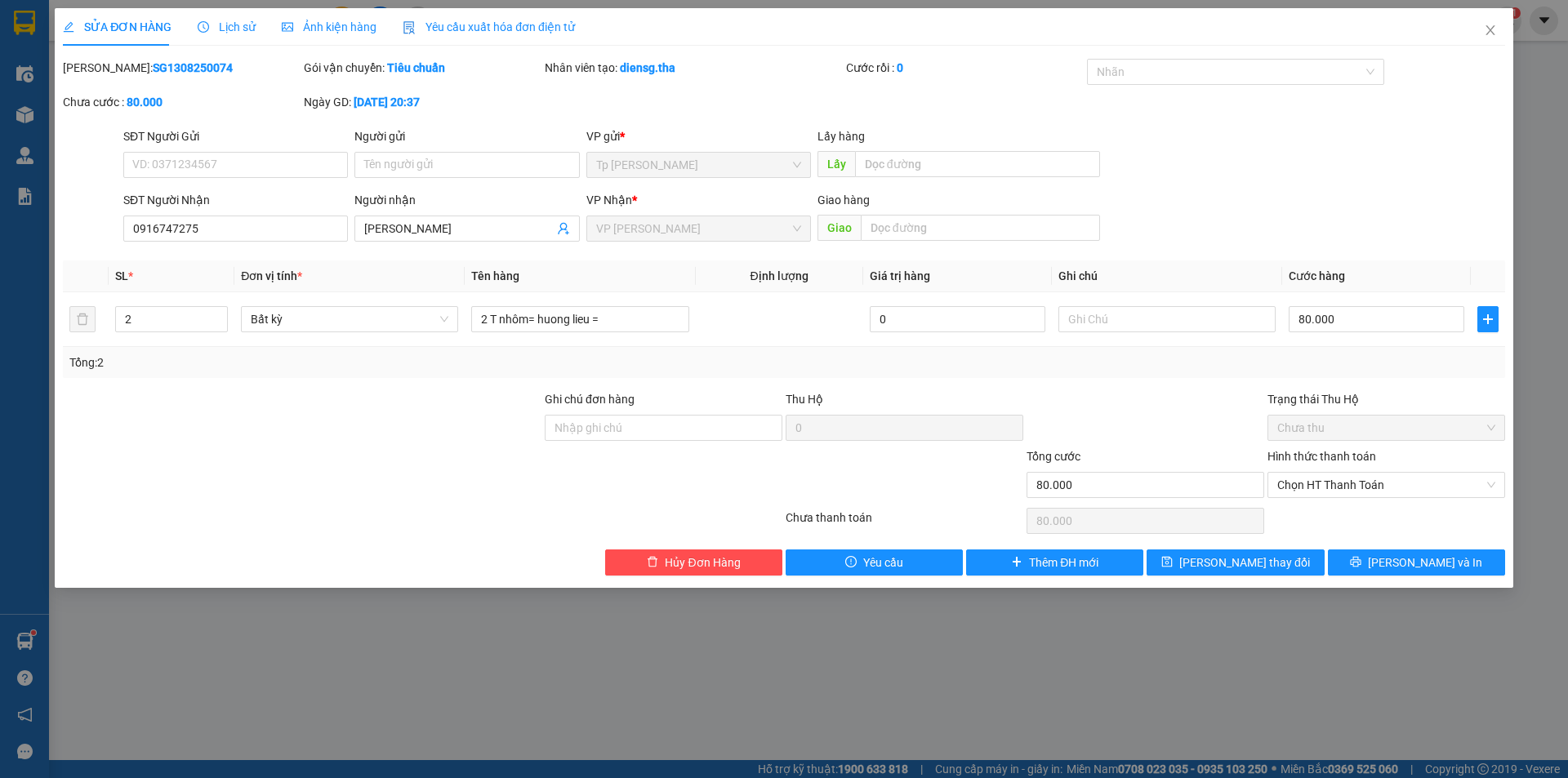
click at [1153, 394] on div at bounding box center [1145, 419] width 241 height 57
click at [1420, 561] on span "[PERSON_NAME] và In" at bounding box center [1426, 562] width 115 height 18
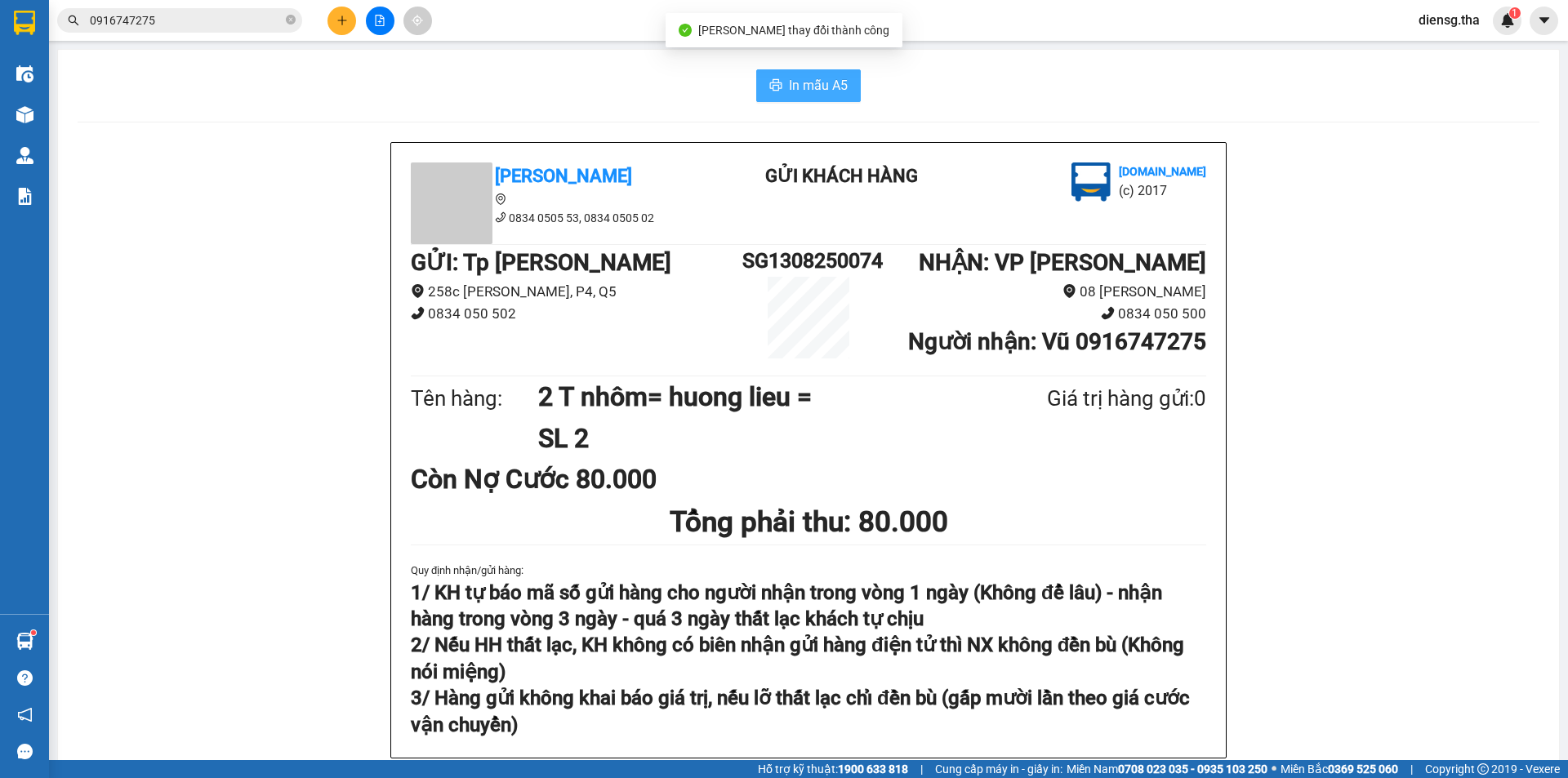
click at [822, 89] on span "In mẫu A5" at bounding box center [818, 85] width 59 height 21
